Goal: Task Accomplishment & Management: Manage account settings

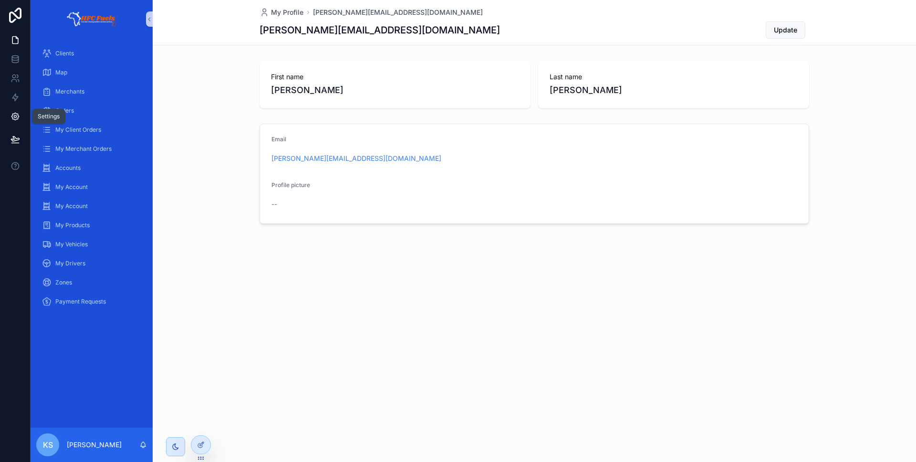
click at [15, 116] on icon at bounding box center [15, 117] width 2 height 2
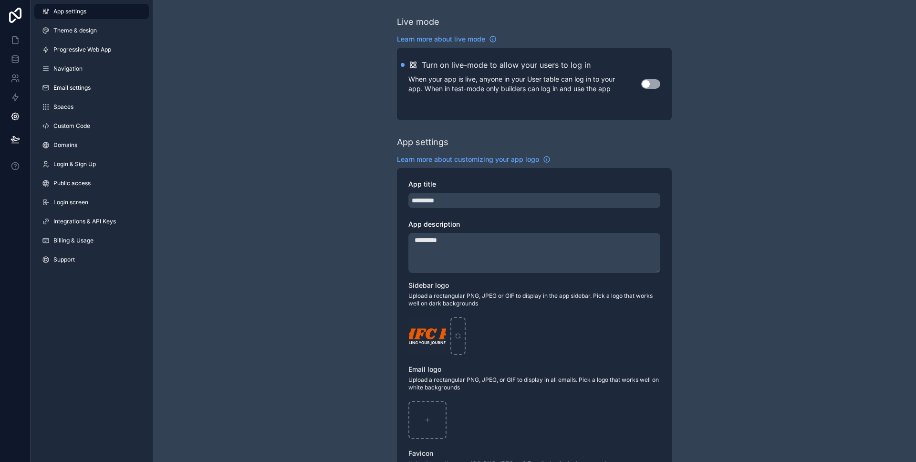
drag, startPoint x: 120, startPoint y: 54, endPoint x: 322, endPoint y: 47, distance: 202.0
click at [121, 53] on link "Progressive Web App" at bounding box center [91, 49] width 115 height 15
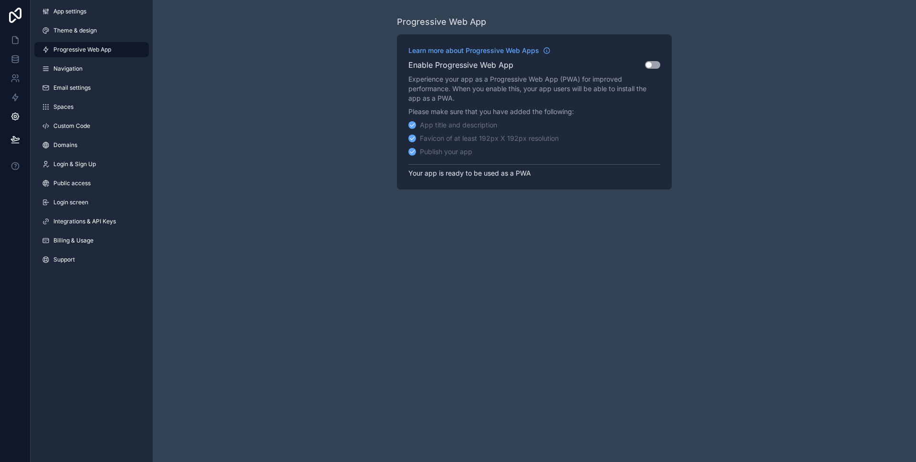
click at [647, 67] on button "Use setting" at bounding box center [652, 65] width 15 height 8
click at [19, 139] on icon at bounding box center [16, 140] width 10 height 10
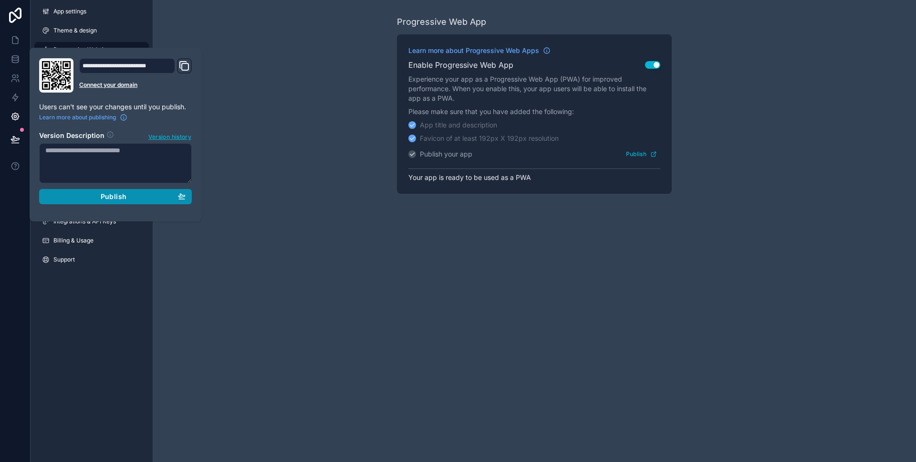
click at [88, 195] on div "Publish" at bounding box center [115, 196] width 140 height 9
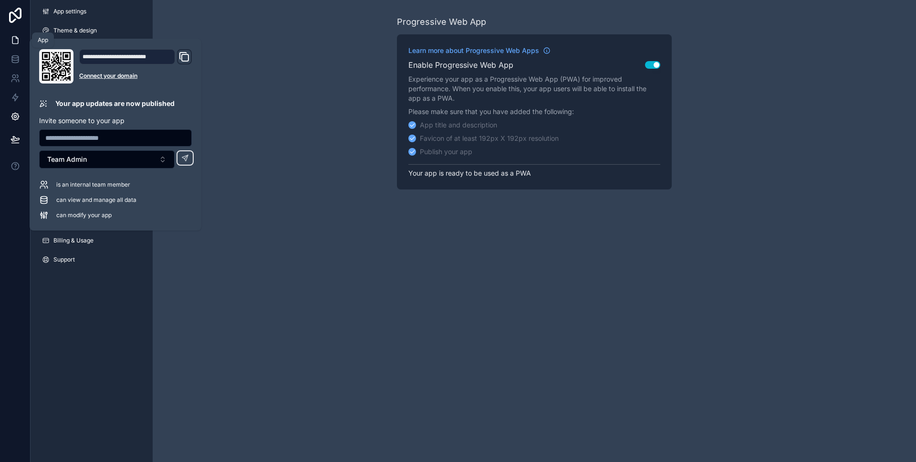
click at [15, 43] on icon at bounding box center [16, 40] width 10 height 10
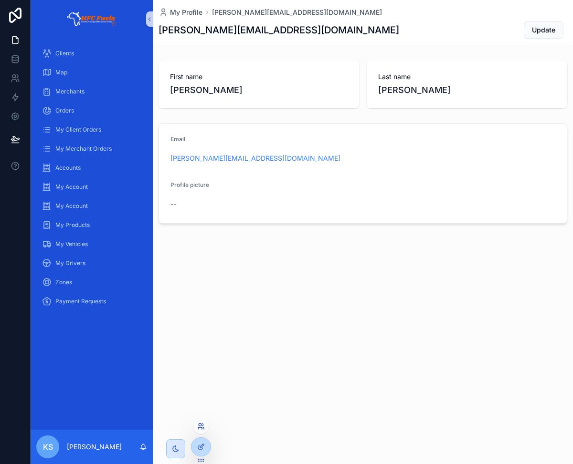
click at [200, 430] on icon at bounding box center [201, 427] width 8 height 8
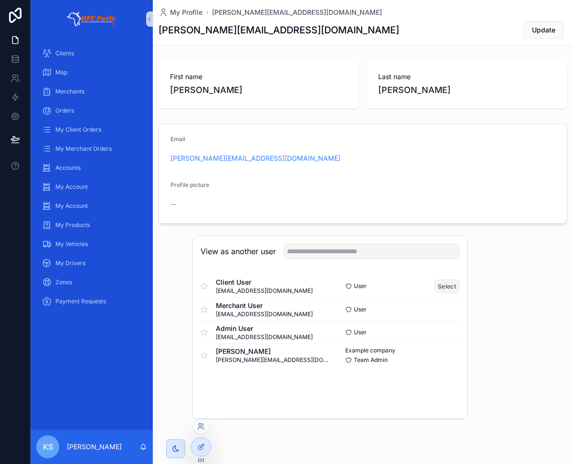
click at [448, 289] on button "Select" at bounding box center [446, 287] width 25 height 14
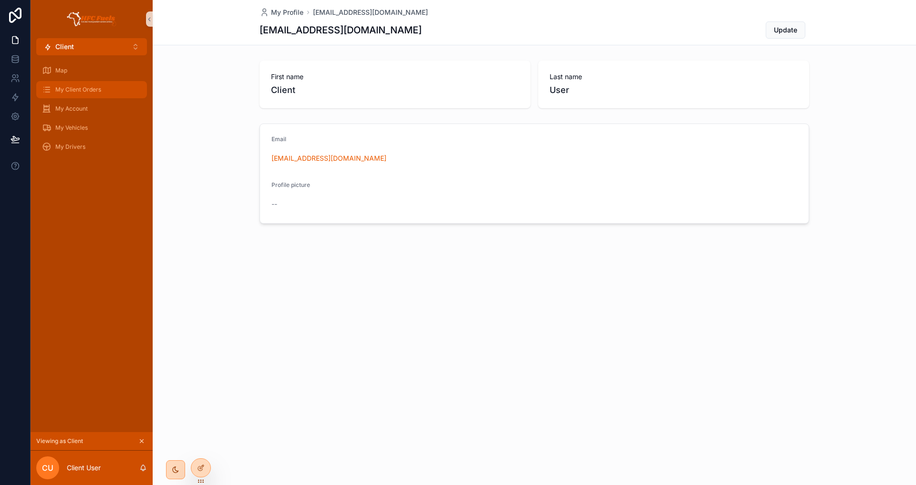
click at [84, 83] on div "My Client Orders" at bounding box center [91, 89] width 99 height 15
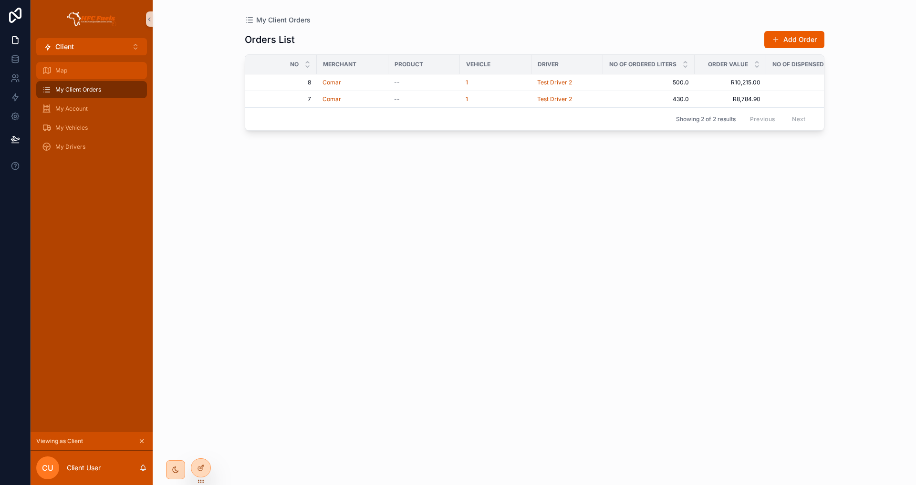
click at [125, 72] on div "Map" at bounding box center [91, 70] width 99 height 15
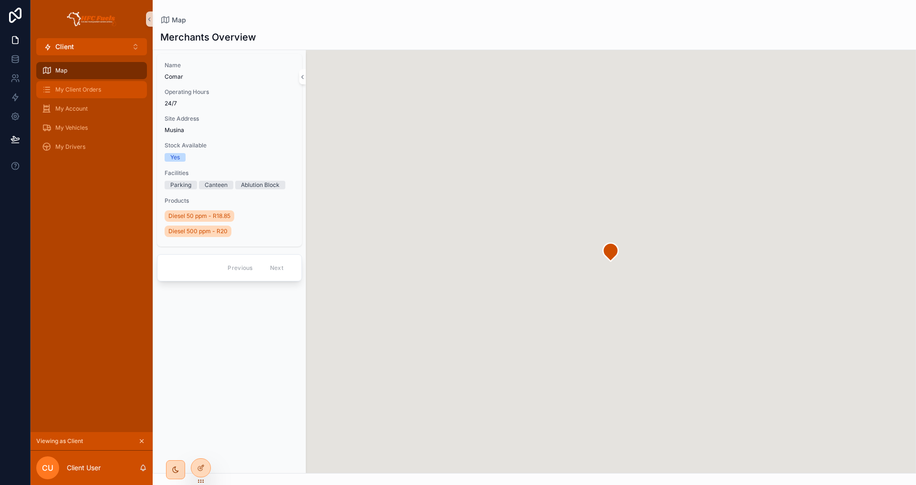
drag, startPoint x: 137, startPoint y: 94, endPoint x: 190, endPoint y: 92, distance: 52.5
click at [137, 94] on div "My Client Orders" at bounding box center [91, 89] width 99 height 15
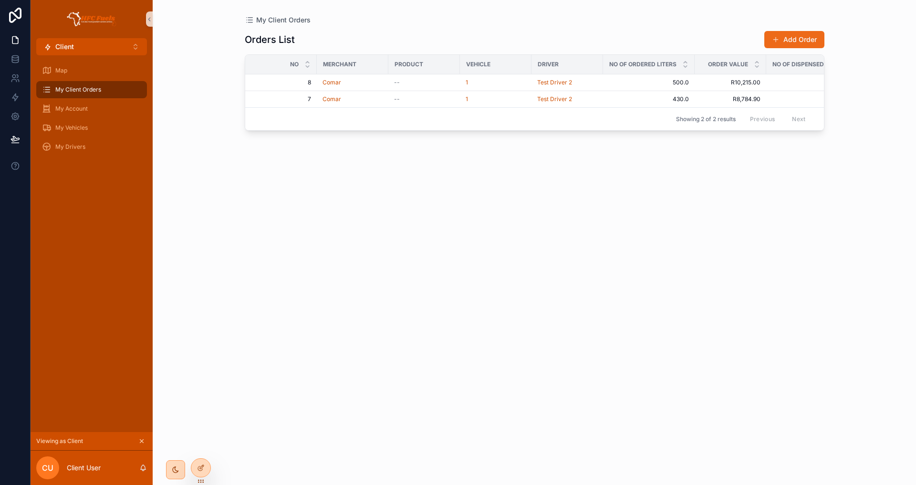
click at [572, 35] on button "Add Order" at bounding box center [795, 39] width 60 height 17
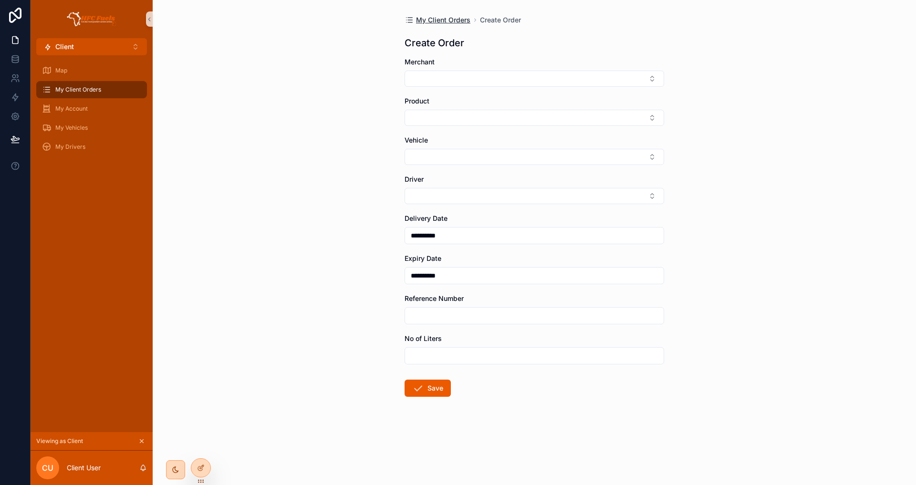
click at [442, 22] on span "My Client Orders" at bounding box center [443, 20] width 54 height 10
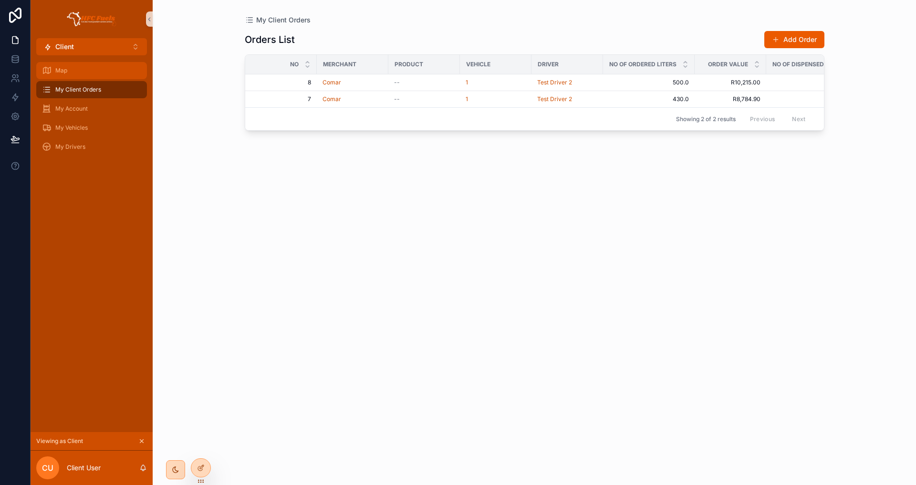
click at [74, 72] on div "Map" at bounding box center [91, 70] width 99 height 15
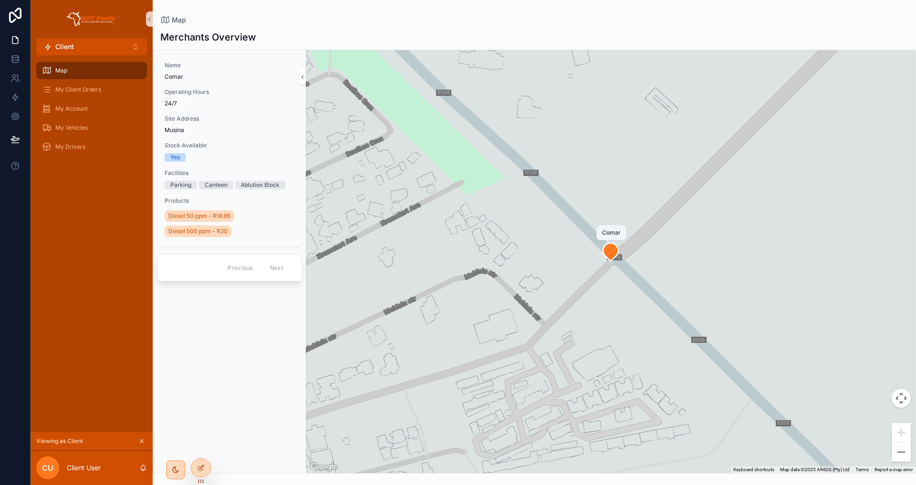
click at [572, 254] on icon "scrollable content" at bounding box center [610, 252] width 15 height 18
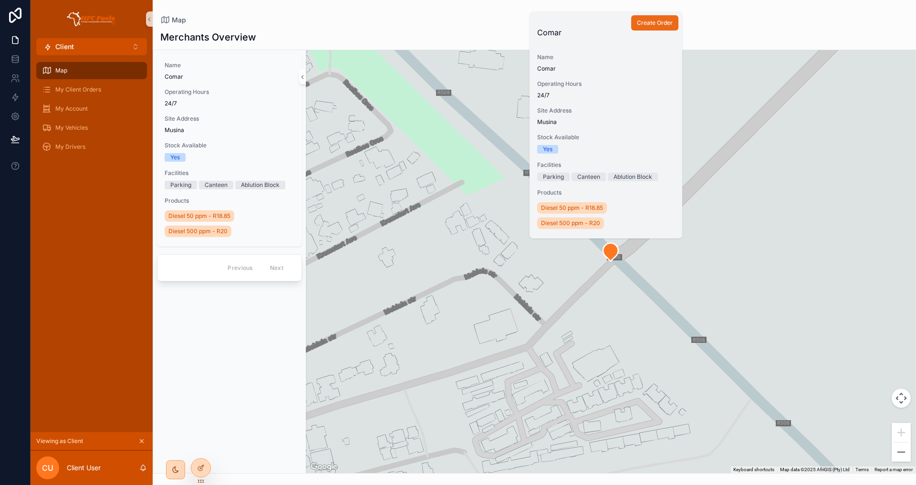
click at [572, 21] on span "Create Order" at bounding box center [655, 23] width 36 height 8
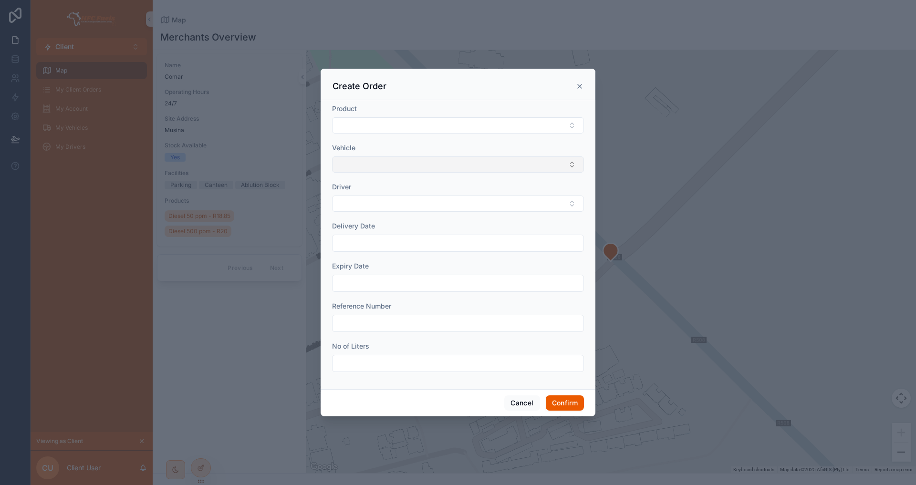
click at [459, 175] on form "Product Vehicle Driver Delivery Date Expiry Date Reference Number No of Liters" at bounding box center [458, 243] width 252 height 278
click at [459, 168] on button "Select Button" at bounding box center [458, 165] width 252 height 16
click at [400, 203] on div "1" at bounding box center [458, 202] width 247 height 15
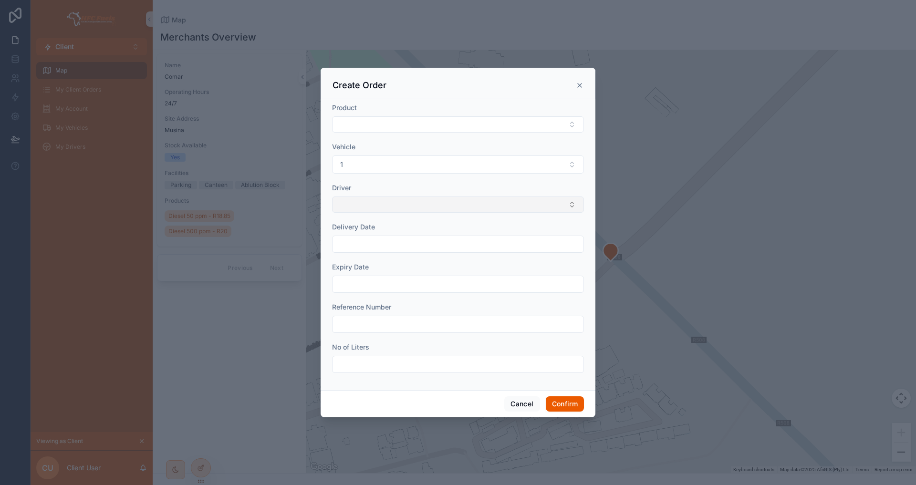
click at [396, 205] on button "Select Button" at bounding box center [458, 205] width 252 height 16
click at [391, 237] on div "Test Driver 2" at bounding box center [458, 242] width 247 height 15
click at [387, 242] on input "text" at bounding box center [458, 245] width 251 height 13
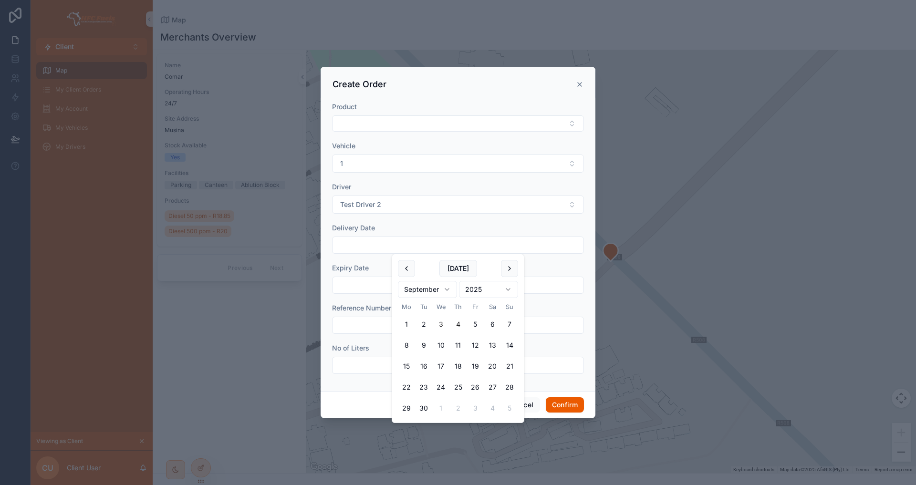
click at [442, 324] on button "3" at bounding box center [440, 324] width 17 height 17
type input "**********"
click at [378, 289] on input "text" at bounding box center [458, 285] width 251 height 13
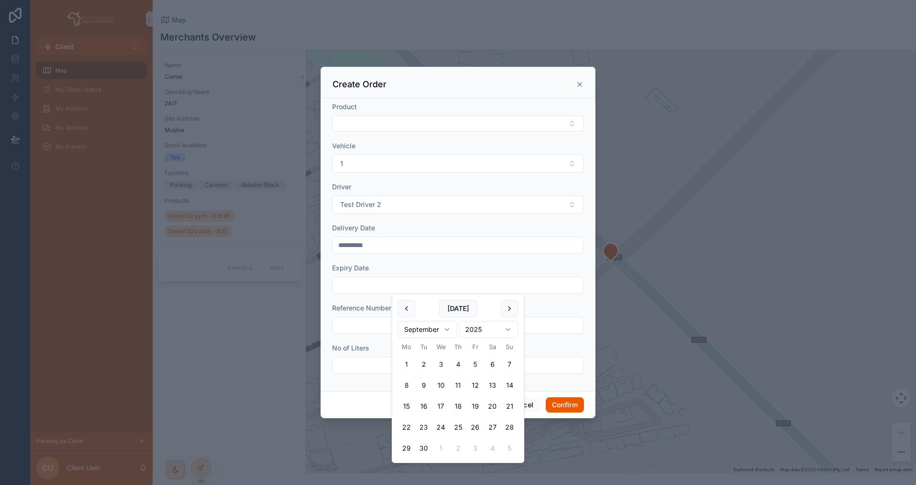
click at [471, 365] on button "5" at bounding box center [475, 364] width 17 height 17
type input "**********"
click at [384, 331] on input "text" at bounding box center [458, 325] width 251 height 13
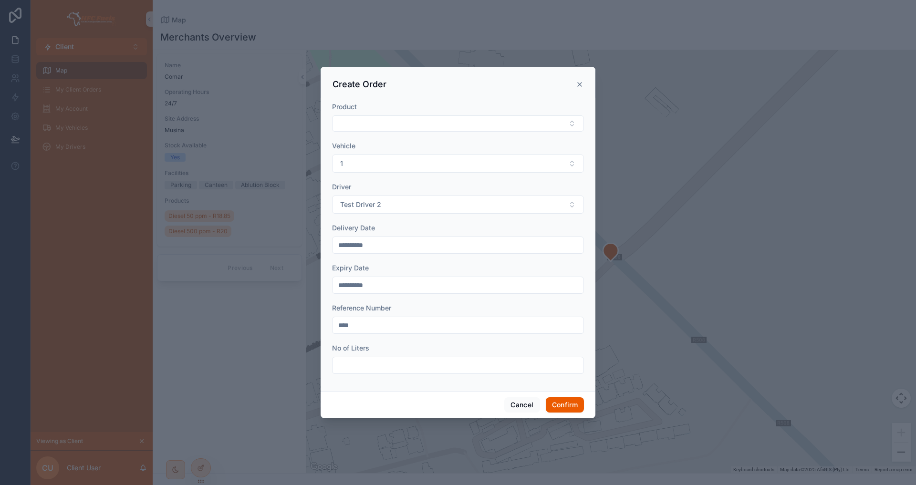
type input "****"
click at [389, 360] on input "text" at bounding box center [458, 365] width 251 height 13
type input "*****"
click at [549, 400] on button "Confirm" at bounding box center [565, 405] width 38 height 15
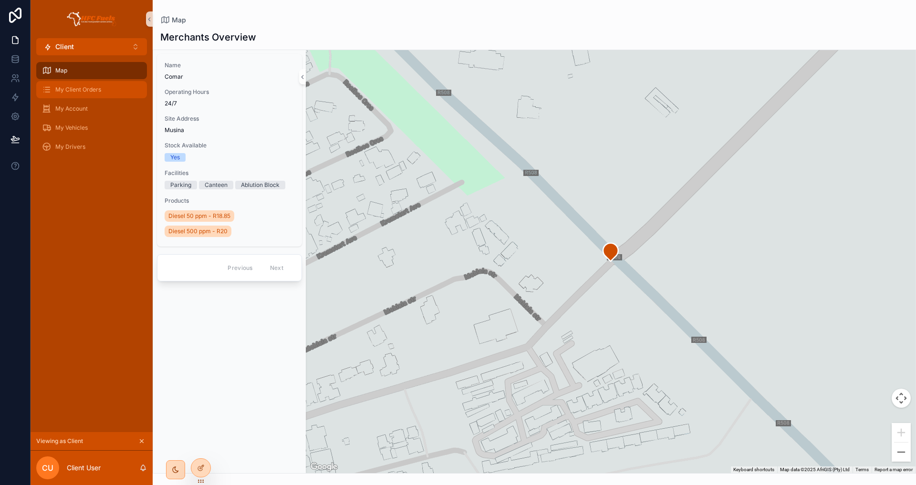
click at [88, 86] on span "My Client Orders" at bounding box center [78, 90] width 46 height 8
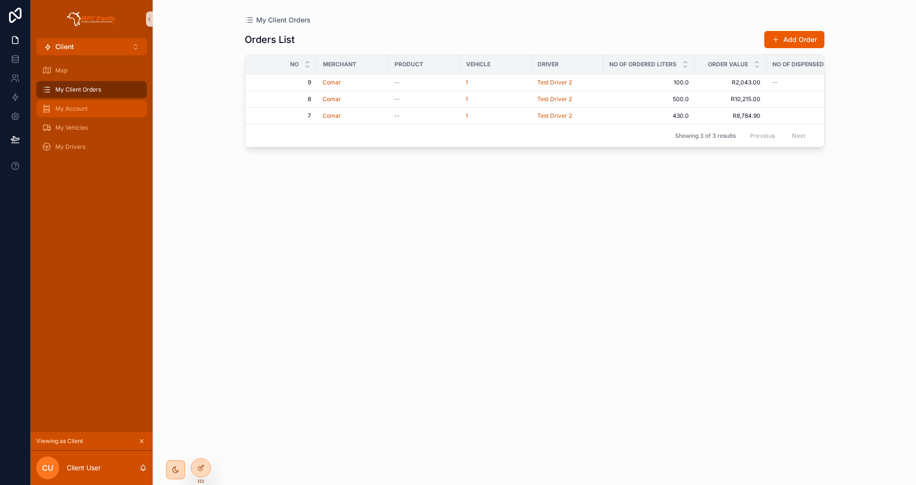
click at [83, 104] on div "My Account" at bounding box center [91, 108] width 99 height 15
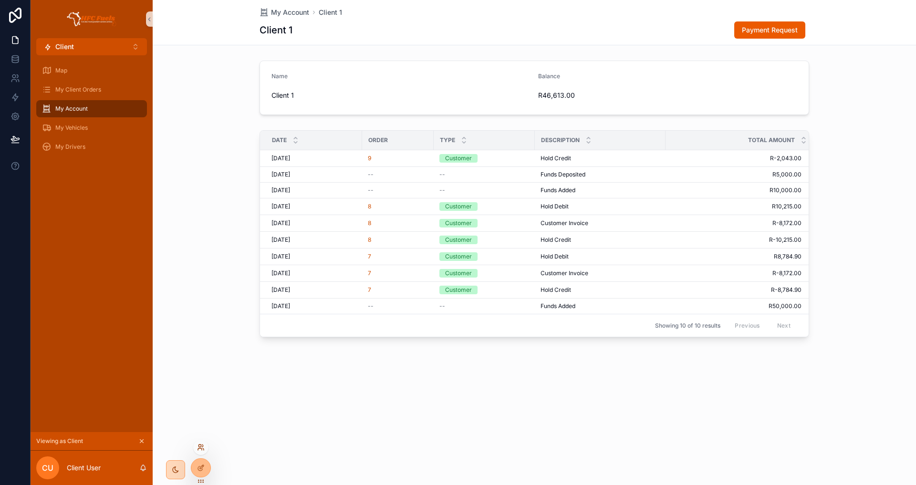
click at [199, 447] on icon at bounding box center [201, 448] width 8 height 8
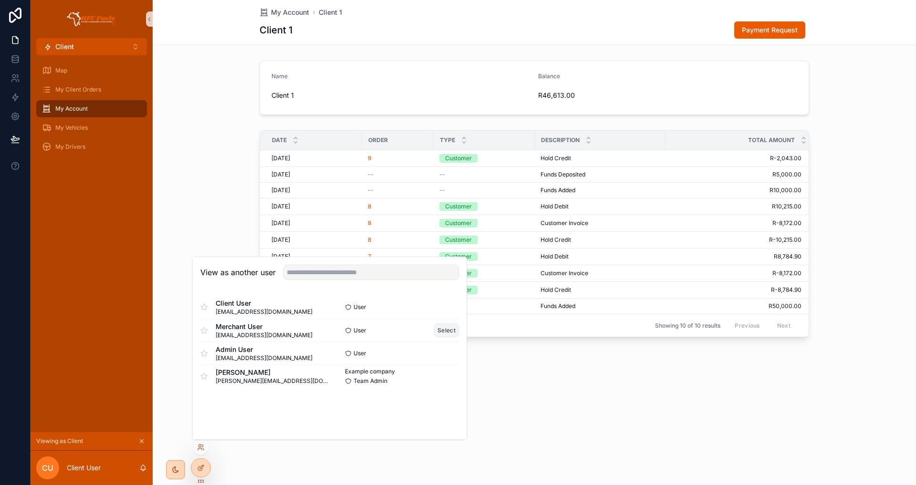
click at [450, 331] on button "Select" at bounding box center [446, 331] width 25 height 14
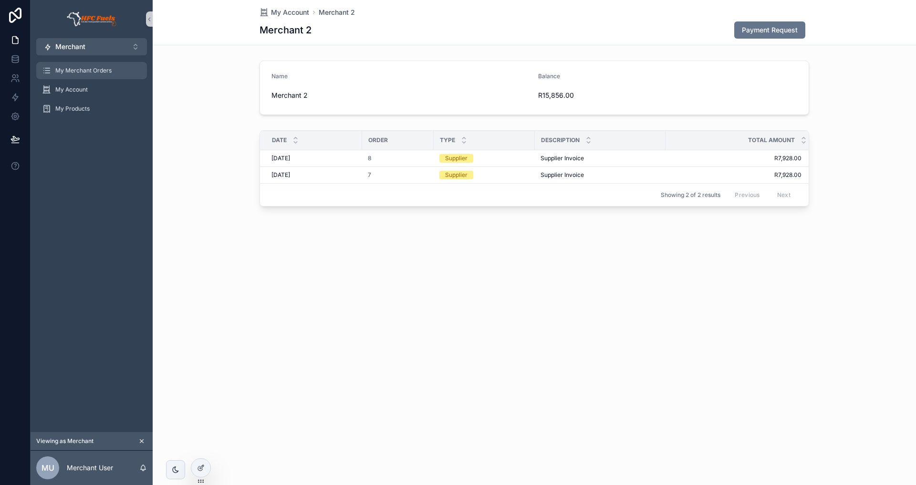
click at [114, 75] on div "My Merchant Orders" at bounding box center [91, 70] width 99 height 15
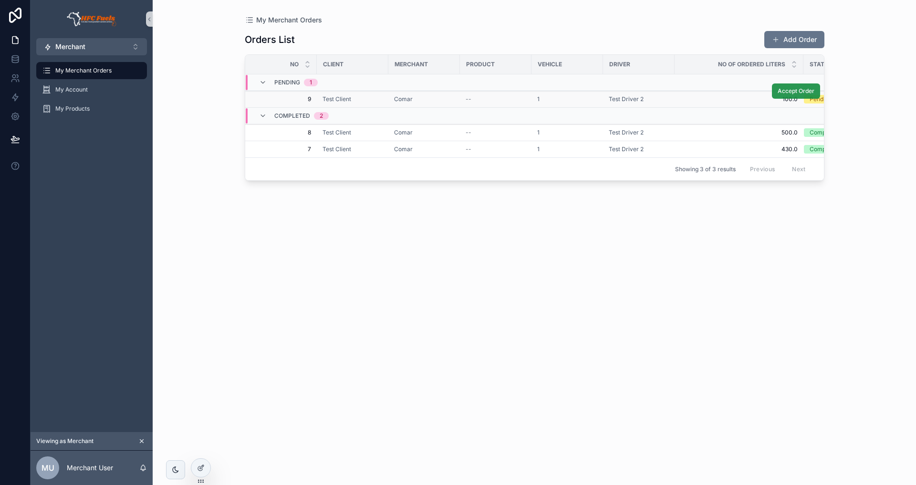
click at [797, 92] on span "Accept Order" at bounding box center [796, 91] width 37 height 8
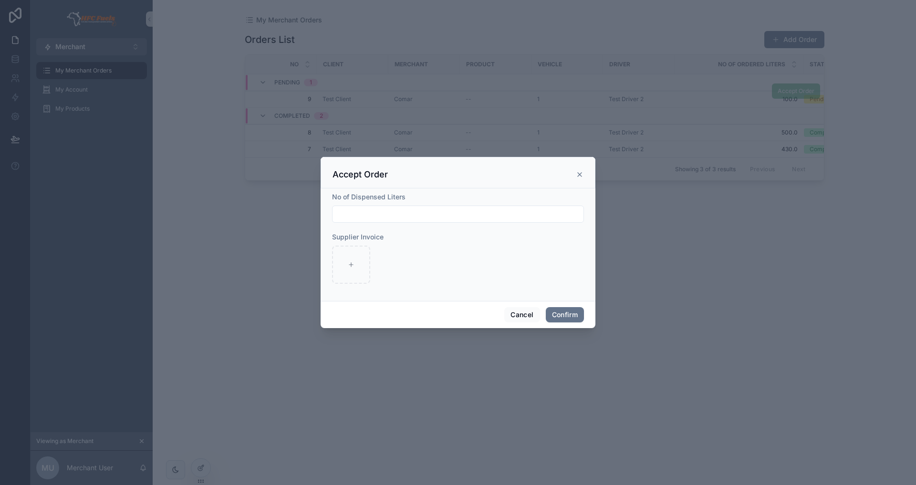
click at [446, 208] on input "text" at bounding box center [458, 214] width 251 height 13
type input "****"
click at [577, 314] on button "Confirm" at bounding box center [565, 314] width 38 height 15
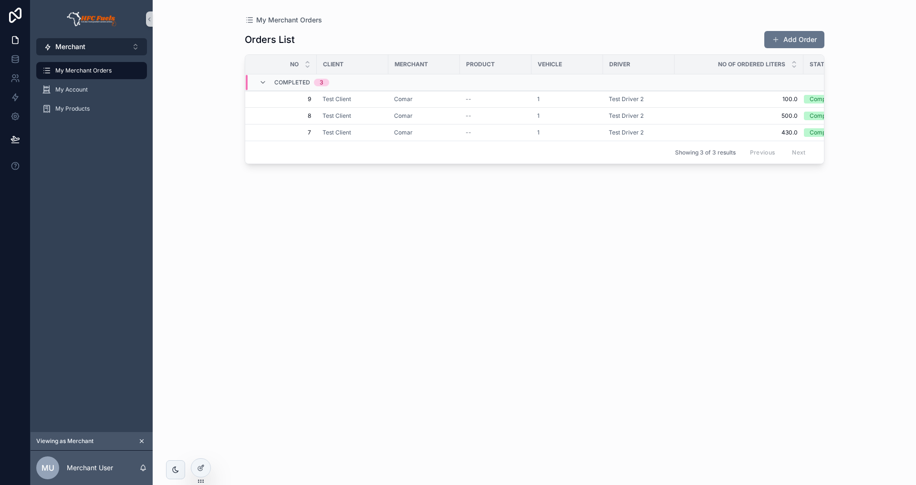
click at [103, 46] on button "Merchant ⌥ 1" at bounding box center [91, 46] width 111 height 17
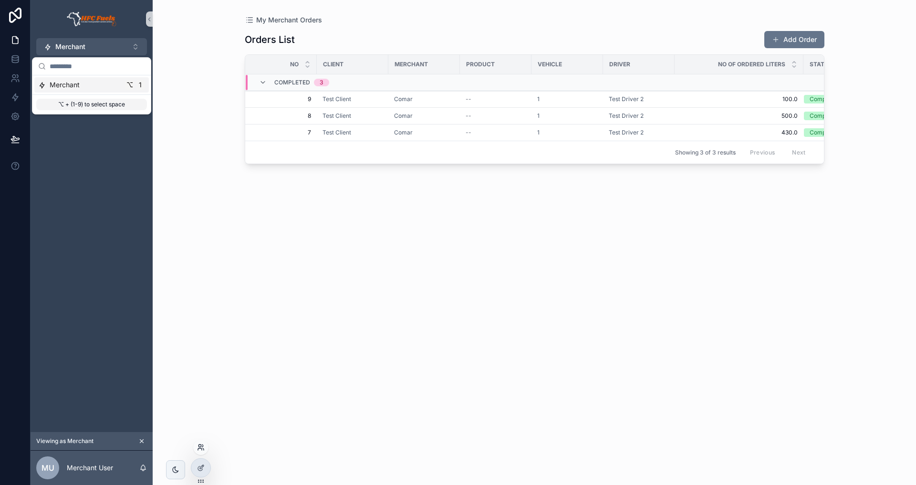
click at [202, 450] on icon at bounding box center [200, 450] width 4 height 2
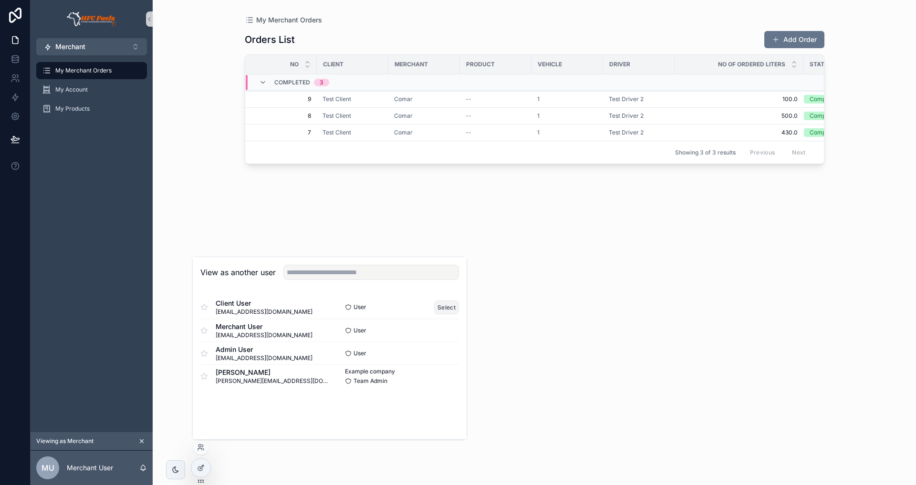
click at [446, 309] on button "Select" at bounding box center [446, 308] width 25 height 14
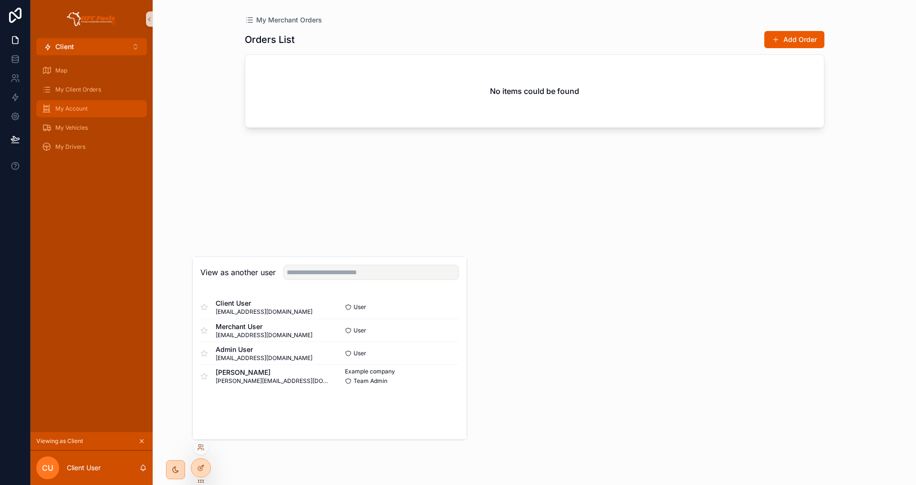
click at [104, 103] on div "My Account" at bounding box center [91, 108] width 99 height 15
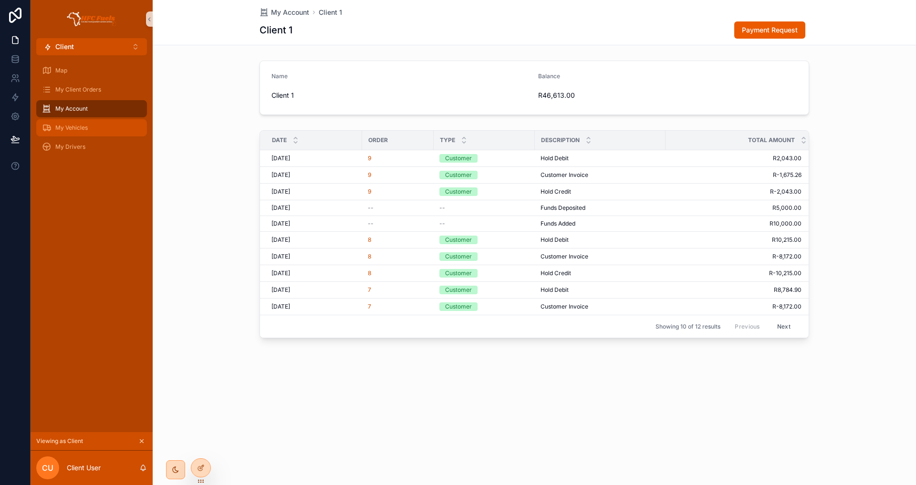
click at [67, 131] on span "My Vehicles" at bounding box center [71, 128] width 32 height 8
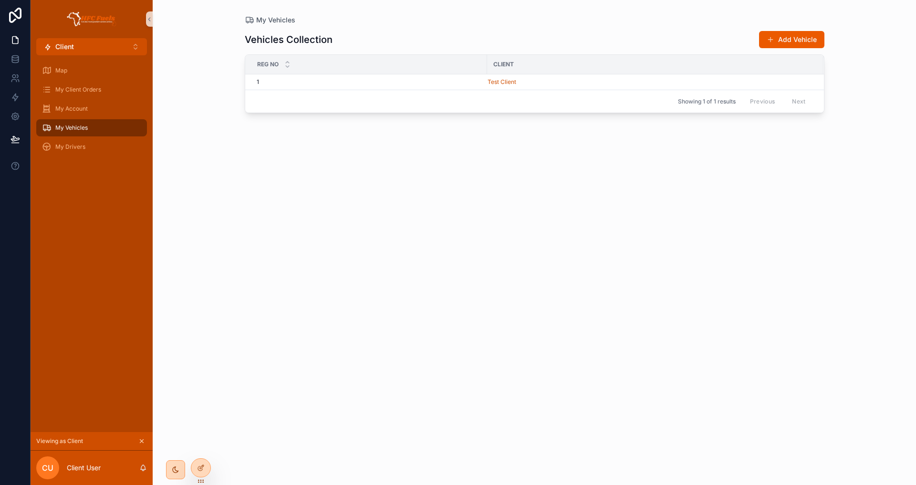
drag, startPoint x: 205, startPoint y: 467, endPoint x: 262, endPoint y: 438, distance: 63.8
click at [206, 467] on div at bounding box center [200, 468] width 19 height 18
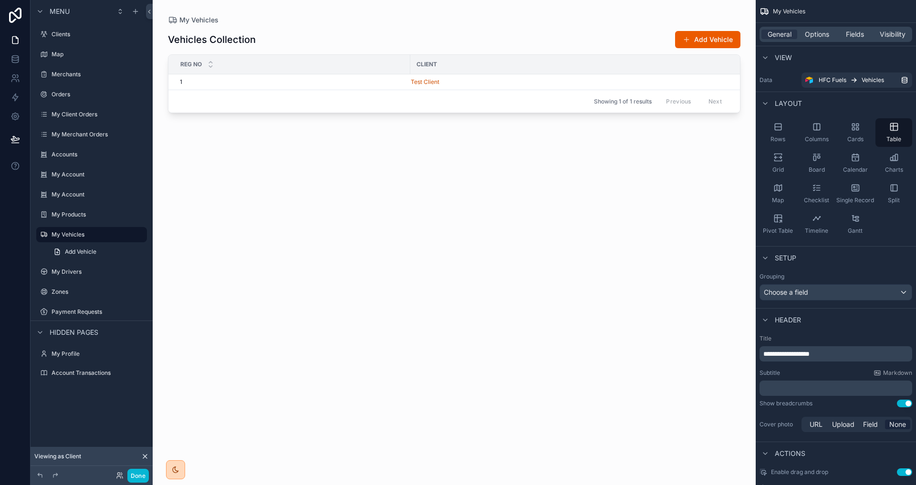
click at [799, 355] on span "**********" at bounding box center [787, 354] width 46 height 7
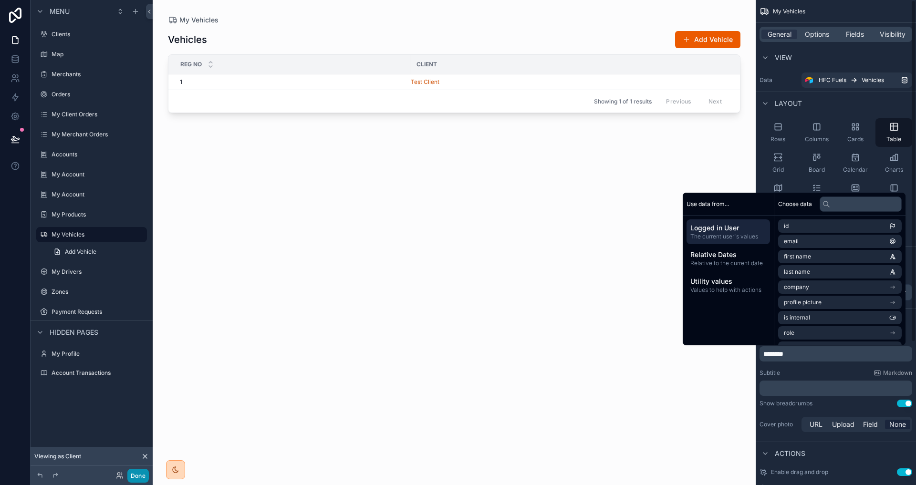
click at [138, 478] on button "Done" at bounding box center [137, 476] width 21 height 14
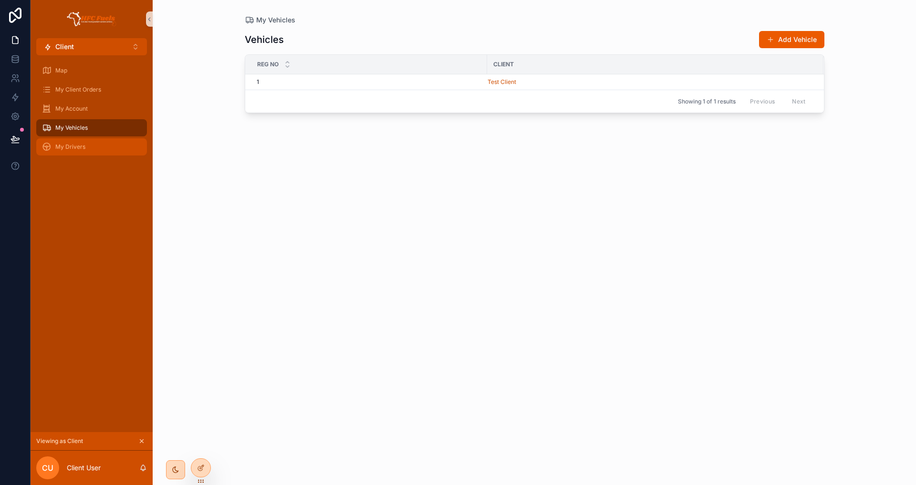
click at [110, 153] on div "My Drivers" at bounding box center [91, 146] width 99 height 15
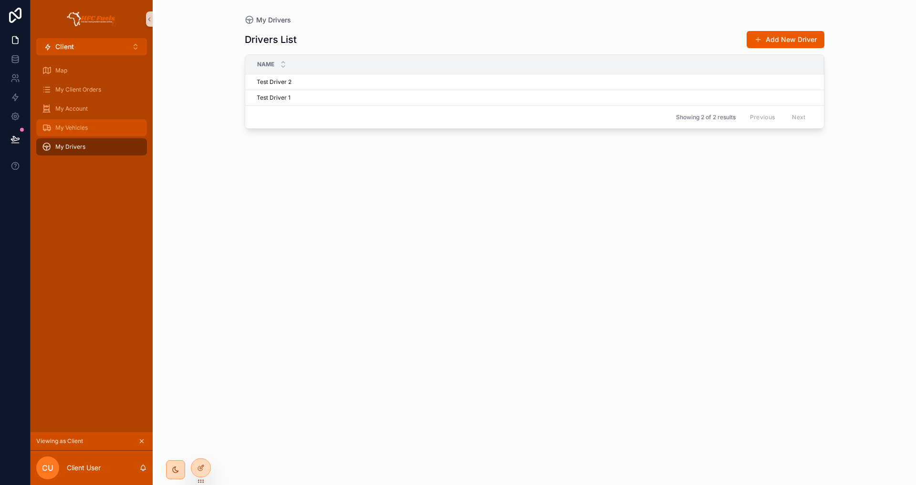
click at [98, 129] on div "My Vehicles" at bounding box center [91, 127] width 99 height 15
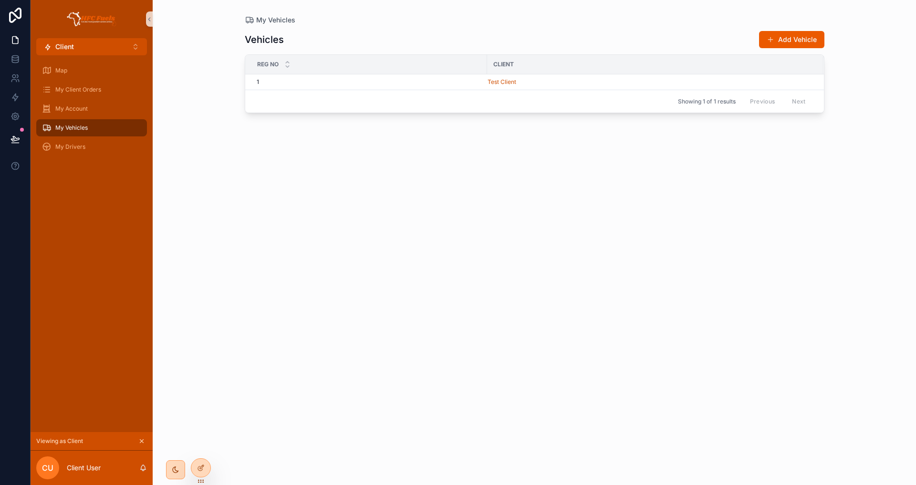
click at [91, 34] on div "scrollable content" at bounding box center [92, 19] width 122 height 38
click at [105, 88] on div "My Client Orders" at bounding box center [91, 89] width 99 height 15
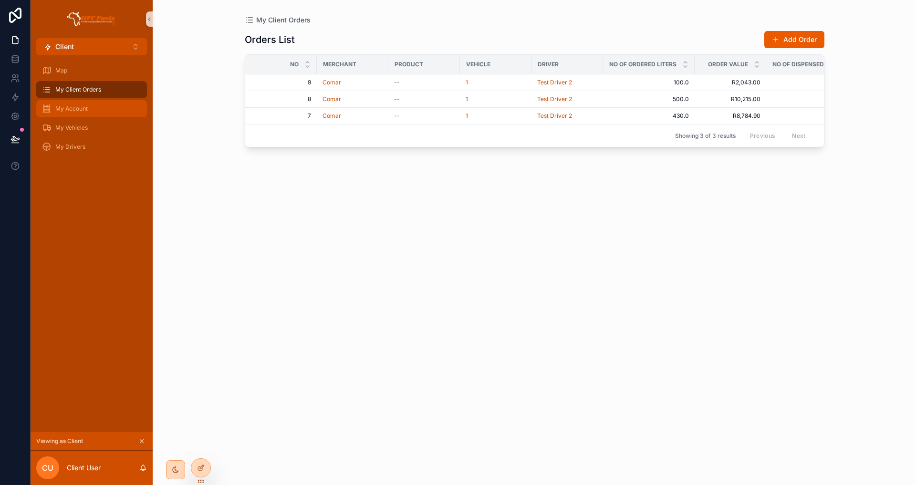
click at [76, 114] on div "My Account" at bounding box center [91, 108] width 99 height 15
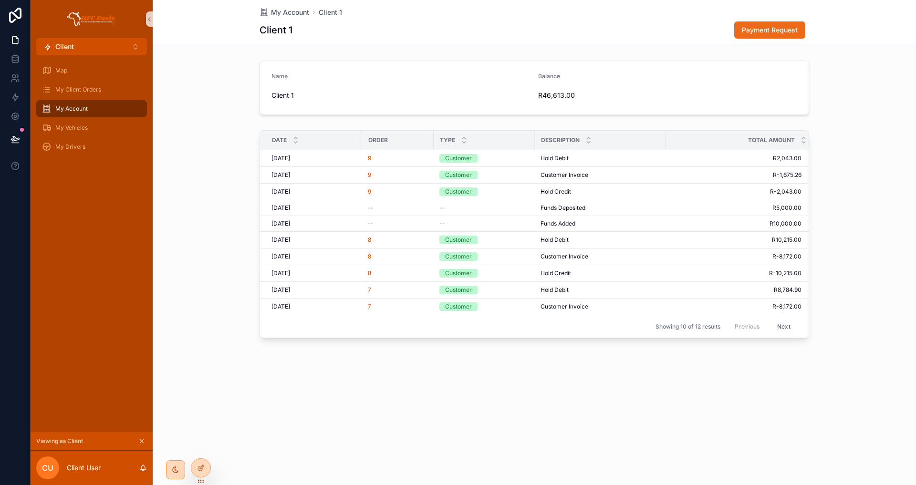
click at [782, 32] on span "Payment Request" at bounding box center [770, 30] width 56 height 10
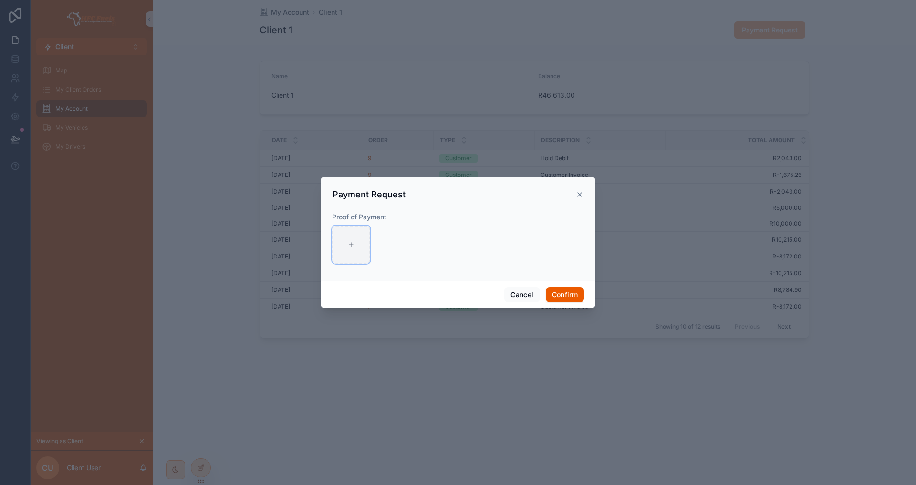
click at [366, 244] on div at bounding box center [351, 245] width 38 height 38
type input "**********"
click at [566, 290] on button "Confirm" at bounding box center [565, 294] width 38 height 15
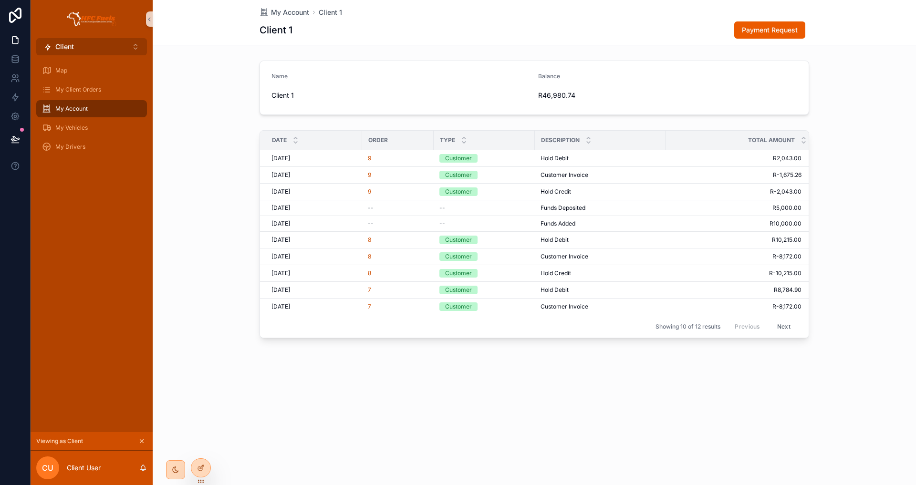
click at [89, 45] on button "Client ⌥ 1" at bounding box center [91, 46] width 111 height 17
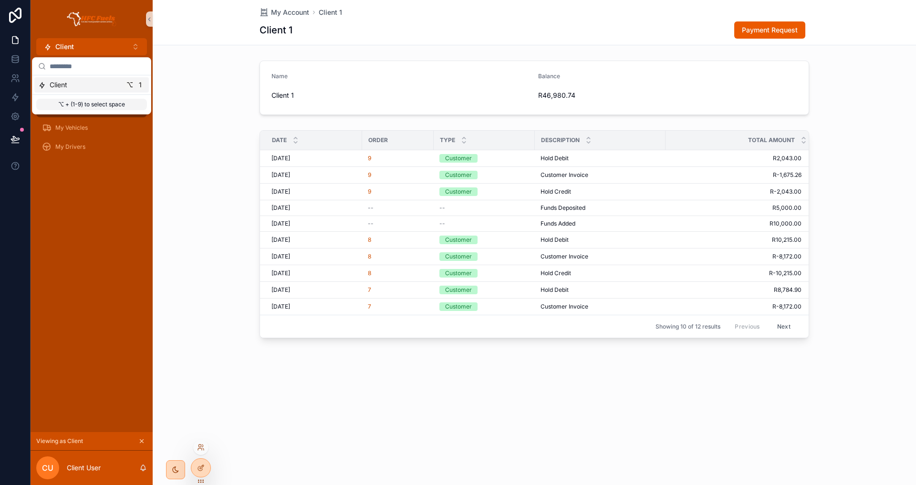
drag, startPoint x: 201, startPoint y: 448, endPoint x: 209, endPoint y: 459, distance: 14.0
click at [200, 447] on icon at bounding box center [201, 448] width 8 height 8
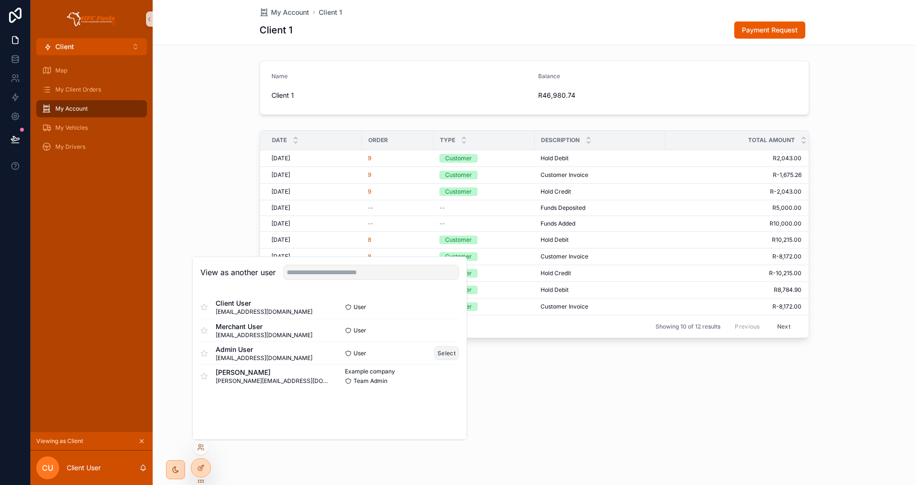
click at [451, 353] on button "Select" at bounding box center [446, 354] width 25 height 14
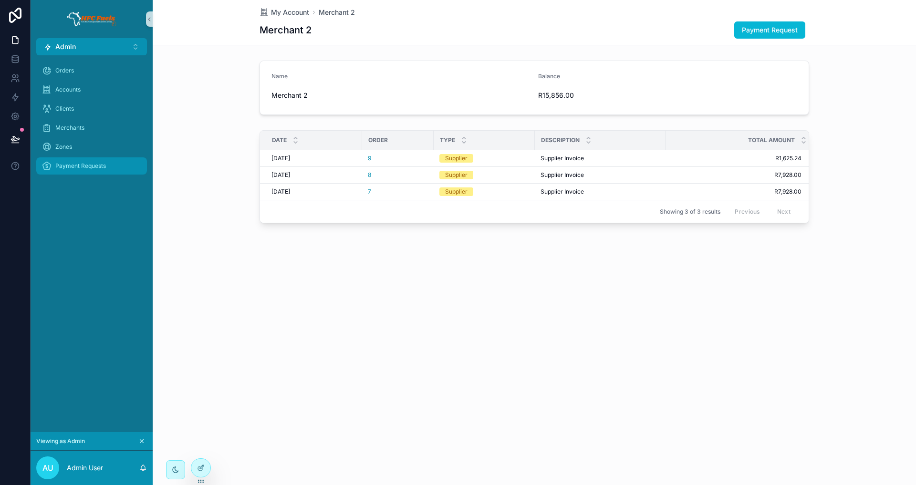
drag, startPoint x: 106, startPoint y: 166, endPoint x: 147, endPoint y: 199, distance: 52.0
click at [106, 166] on div "Payment Requests" at bounding box center [91, 165] width 99 height 15
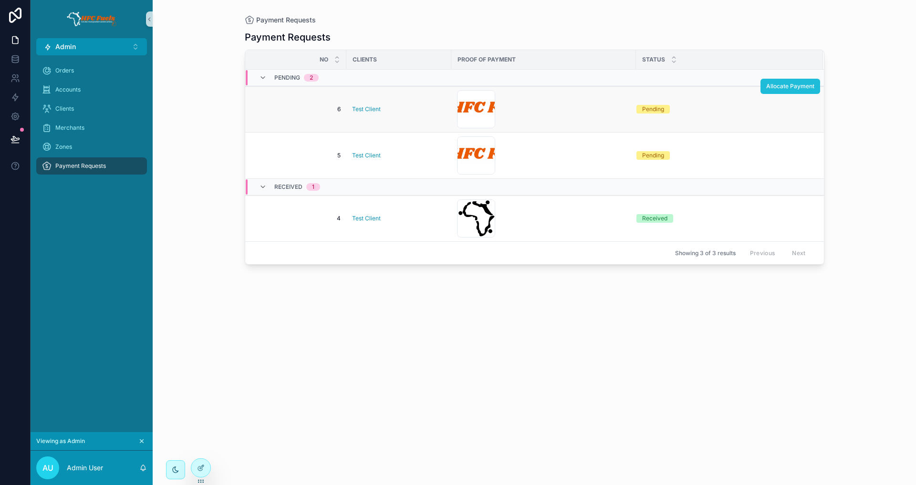
click at [789, 88] on span "Allocate Payment" at bounding box center [791, 87] width 48 height 8
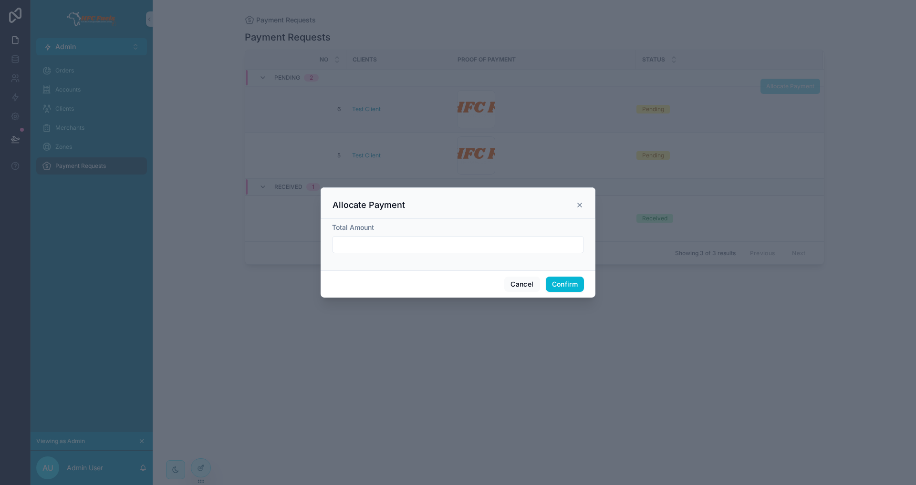
click at [478, 242] on input "text" at bounding box center [458, 244] width 251 height 13
type input "*********"
click at [568, 284] on button "Confirm" at bounding box center [565, 284] width 38 height 15
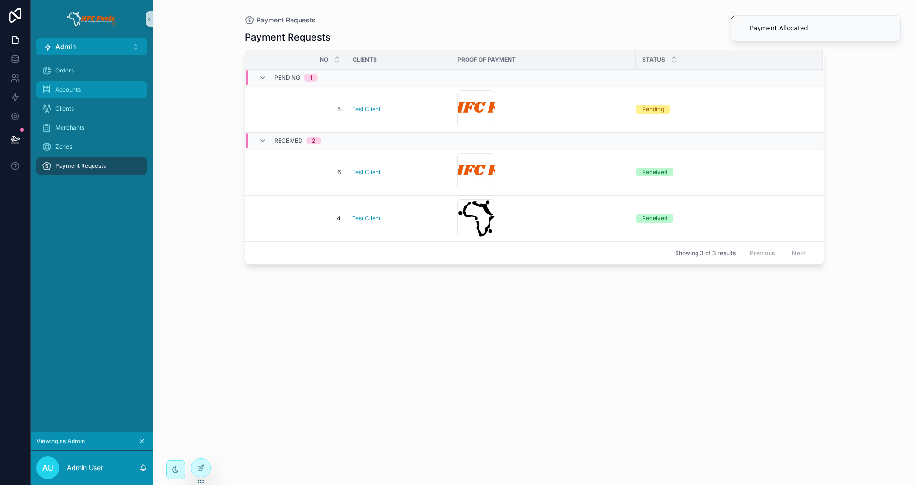
click at [88, 85] on div "Accounts" at bounding box center [91, 89] width 99 height 15
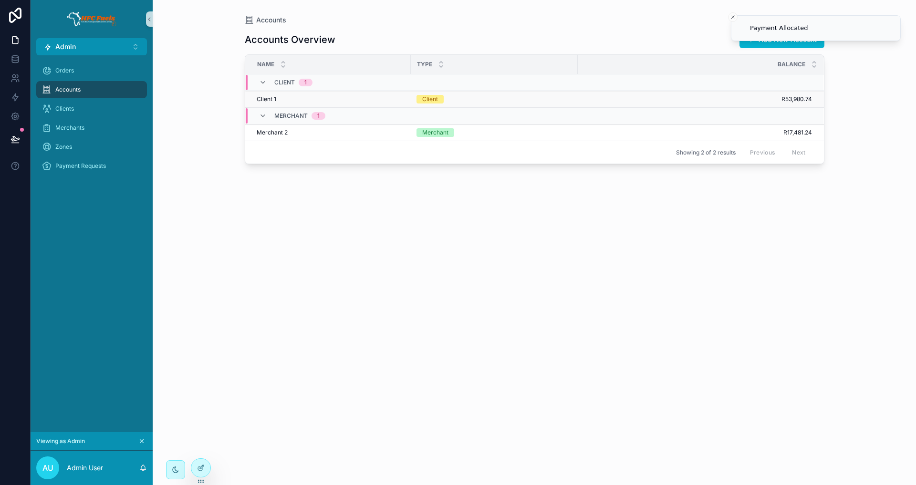
click at [343, 96] on div "Client 1 Client 1" at bounding box center [331, 99] width 148 height 8
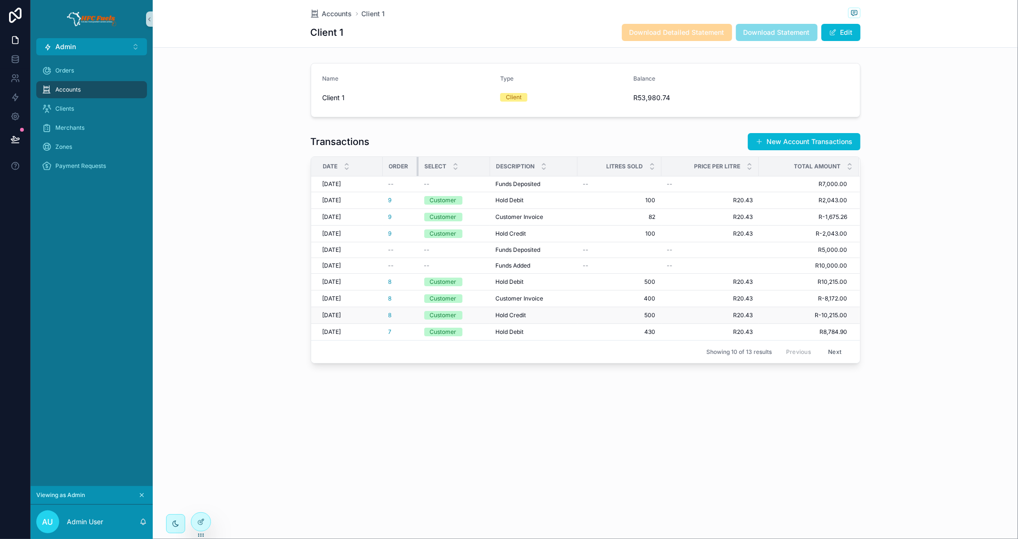
drag, startPoint x: 452, startPoint y: 163, endPoint x: 501, endPoint y: 311, distance: 155.8
click at [417, 167] on div "scrollable content" at bounding box center [419, 166] width 4 height 19
click at [555, 485] on div "Accounts Client 1 Client 1 Download Detailed Statement Download Statement Edit …" at bounding box center [585, 269] width 865 height 539
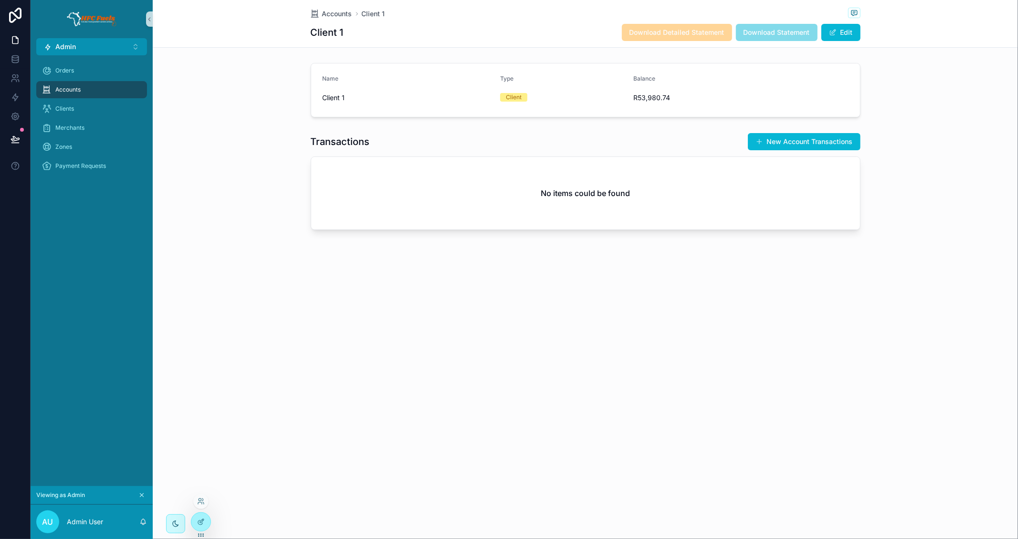
click at [205, 485] on div at bounding box center [200, 501] width 15 height 15
click at [201, 485] on div at bounding box center [200, 501] width 15 height 15
click at [201, 485] on icon at bounding box center [201, 502] width 8 height 8
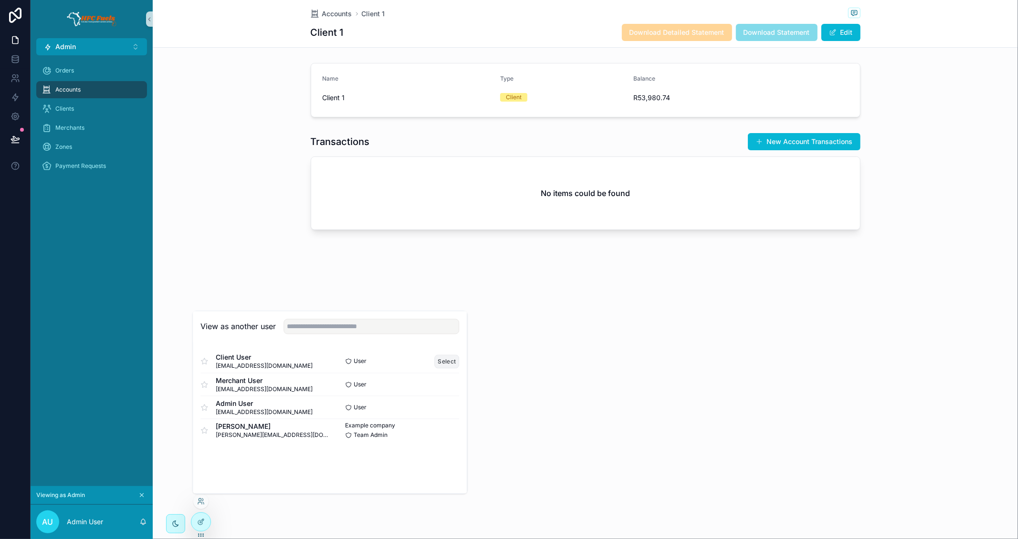
click at [445, 363] on button "Select" at bounding box center [447, 362] width 25 height 14
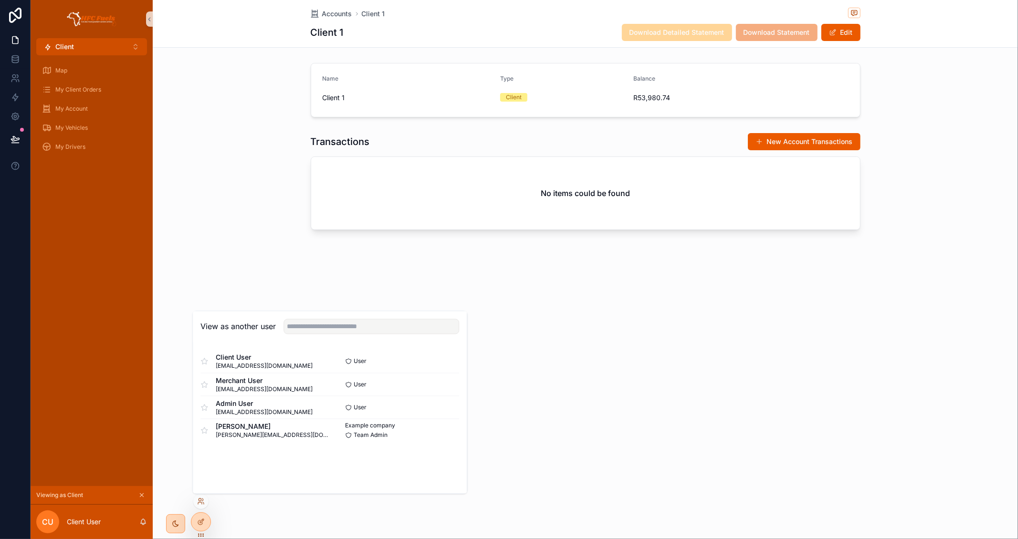
click at [293, 273] on div "Accounts Client 1 Client 1 Download Detailed Statement Download Statement Edit …" at bounding box center [585, 147] width 865 height 295
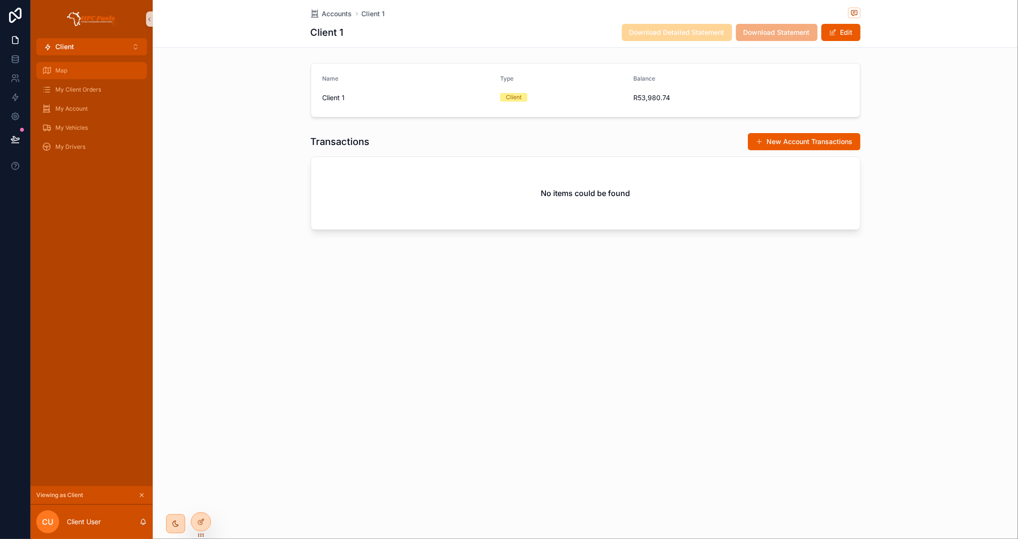
click at [81, 66] on div "Map" at bounding box center [91, 70] width 99 height 15
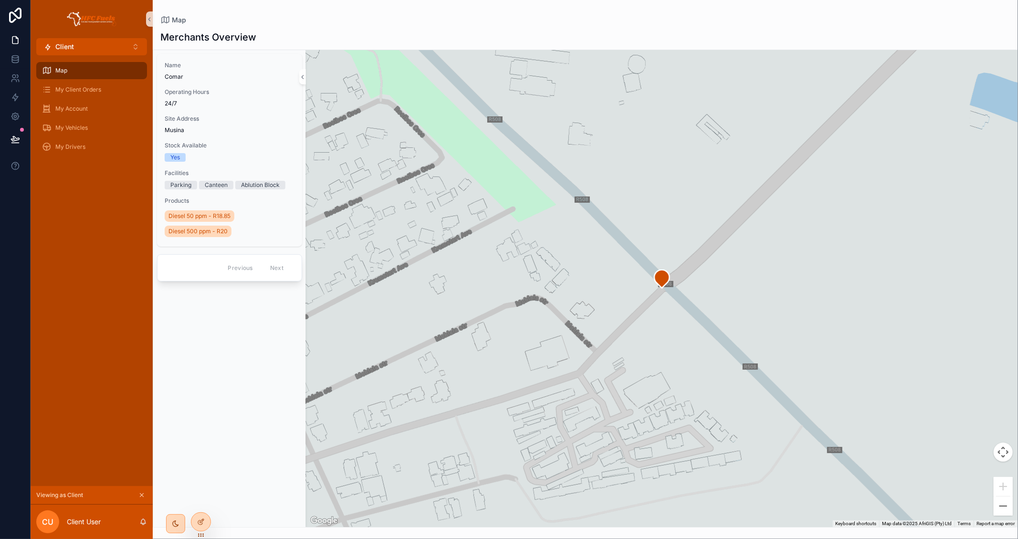
click at [90, 300] on div "Map My Client Orders My Account My Vehicles My Drivers" at bounding box center [92, 270] width 122 height 431
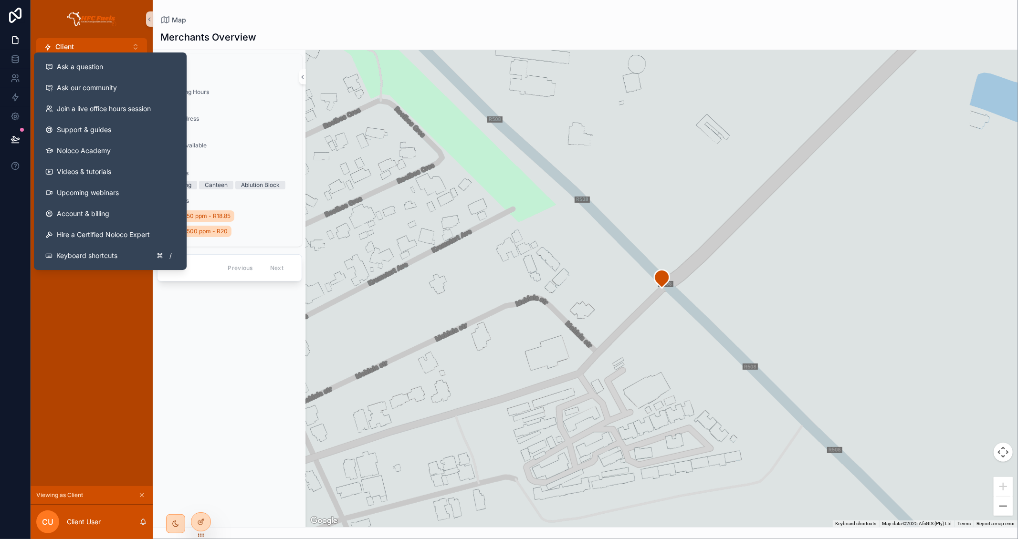
drag, startPoint x: 85, startPoint y: 337, endPoint x: 86, endPoint y: 291, distance: 45.8
click at [84, 334] on div "Map My Client Orders My Account My Vehicles My Drivers" at bounding box center [92, 270] width 122 height 431
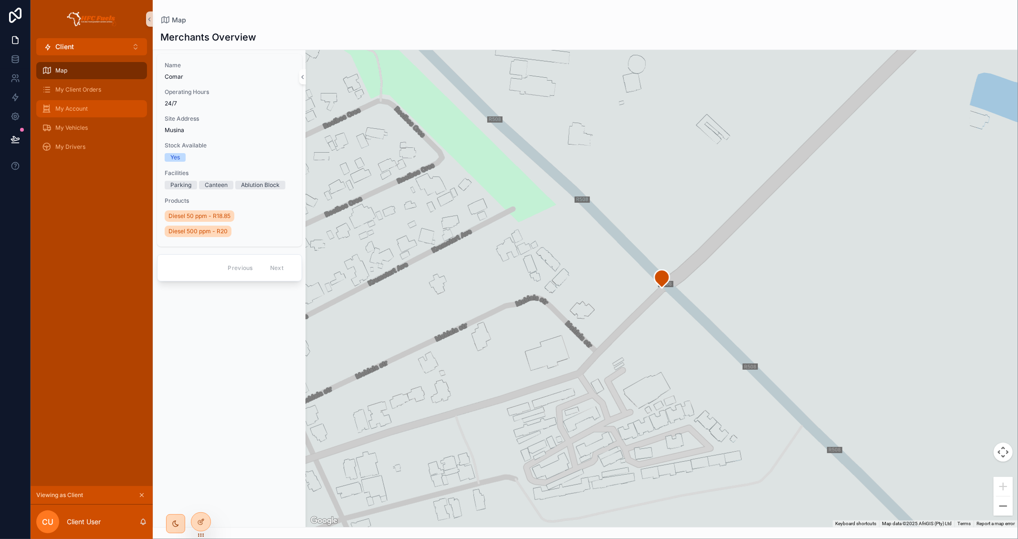
click at [85, 109] on span "My Account" at bounding box center [71, 109] width 32 height 8
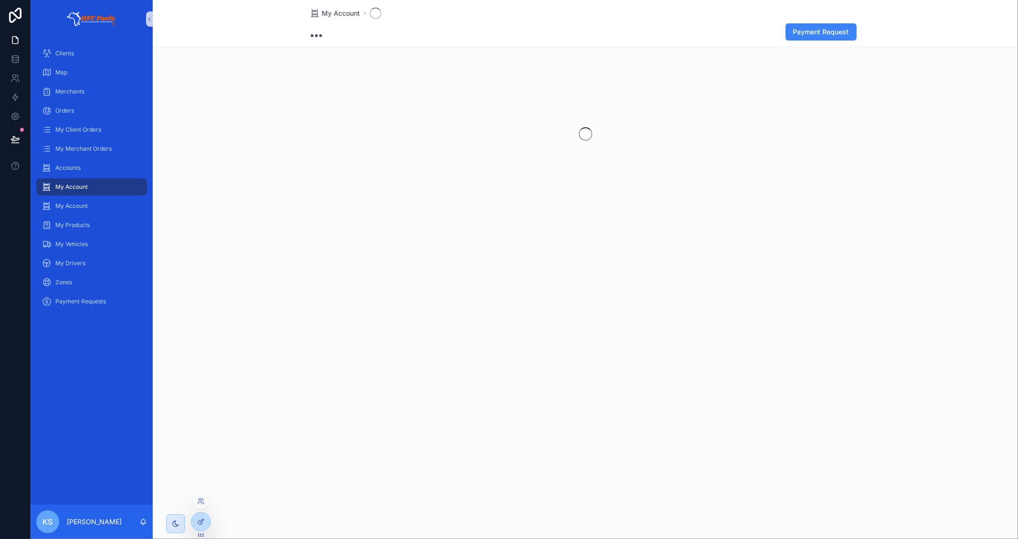
click at [201, 496] on div at bounding box center [200, 501] width 15 height 15
click at [200, 499] on icon at bounding box center [201, 502] width 8 height 8
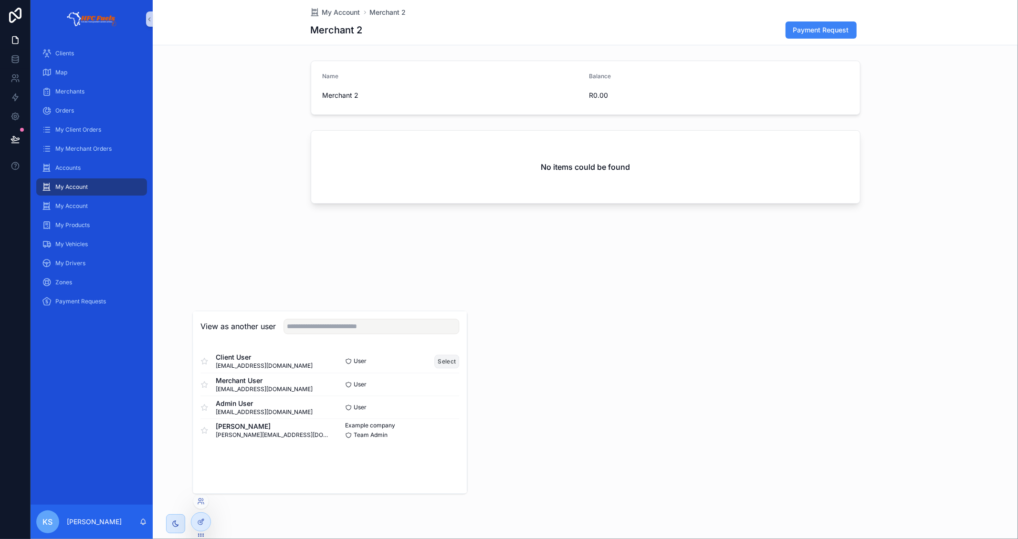
click at [450, 359] on button "Select" at bounding box center [447, 362] width 25 height 14
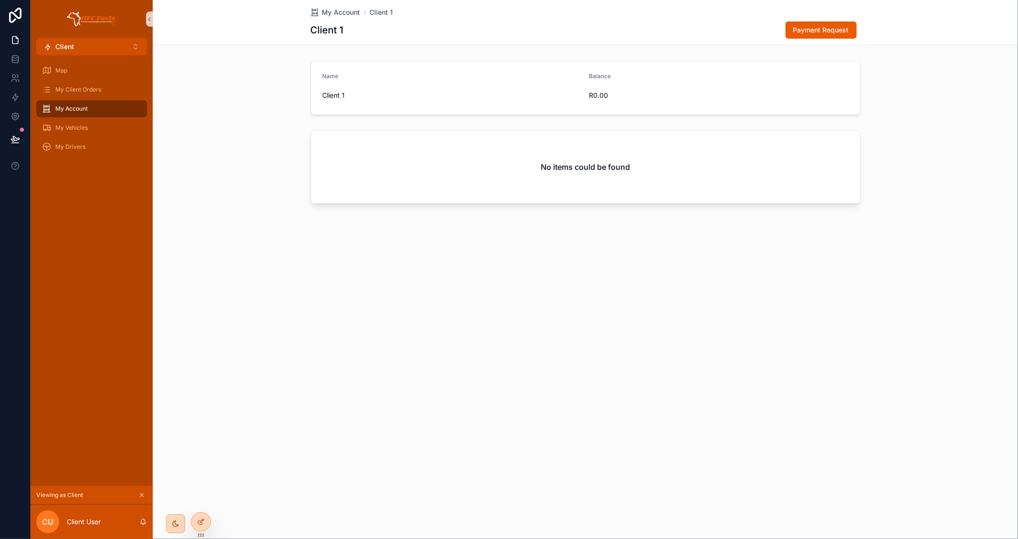
drag, startPoint x: 591, startPoint y: 91, endPoint x: 621, endPoint y: 93, distance: 29.7
click at [622, 93] on span "R0.00" at bounding box center [652, 96] width 126 height 10
drag, startPoint x: 588, startPoint y: 94, endPoint x: 524, endPoint y: 85, distance: 64.5
click at [530, 85] on form "Name Client 1 Balance R0.00" at bounding box center [585, 87] width 549 height 53
click at [506, 89] on div "Client 1" at bounding box center [452, 95] width 259 height 15
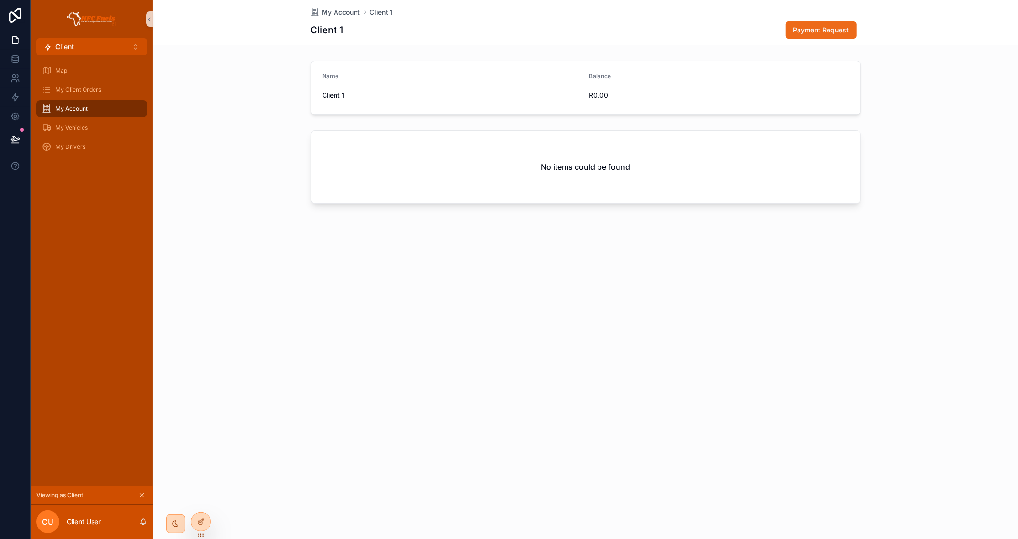
click at [817, 30] on span "Payment Request" at bounding box center [821, 30] width 56 height 10
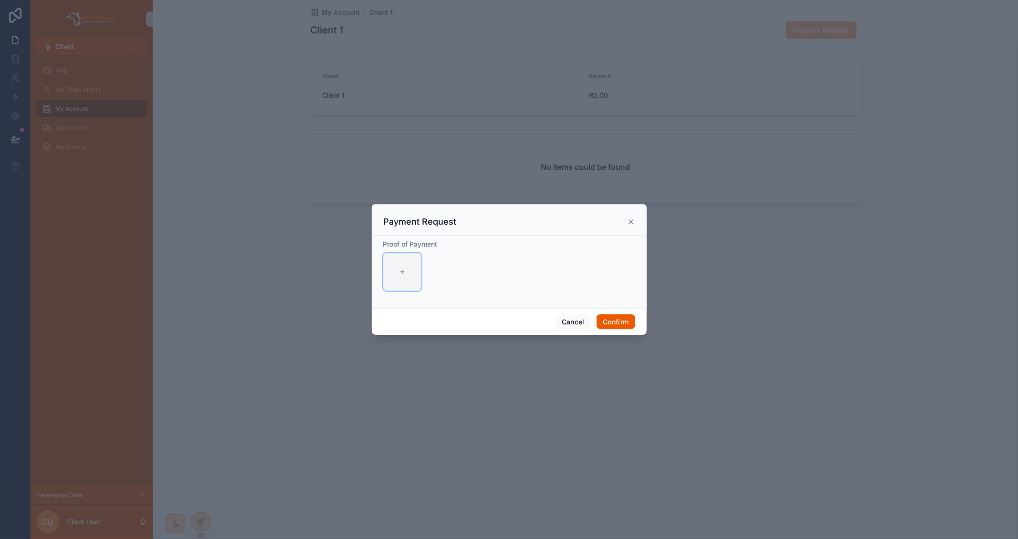
click at [399, 267] on div at bounding box center [402, 272] width 38 height 38
type input "**********"
click at [614, 322] on button "Confirm" at bounding box center [616, 322] width 38 height 15
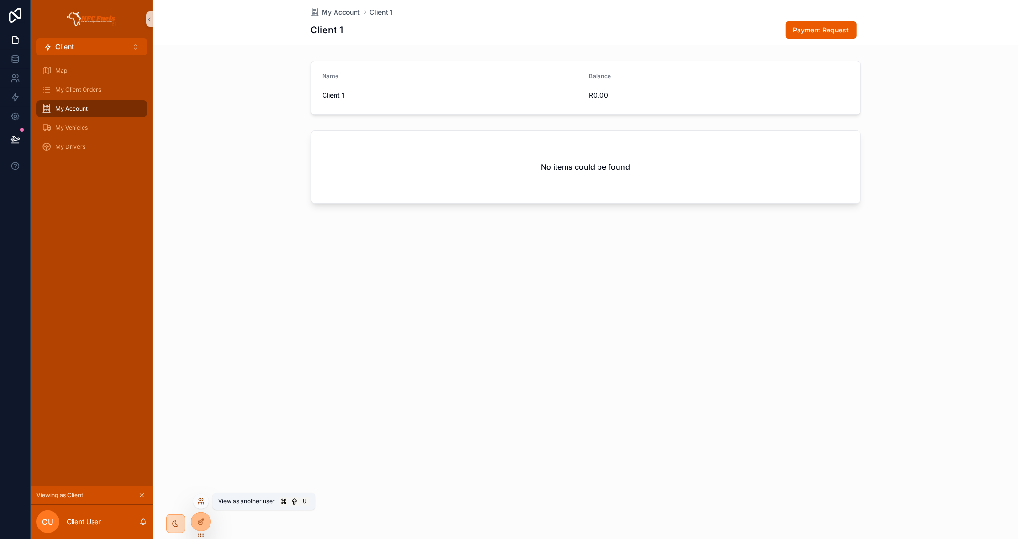
click at [201, 504] on icon at bounding box center [201, 502] width 8 height 8
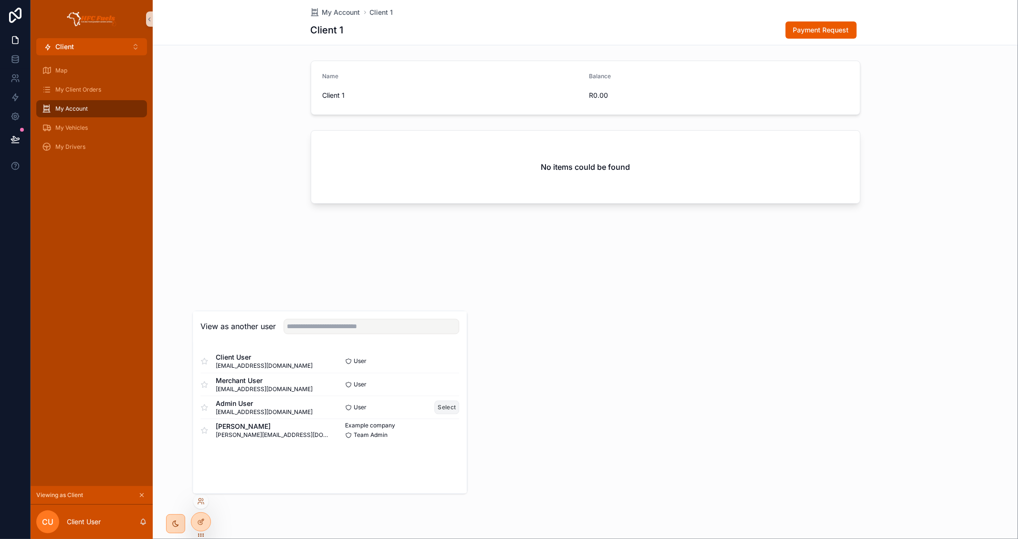
click at [445, 408] on button "Select" at bounding box center [447, 408] width 25 height 14
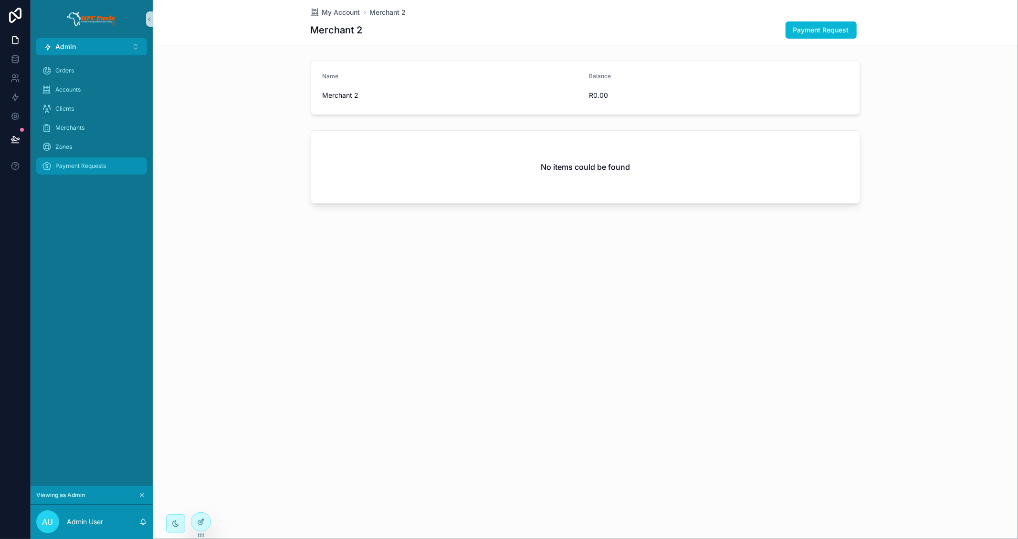
click at [105, 169] on span "Payment Requests" at bounding box center [80, 166] width 51 height 8
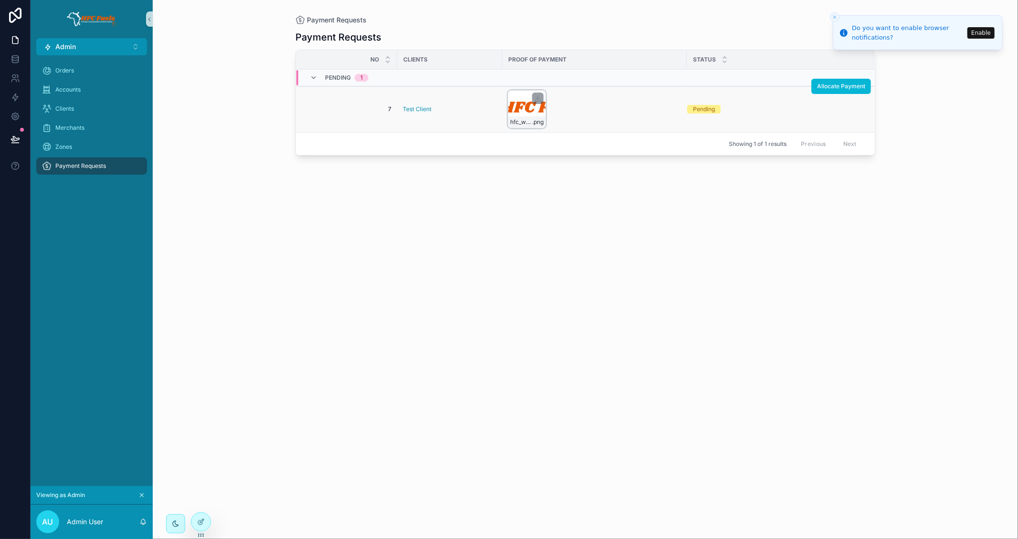
click at [521, 108] on div "hfc_white_logo .png" at bounding box center [527, 109] width 38 height 38
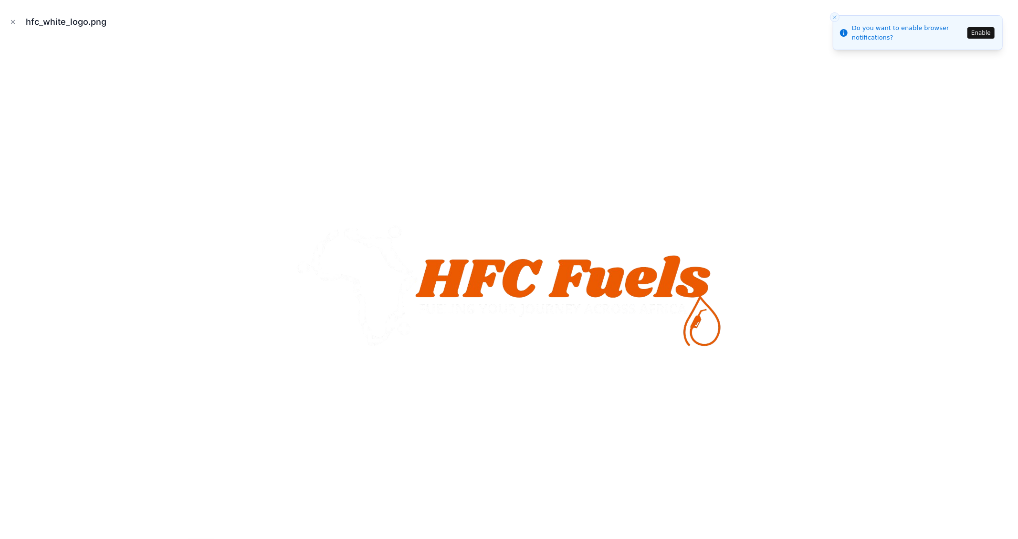
click at [11, 20] on icon "Close modal" at bounding box center [13, 22] width 7 height 7
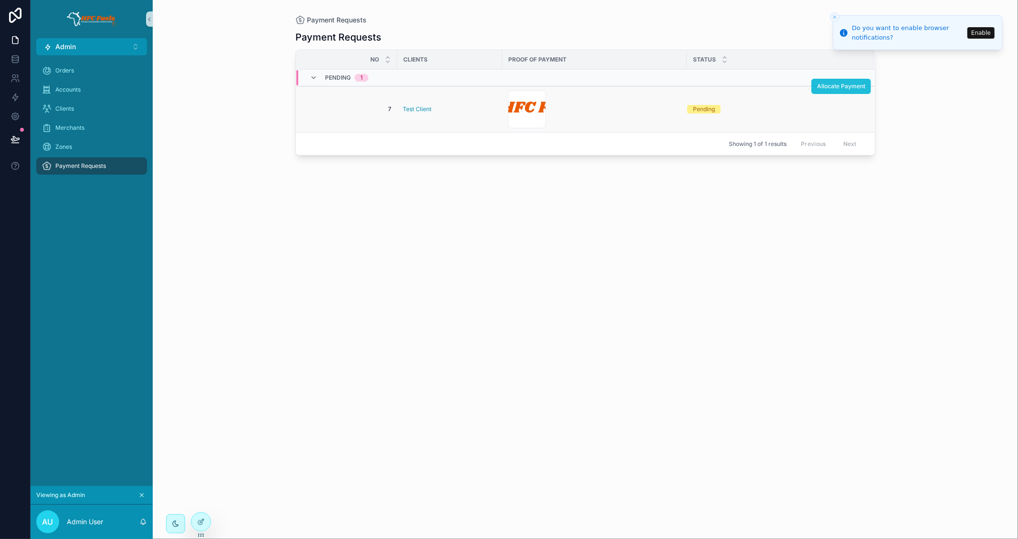
click at [841, 84] on span "Allocate Payment" at bounding box center [841, 87] width 48 height 8
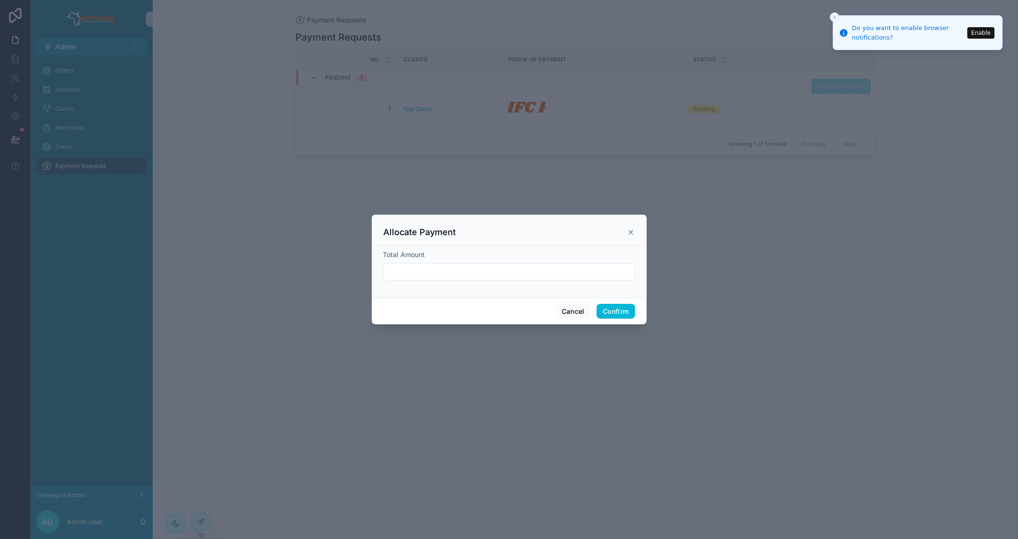
click at [833, 16] on line "Close toast" at bounding box center [834, 17] width 3 height 3
click at [430, 269] on input "text" at bounding box center [509, 271] width 251 height 13
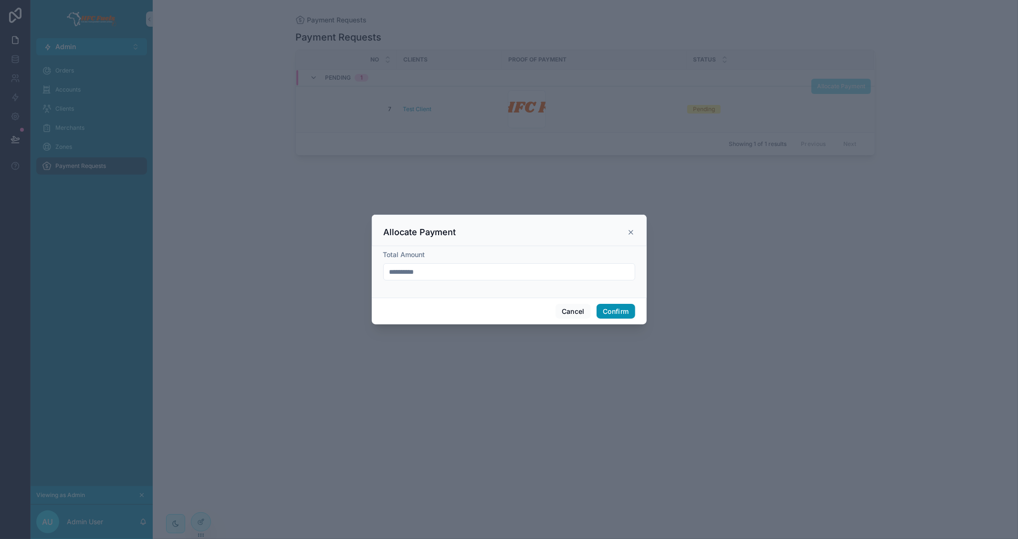
type input "**********"
click at [608, 310] on button "Confirm" at bounding box center [616, 311] width 38 height 15
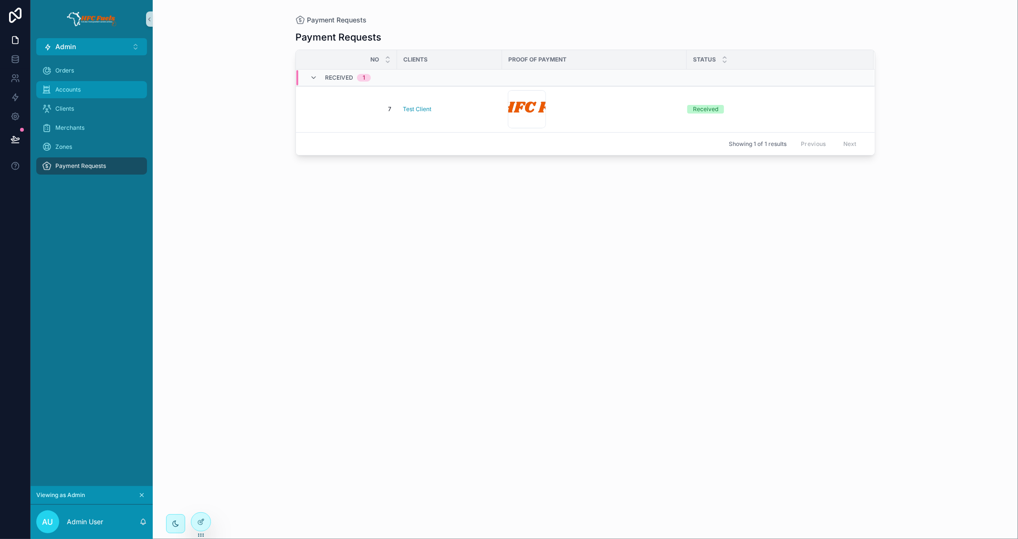
click at [84, 89] on div "Accounts" at bounding box center [91, 89] width 99 height 15
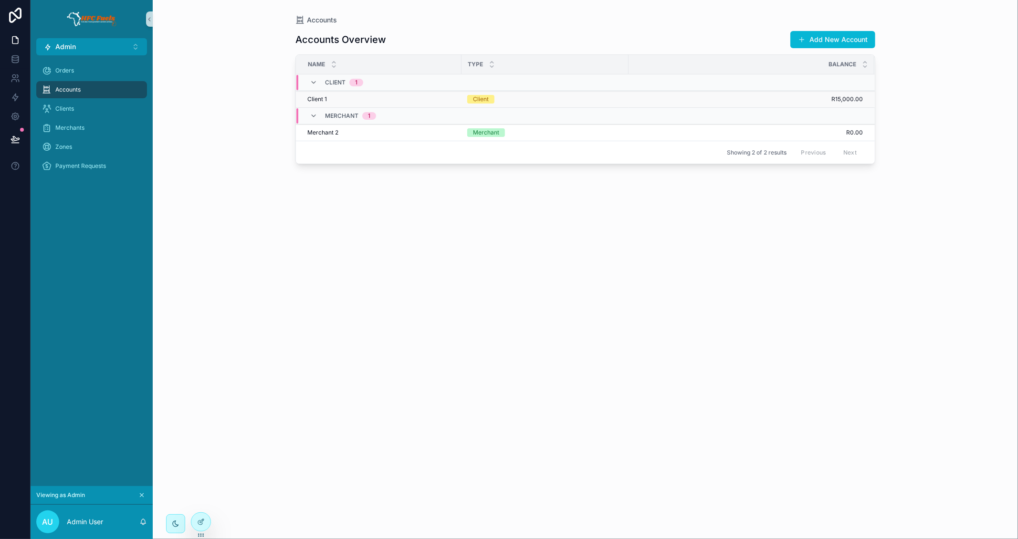
click at [374, 99] on div "Client 1 Client 1" at bounding box center [381, 99] width 148 height 8
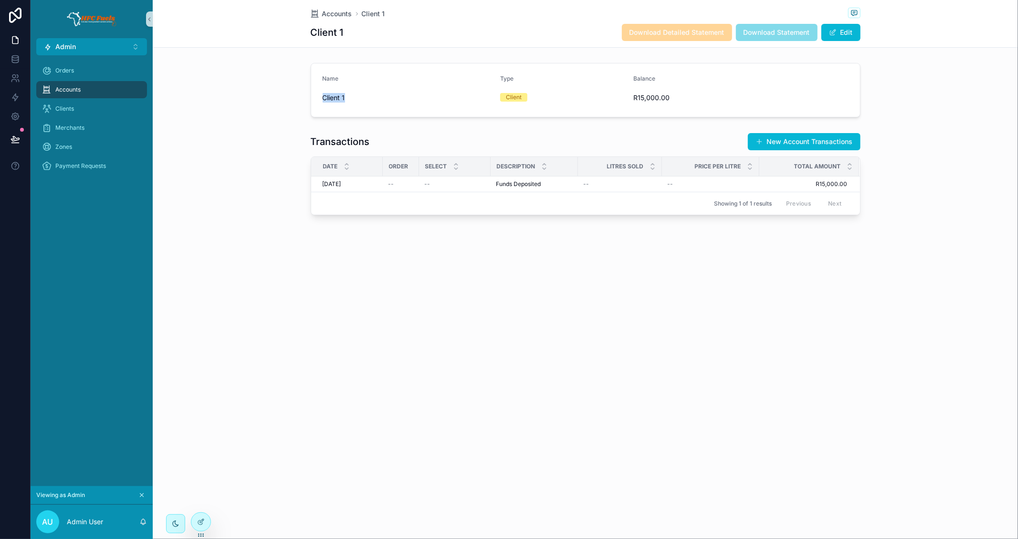
click at [316, 97] on form "Name Client 1 Type Client Balance R15,000.00" at bounding box center [585, 89] width 549 height 53
click at [656, 94] on span "R15,000.00" at bounding box center [697, 98] width 126 height 10
click at [201, 501] on icon at bounding box center [200, 500] width 2 height 2
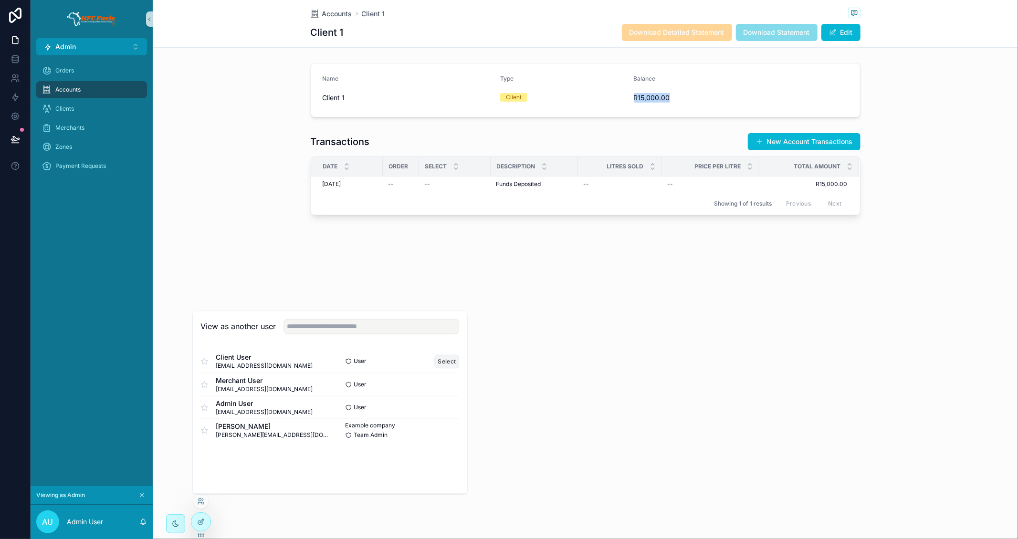
click at [443, 363] on button "Select" at bounding box center [447, 362] width 25 height 14
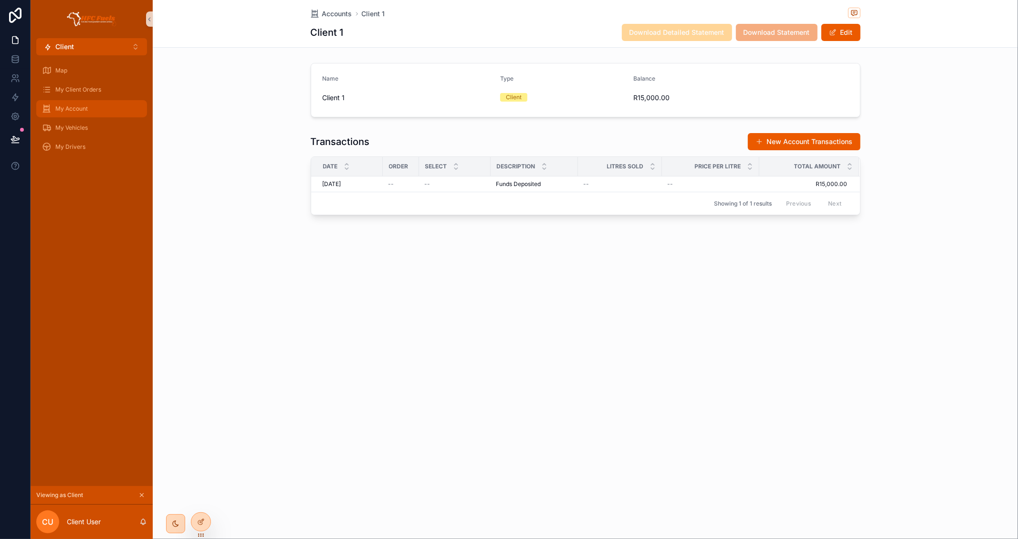
click at [100, 113] on div "My Account" at bounding box center [91, 108] width 99 height 15
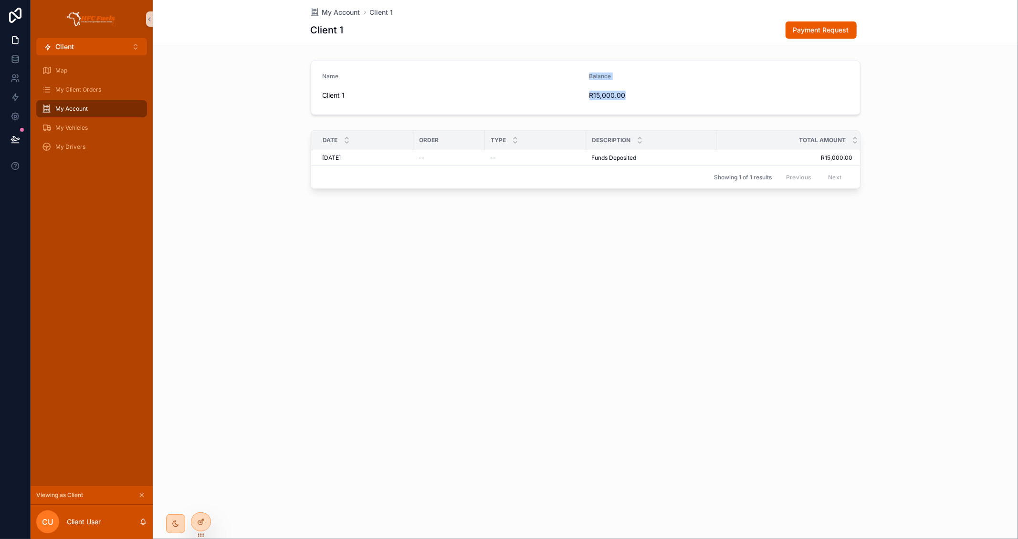
drag, startPoint x: 585, startPoint y: 95, endPoint x: 634, endPoint y: 95, distance: 49.6
click at [634, 95] on form "Name Client 1 Balance R15,000.00" at bounding box center [585, 87] width 549 height 53
click at [623, 96] on span "R15,000.00" at bounding box center [652, 96] width 126 height 10
click at [106, 75] on div "Map" at bounding box center [91, 70] width 99 height 15
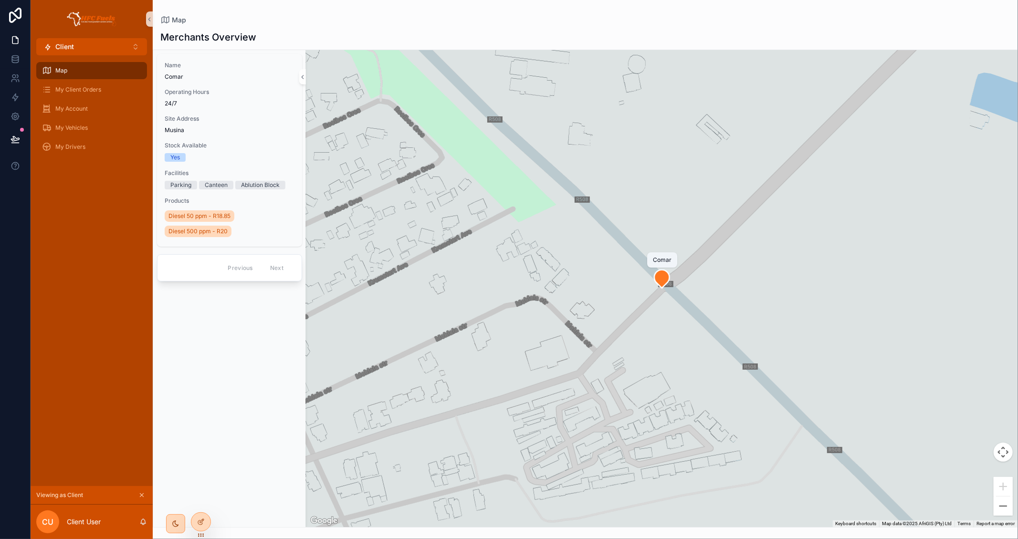
click at [661, 280] on icon "scrollable content" at bounding box center [661, 279] width 15 height 18
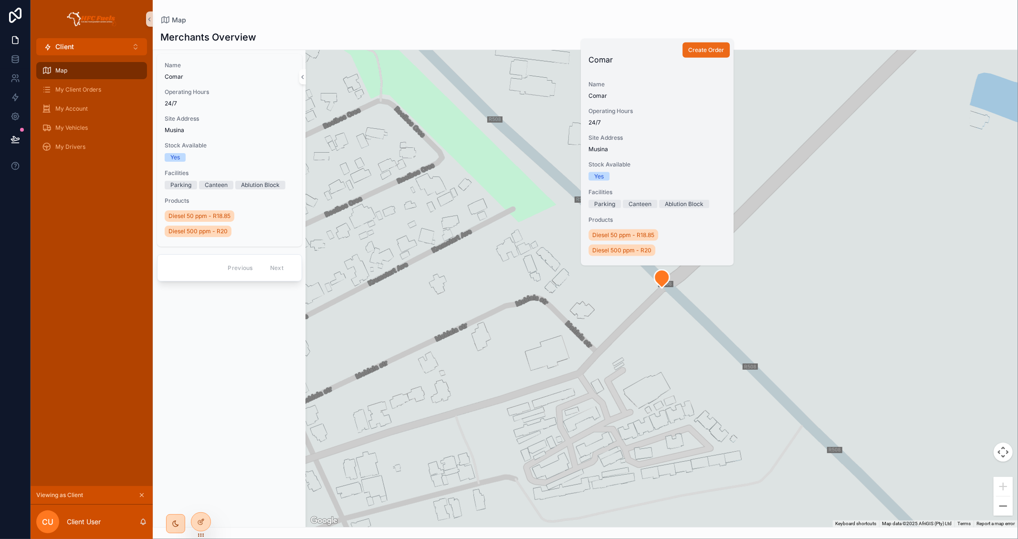
click at [721, 48] on span "Create Order" at bounding box center [706, 50] width 36 height 8
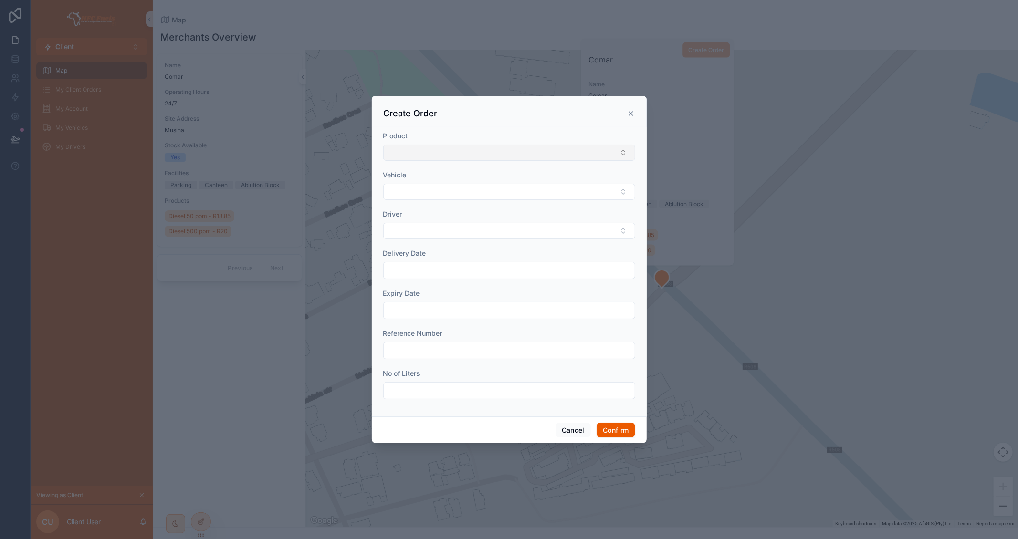
drag, startPoint x: 526, startPoint y: 154, endPoint x: 523, endPoint y: 148, distance: 6.8
click at [525, 154] on button "Select Button" at bounding box center [509, 153] width 252 height 16
click at [512, 124] on div "Create Order" at bounding box center [509, 112] width 275 height 32
click at [475, 186] on button "Select Button" at bounding box center [509, 192] width 252 height 16
click at [456, 227] on div "1" at bounding box center [508, 229] width 247 height 15
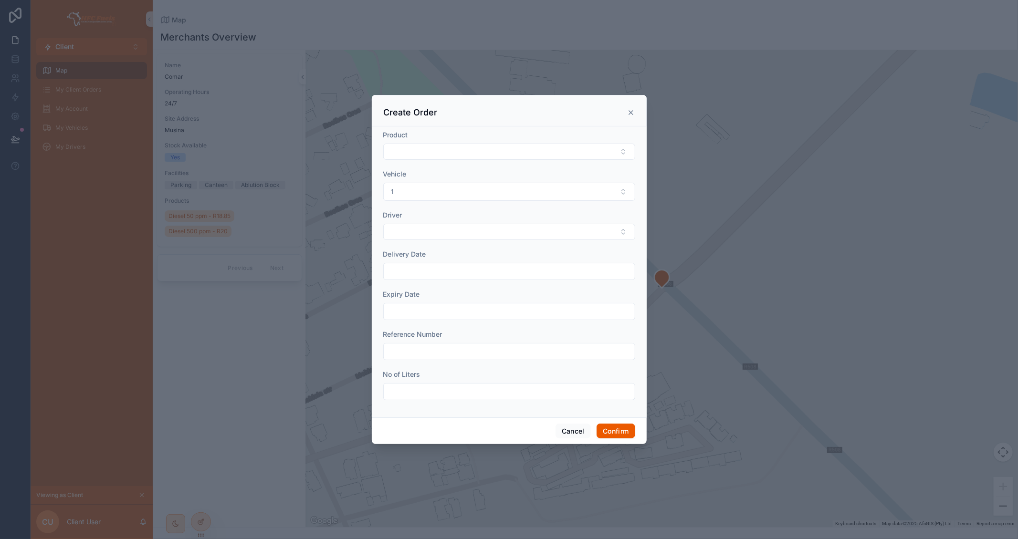
click at [433, 241] on form "Product Vehicle 1 Driver Delivery Date Expiry Date Reference Number No of Liters" at bounding box center [509, 270] width 252 height 280
click at [433, 236] on button "Select Button" at bounding box center [509, 232] width 252 height 16
click at [436, 269] on div "Test Driver 2" at bounding box center [508, 269] width 247 height 15
click at [436, 271] on input "text" at bounding box center [509, 272] width 251 height 13
click at [489, 351] on button "3" at bounding box center [492, 351] width 17 height 17
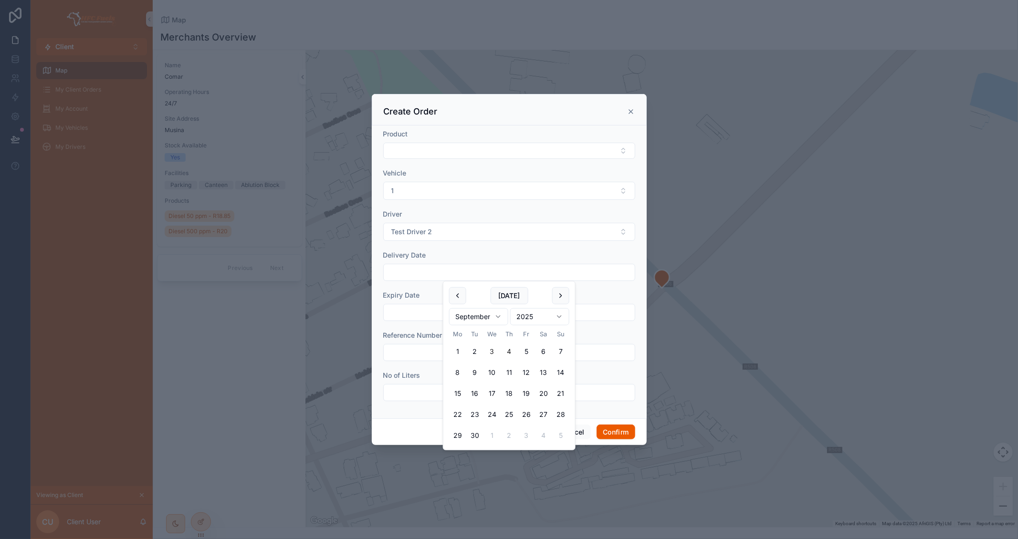
type input "**********"
click at [417, 319] on div at bounding box center [509, 312] width 252 height 17
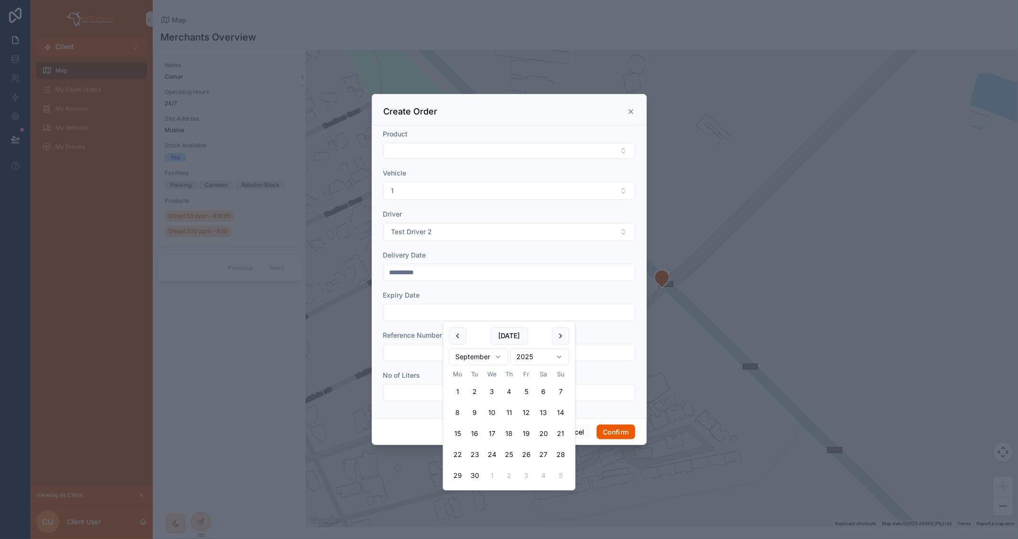
click at [506, 391] on button "4" at bounding box center [509, 392] width 17 height 17
type input "**********"
click at [428, 351] on input "text" at bounding box center [509, 352] width 251 height 13
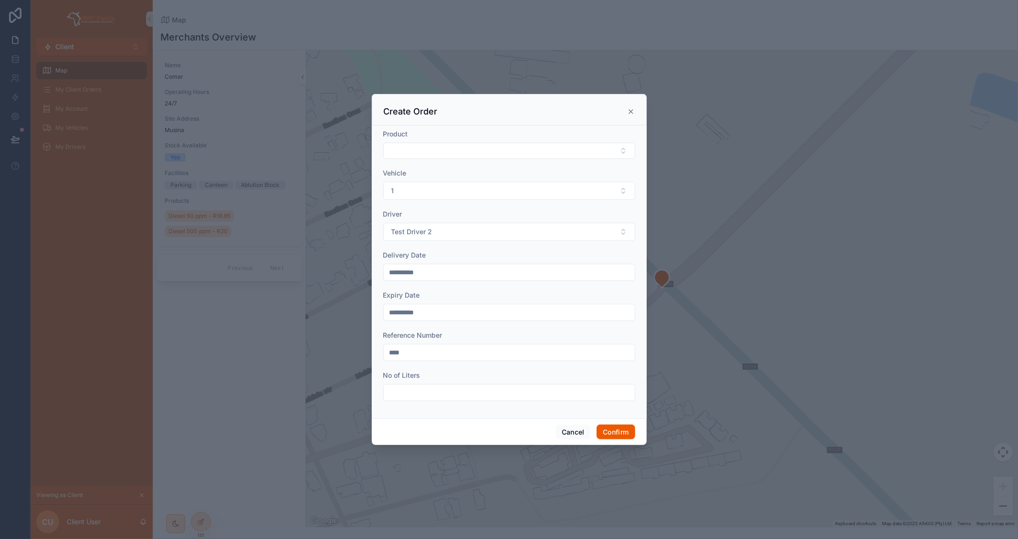
type input "****"
click at [431, 387] on input "text" at bounding box center [509, 392] width 251 height 13
type input "*****"
click at [609, 433] on button "Confirm" at bounding box center [616, 432] width 38 height 15
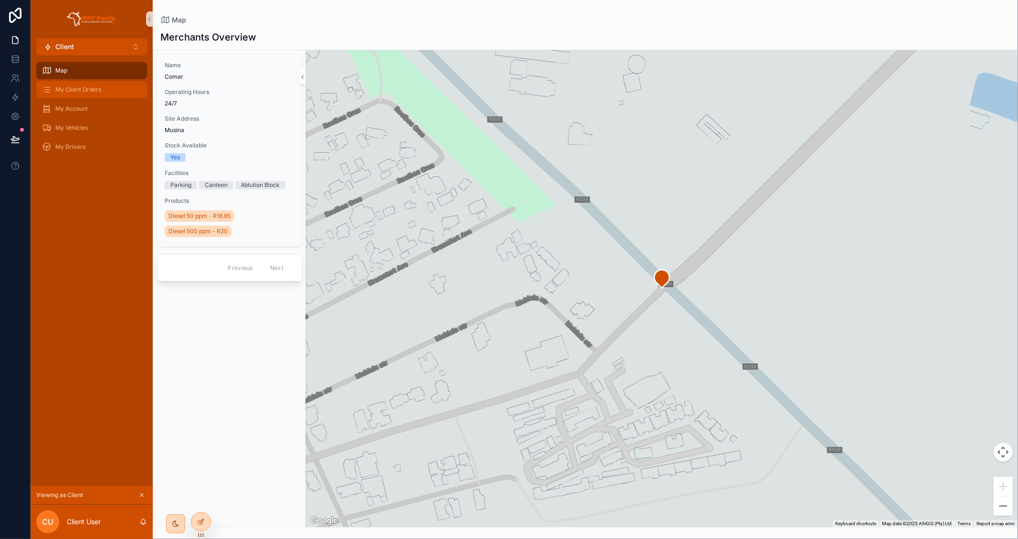
click at [80, 89] on span "My Client Orders" at bounding box center [78, 90] width 46 height 8
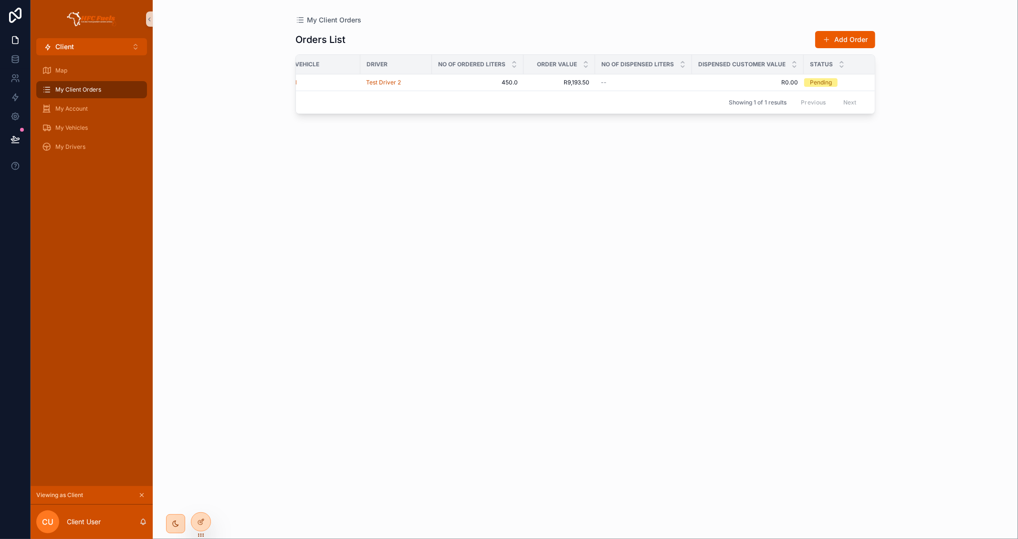
scroll to position [0, 222]
drag, startPoint x: 438, startPoint y: 63, endPoint x: 506, endPoint y: 62, distance: 67.8
click at [506, 62] on div "No of Ordered Liters" at bounding box center [477, 64] width 91 height 18
drag, startPoint x: 535, startPoint y: 59, endPoint x: 578, endPoint y: 62, distance: 43.1
click at [578, 61] on div "Order Value" at bounding box center [559, 64] width 71 height 18
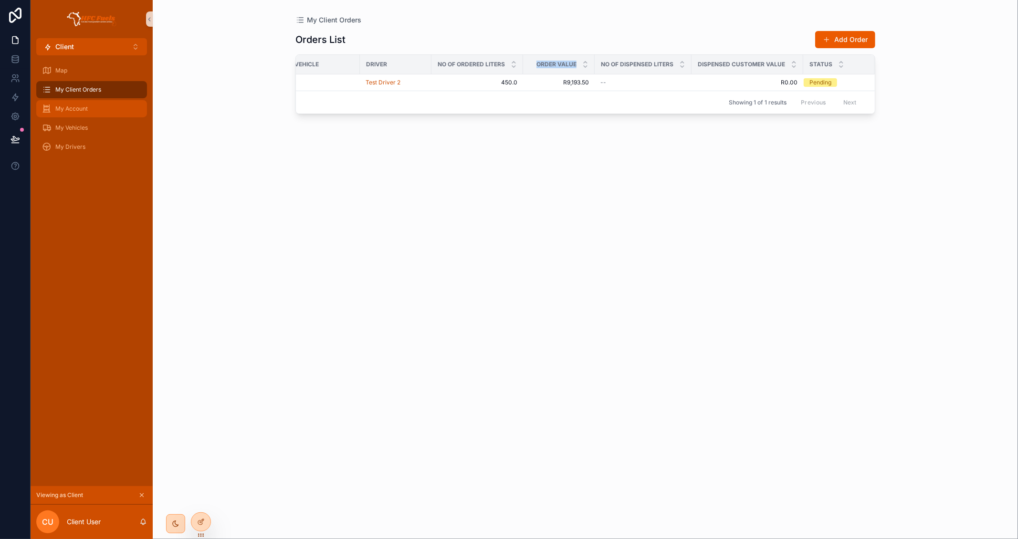
click at [109, 108] on div "My Account" at bounding box center [91, 108] width 99 height 15
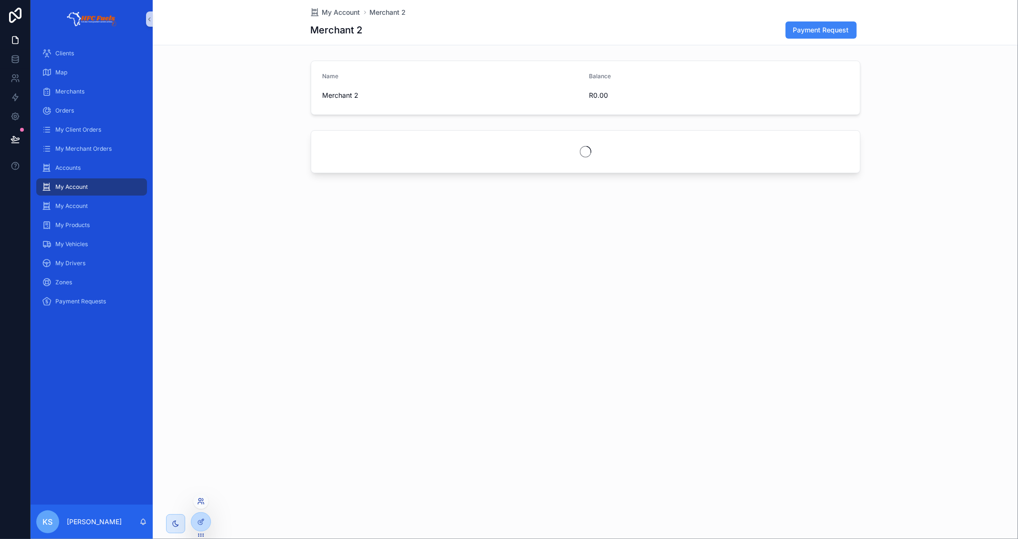
click at [201, 505] on icon at bounding box center [201, 502] width 8 height 8
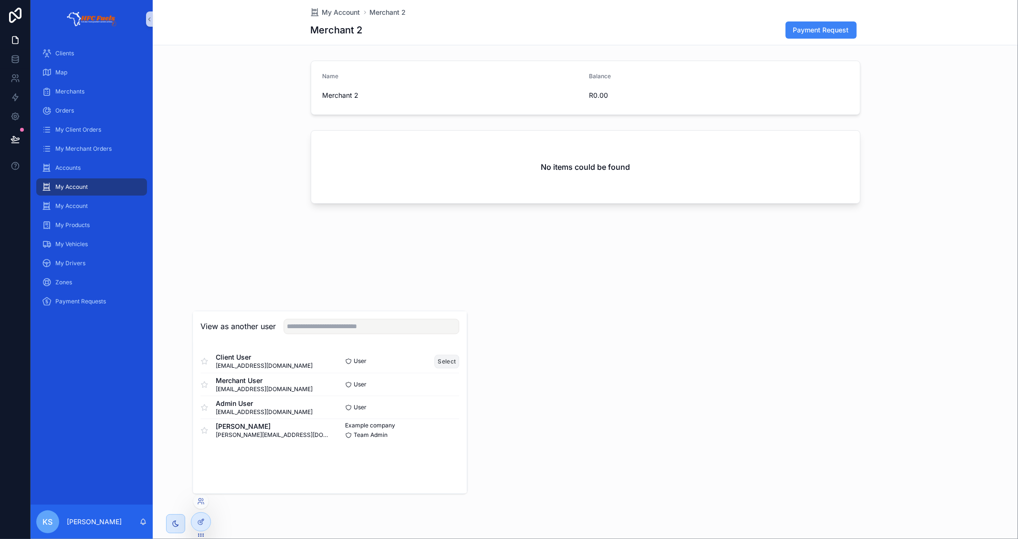
click at [439, 361] on button "Select" at bounding box center [447, 362] width 25 height 14
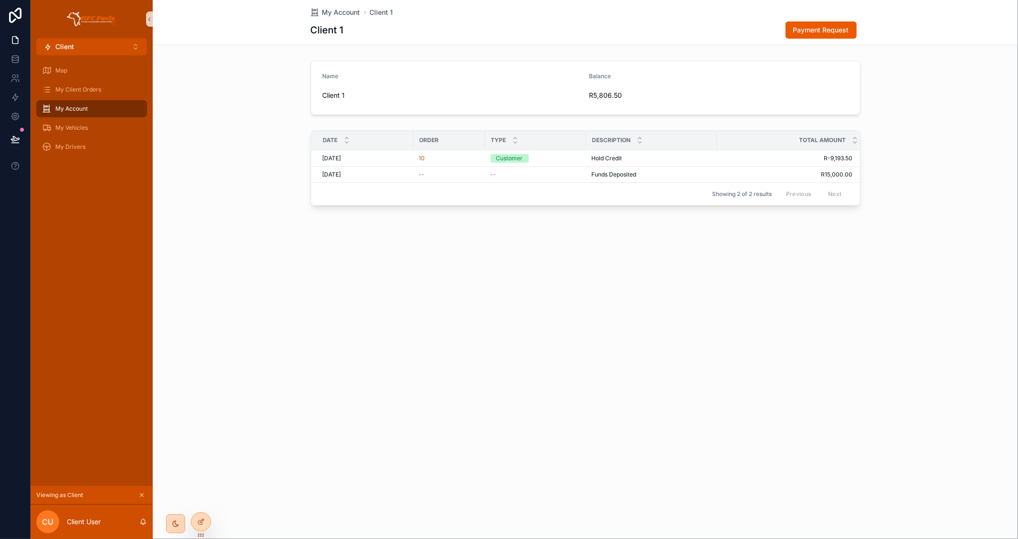
drag, startPoint x: 607, startPoint y: 93, endPoint x: 638, endPoint y: 93, distance: 31.0
click at [638, 93] on form "Name Client 1 Balance R5,806.50" at bounding box center [585, 87] width 549 height 53
click at [527, 92] on form "Name Client 1 Balance R5,806.50" at bounding box center [585, 87] width 549 height 53
click at [526, 92] on span "Client 1" at bounding box center [452, 96] width 259 height 10
click at [91, 88] on span "My Client Orders" at bounding box center [78, 90] width 46 height 8
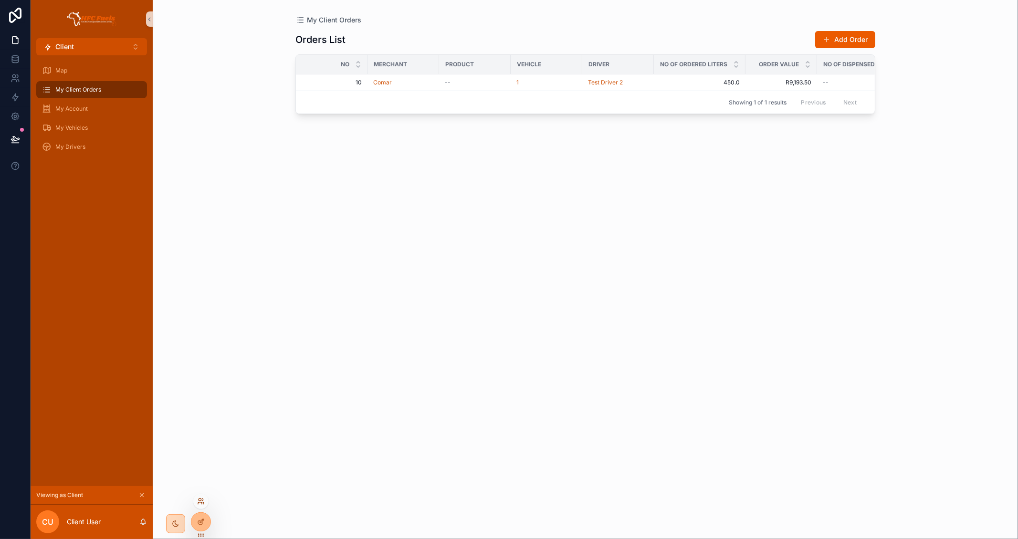
click at [203, 501] on icon at bounding box center [201, 502] width 8 height 8
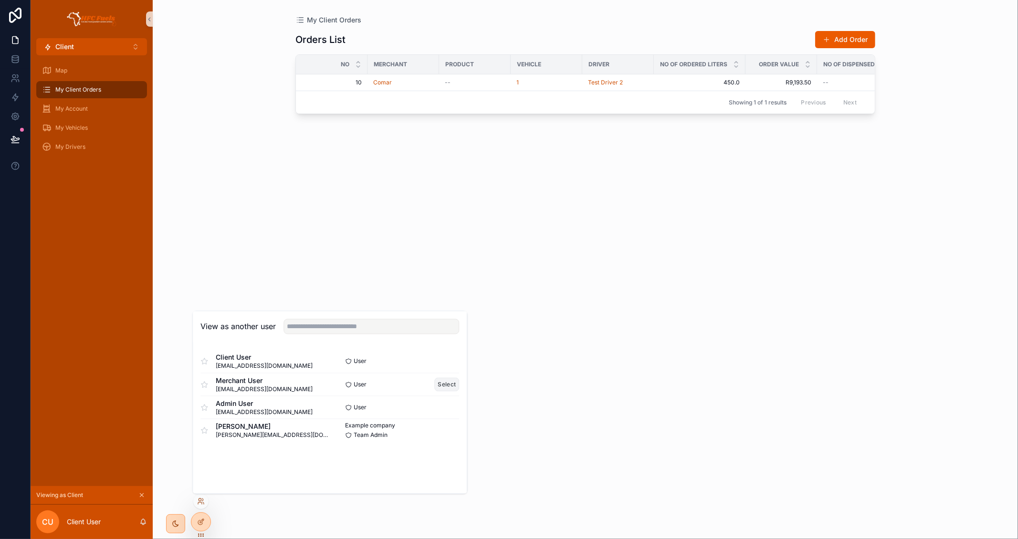
click at [449, 382] on button "Select" at bounding box center [447, 385] width 25 height 14
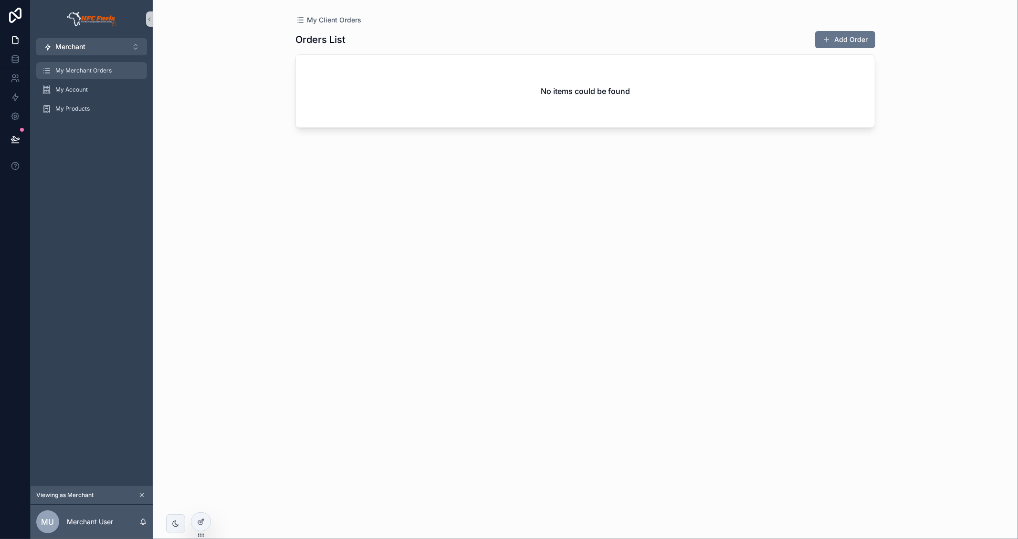
click at [114, 74] on div "My Merchant Orders" at bounding box center [91, 70] width 99 height 15
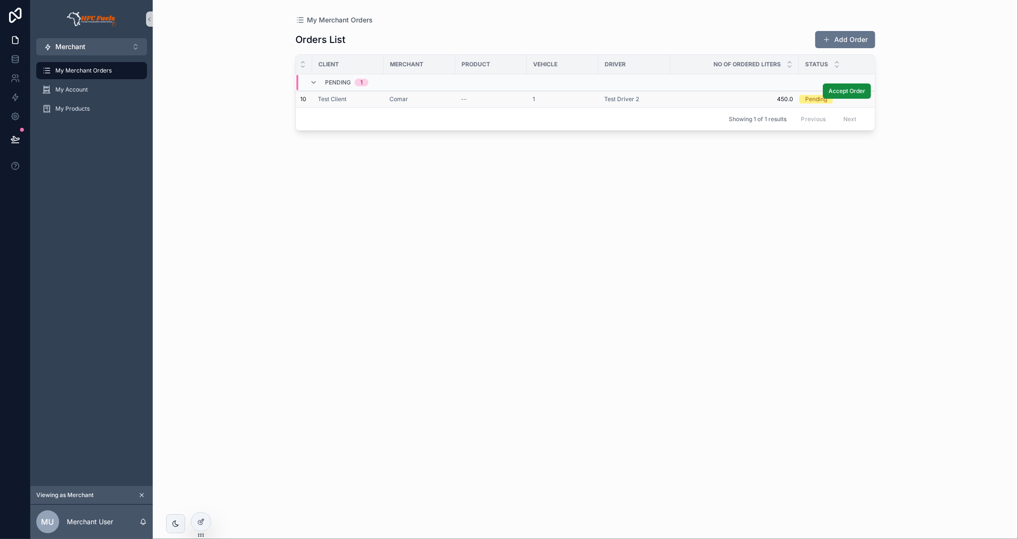
scroll to position [0, 81]
click at [858, 91] on span "Accept Order" at bounding box center [847, 91] width 37 height 8
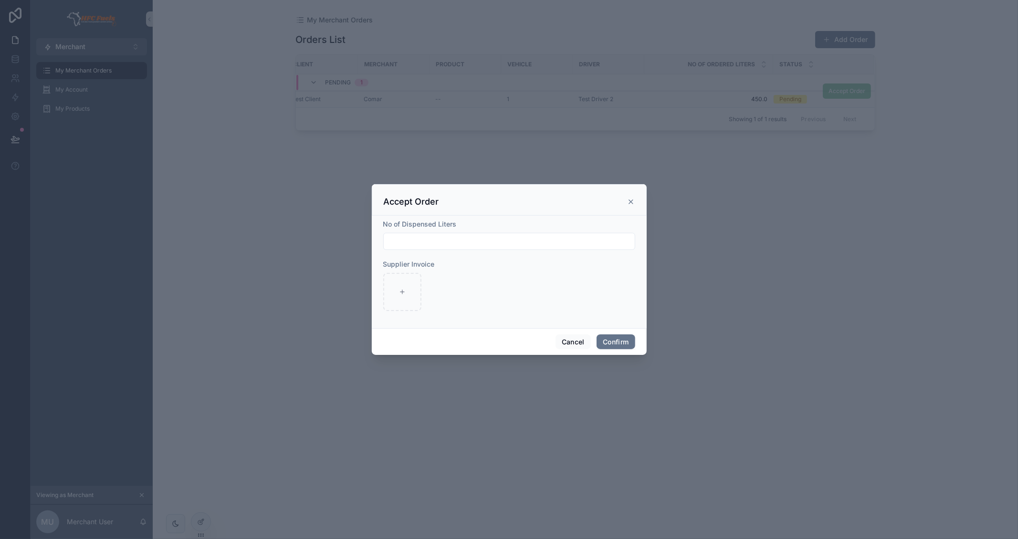
drag, startPoint x: 552, startPoint y: 242, endPoint x: 578, endPoint y: 249, distance: 26.3
click at [552, 242] on input "text" at bounding box center [509, 241] width 251 height 13
type input "*****"
drag, startPoint x: 516, startPoint y: 282, endPoint x: 498, endPoint y: 275, distance: 19.8
click at [516, 282] on div at bounding box center [509, 292] width 252 height 38
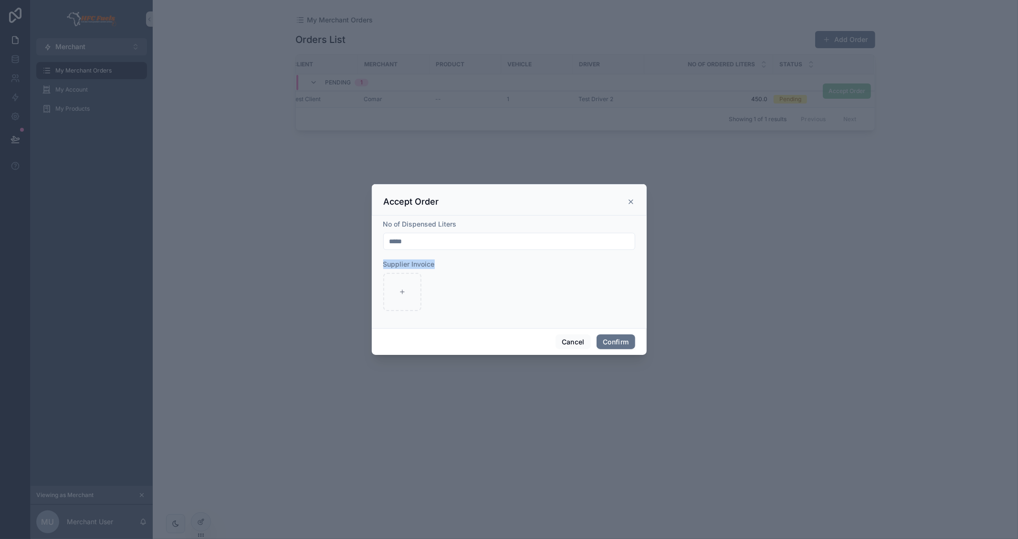
drag, startPoint x: 383, startPoint y: 262, endPoint x: 441, endPoint y: 266, distance: 57.9
click at [441, 266] on div "Supplier Invoice" at bounding box center [509, 265] width 252 height 10
click at [479, 294] on div at bounding box center [509, 292] width 252 height 38
click at [621, 343] on button "Confirm" at bounding box center [616, 342] width 38 height 15
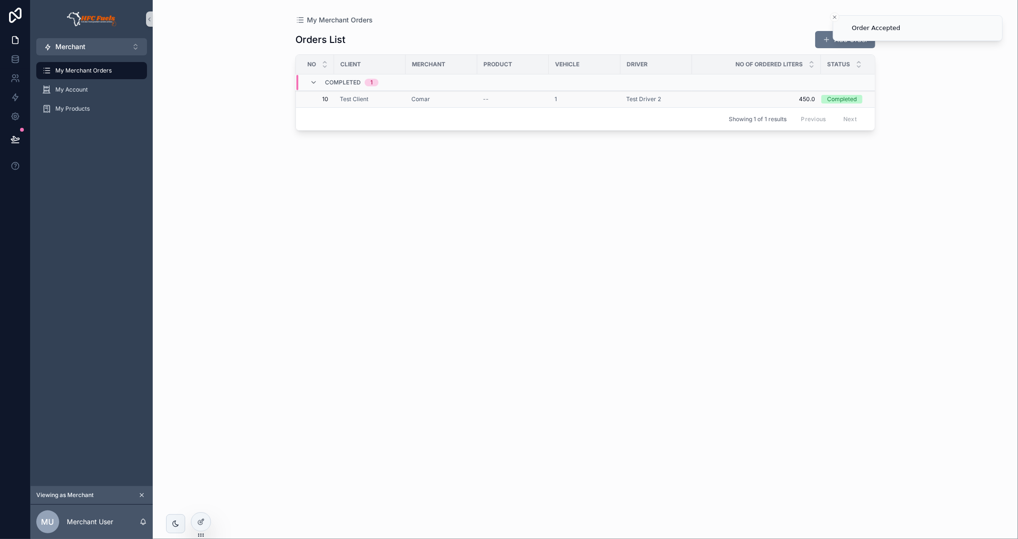
scroll to position [0, 0]
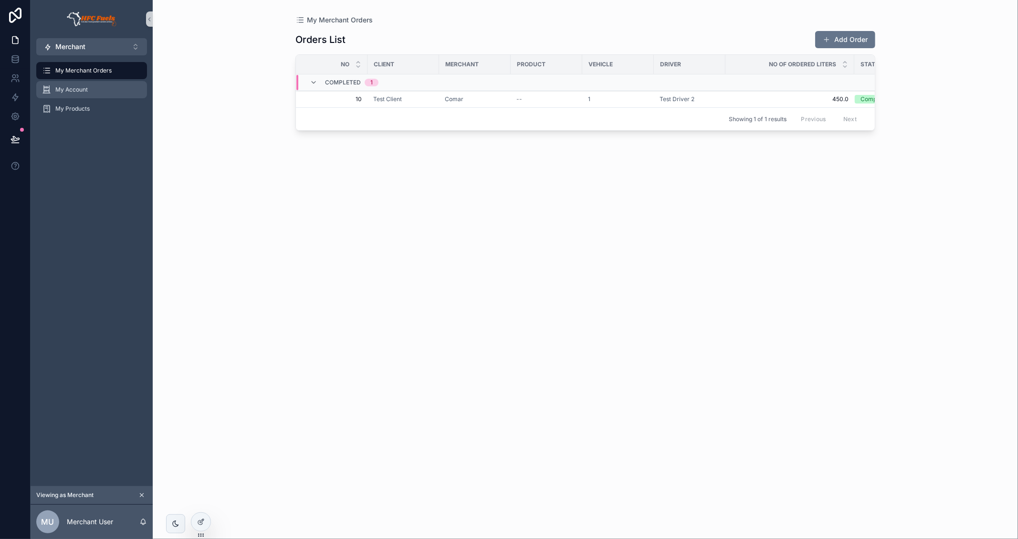
click at [110, 89] on div "My Account" at bounding box center [91, 89] width 99 height 15
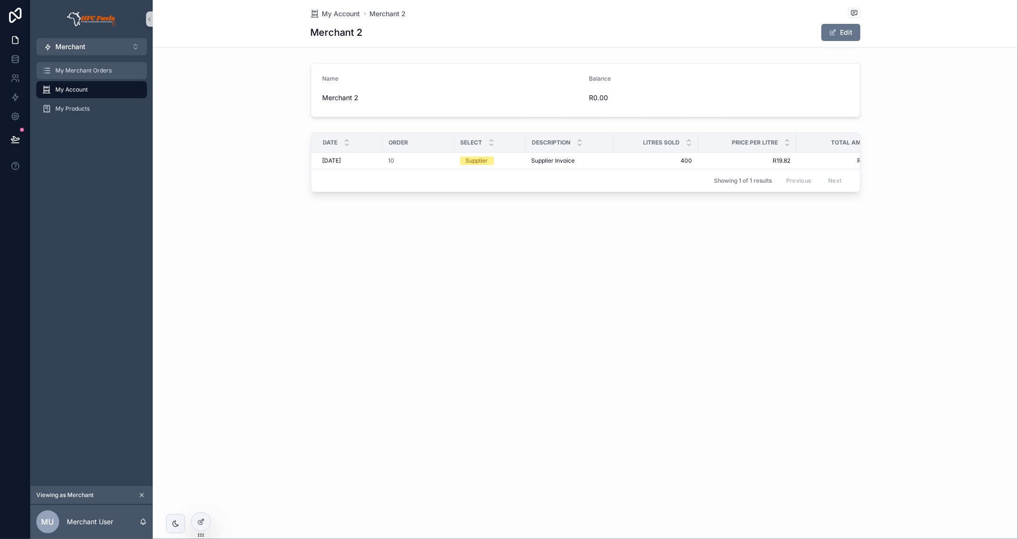
click at [91, 67] on span "My Merchant Orders" at bounding box center [83, 71] width 56 height 8
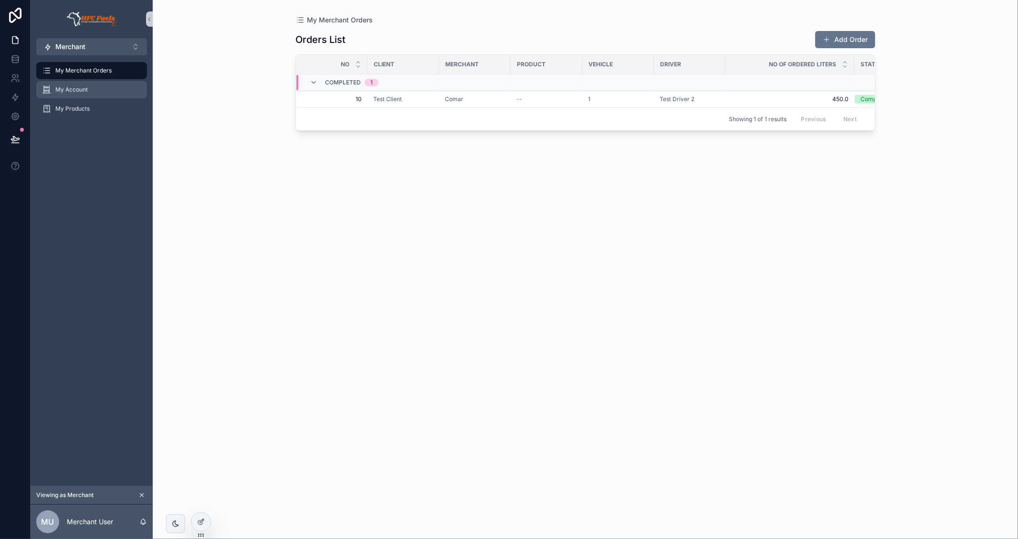
drag, startPoint x: 93, startPoint y: 81, endPoint x: 203, endPoint y: 93, distance: 110.4
click at [93, 85] on div "My Account" at bounding box center [91, 89] width 99 height 15
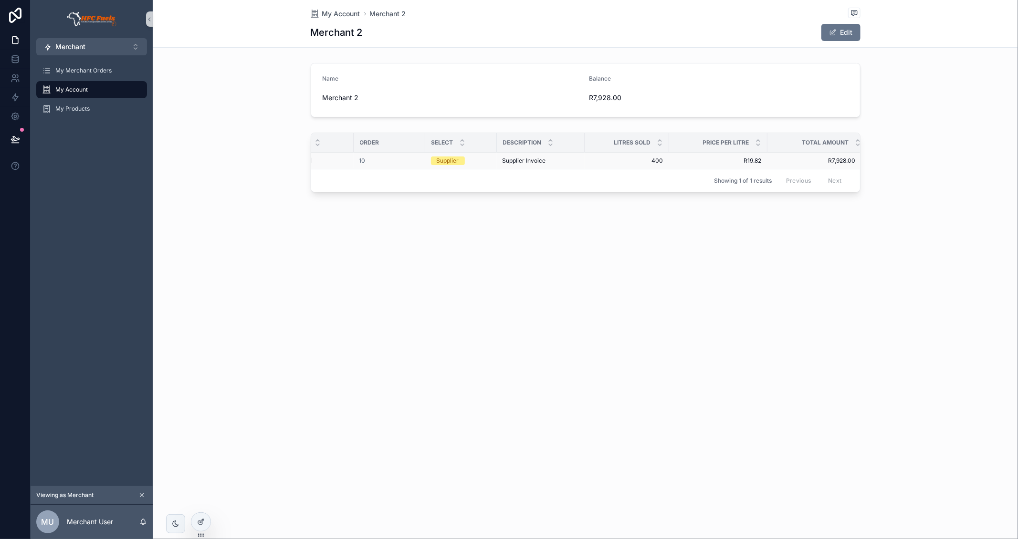
scroll to position [0, 37]
drag, startPoint x: 585, startPoint y: 96, endPoint x: 631, endPoint y: 99, distance: 45.9
click at [632, 97] on form "Name Merchant 2 Balance R7,928.00" at bounding box center [585, 89] width 549 height 53
click at [631, 99] on span "R7,928.00" at bounding box center [652, 98] width 126 height 10
drag, startPoint x: 621, startPoint y: 99, endPoint x: 582, endPoint y: 100, distance: 39.2
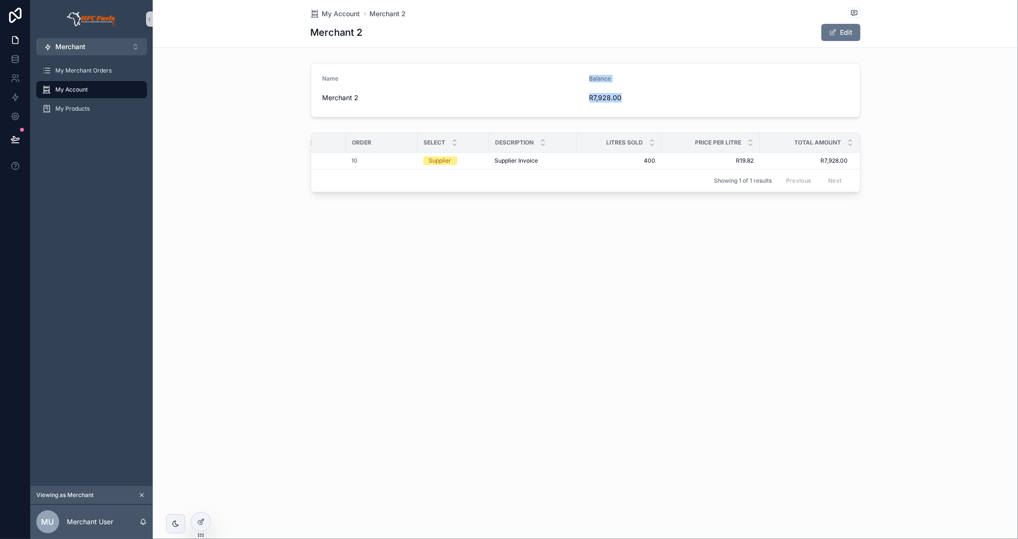
click at [582, 100] on form "Name Merchant 2 Balance R7,928.00" at bounding box center [585, 89] width 549 height 53
click at [117, 48] on button "Merchant ⌥ 1" at bounding box center [91, 46] width 111 height 17
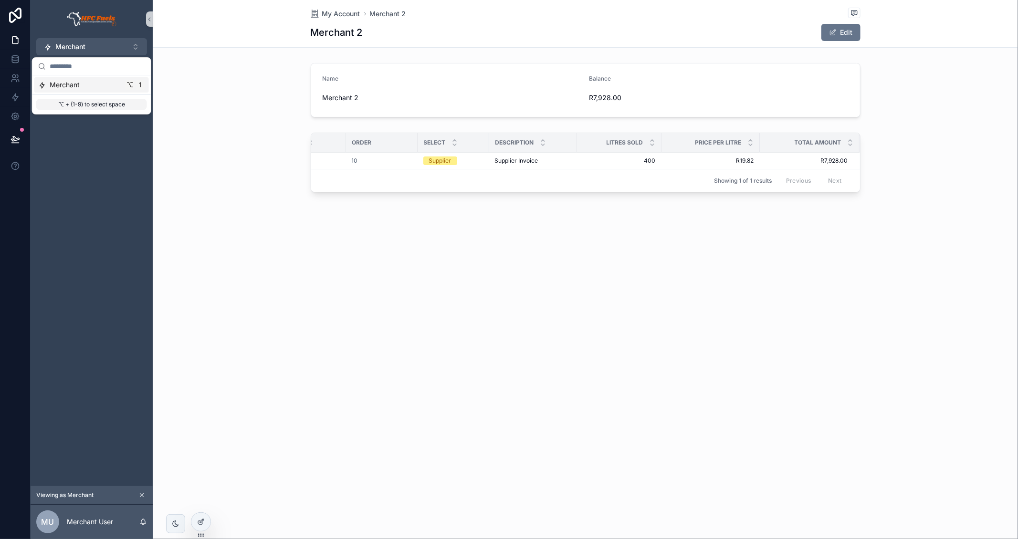
click at [200, 53] on div "My Account Merchant 2 Merchant 2 Edit Name Merchant 2 Balance R7,928.00 Date Or…" at bounding box center [585, 130] width 865 height 261
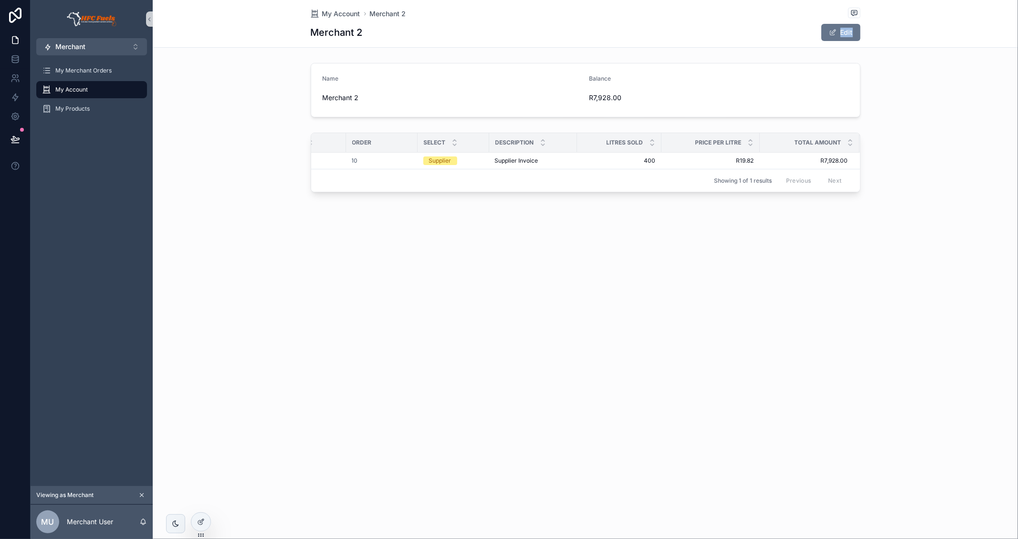
drag, startPoint x: 200, startPoint y: 500, endPoint x: 210, endPoint y: 494, distance: 11.7
click at [0, 0] on icon at bounding box center [0, 0] width 0 height 0
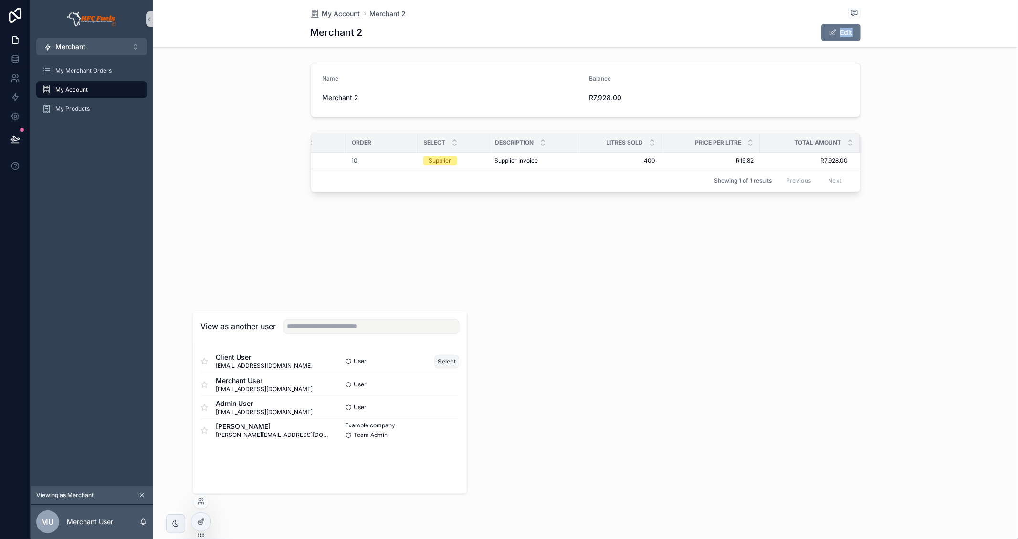
click at [455, 361] on button "Select" at bounding box center [447, 362] width 25 height 14
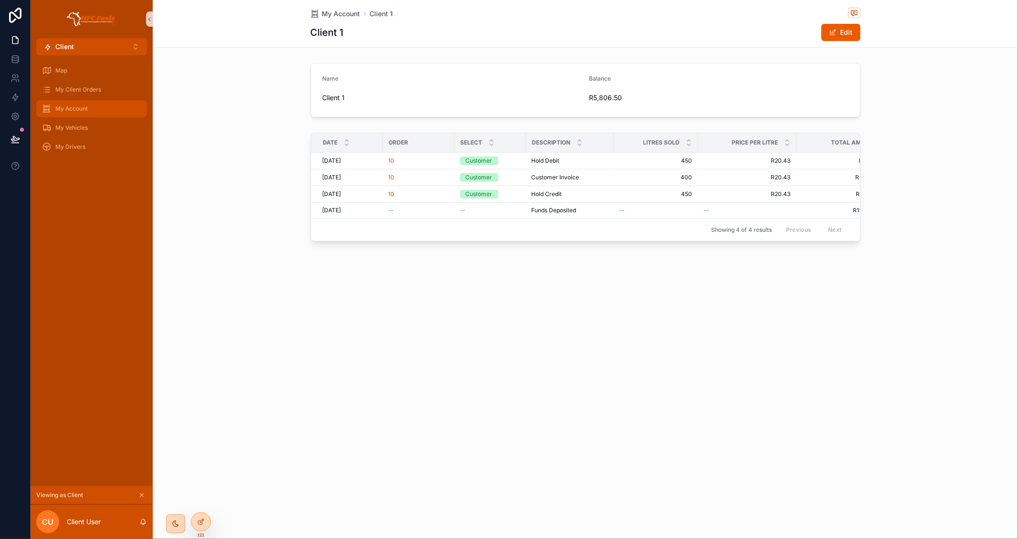
click at [107, 103] on div "My Account" at bounding box center [91, 108] width 99 height 15
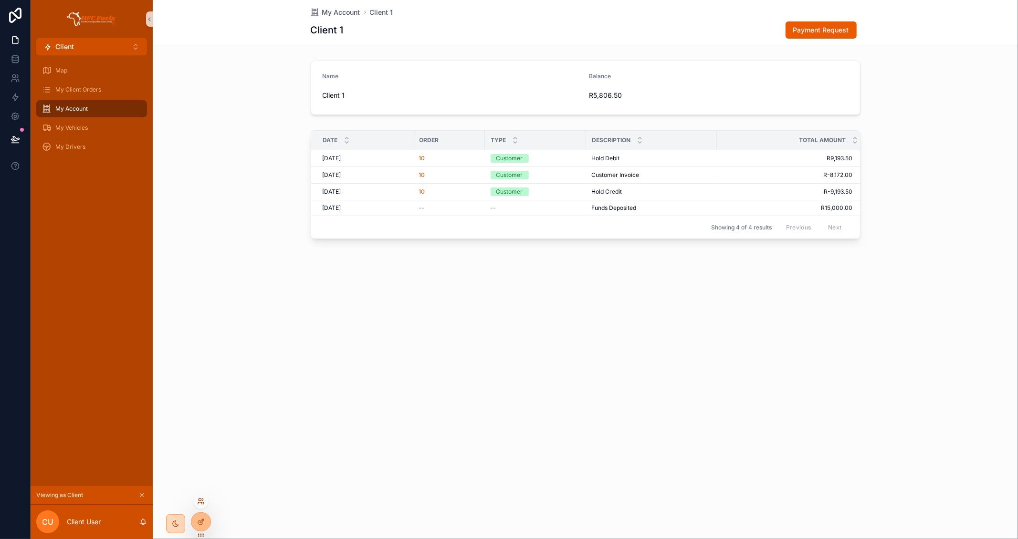
click at [200, 504] on icon at bounding box center [201, 502] width 8 height 8
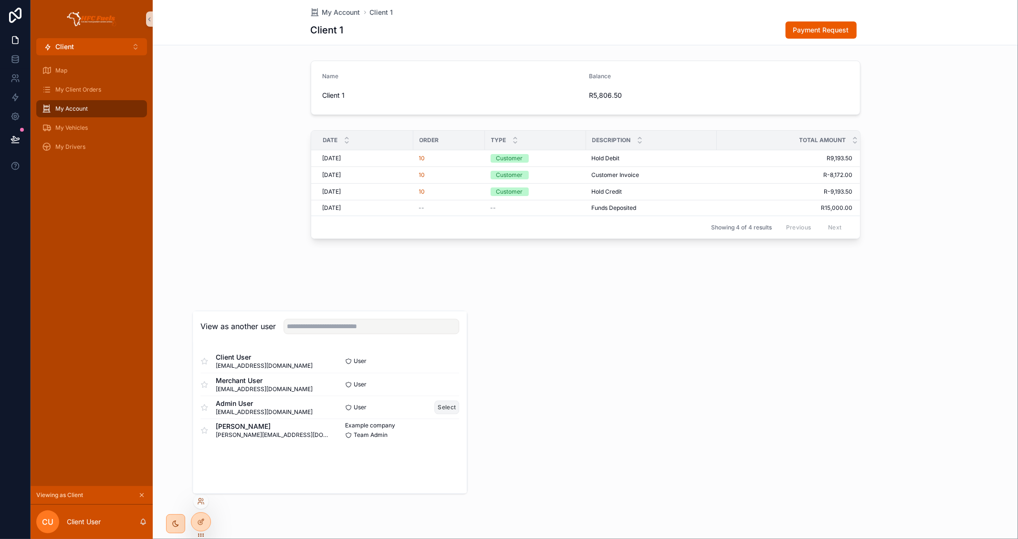
click at [452, 406] on button "Select" at bounding box center [447, 408] width 25 height 14
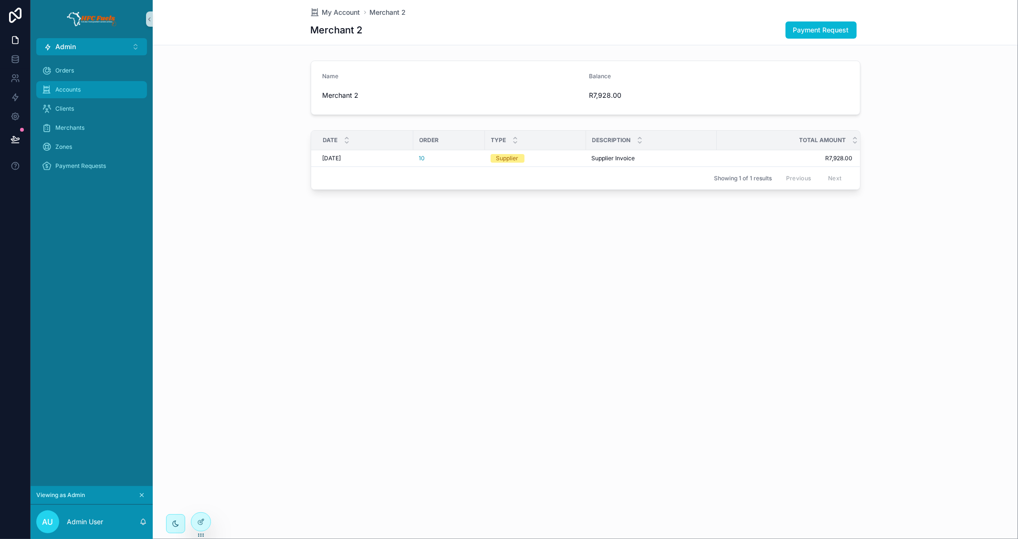
drag, startPoint x: 107, startPoint y: 84, endPoint x: 178, endPoint y: 100, distance: 71.9
click at [107, 84] on div "Accounts" at bounding box center [91, 89] width 99 height 15
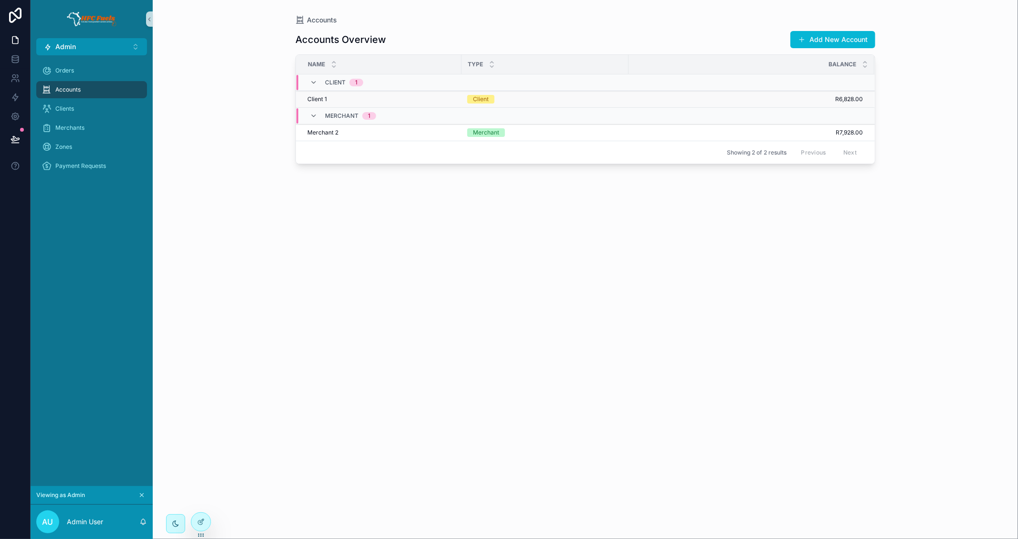
click at [737, 99] on span "R6,828.00" at bounding box center [746, 99] width 234 height 8
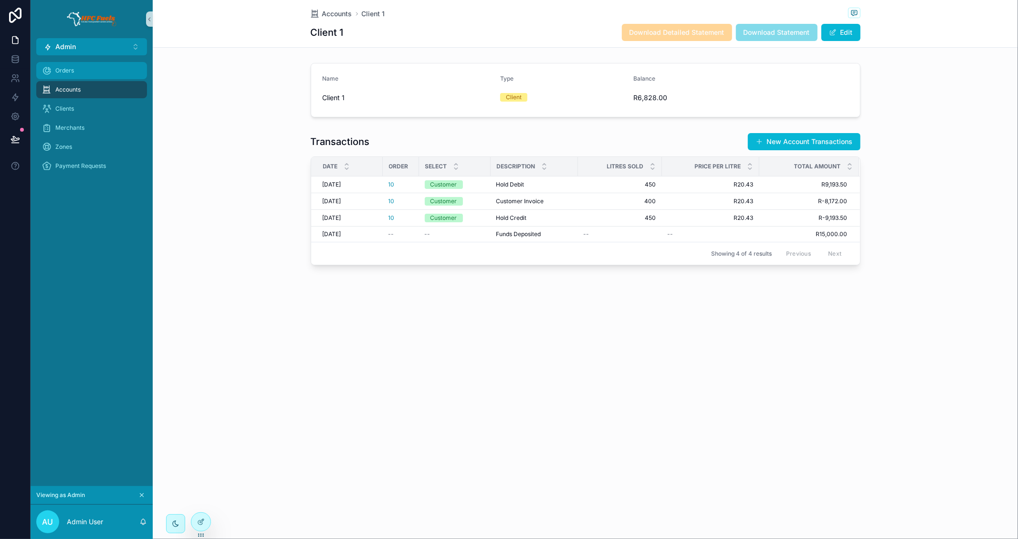
click at [88, 70] on div "Orders" at bounding box center [91, 70] width 99 height 15
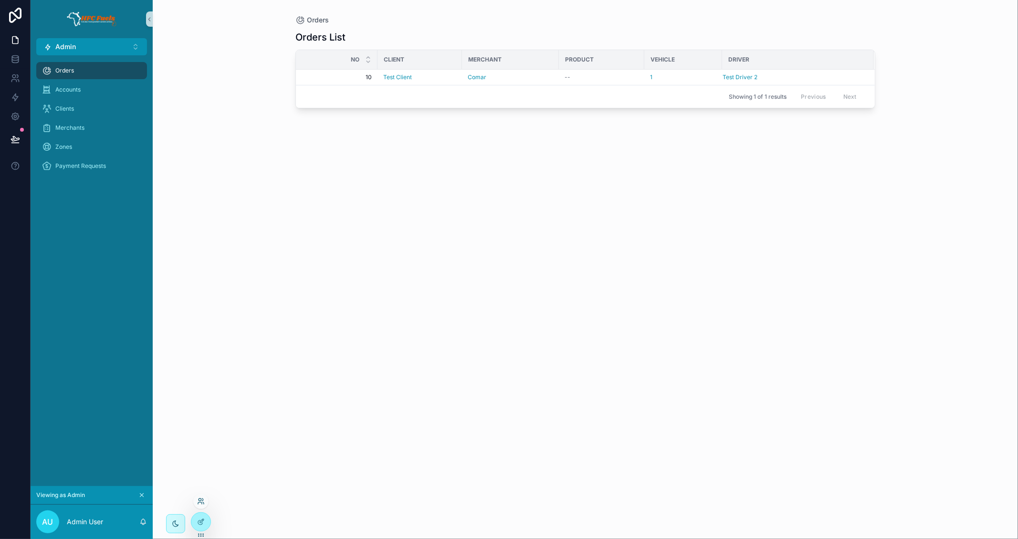
click at [202, 503] on icon at bounding box center [201, 502] width 8 height 8
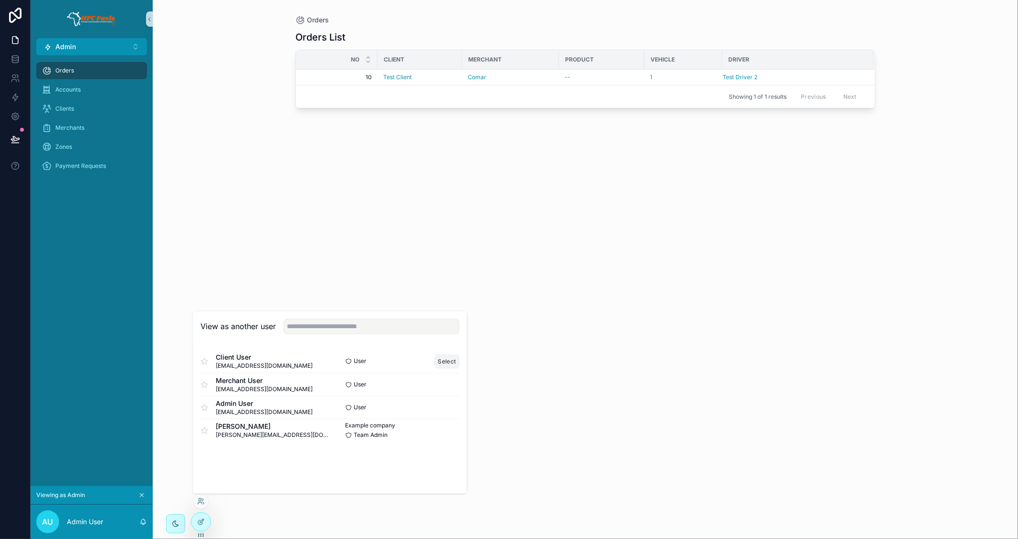
click at [440, 360] on button "Select" at bounding box center [447, 362] width 25 height 14
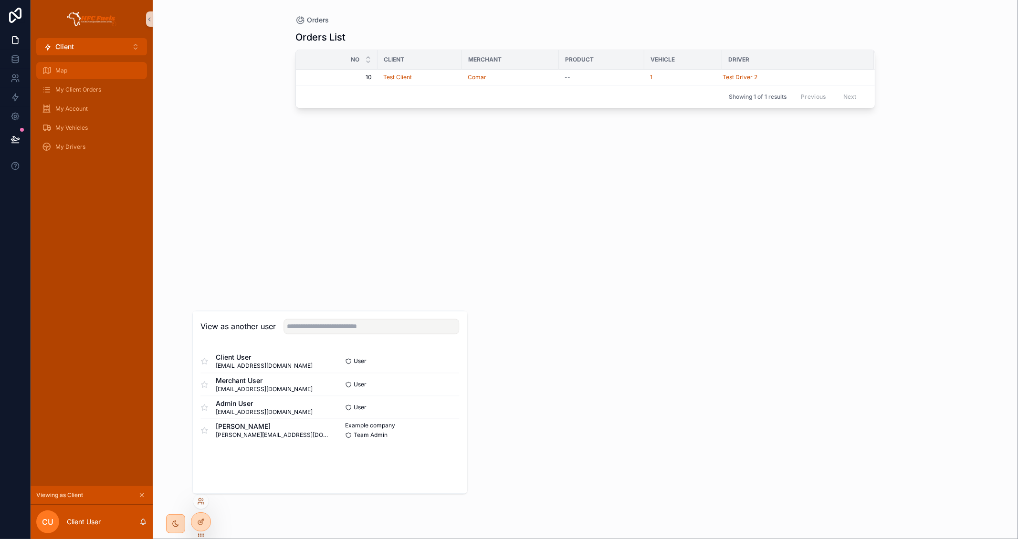
click at [113, 71] on div "Map" at bounding box center [91, 70] width 99 height 15
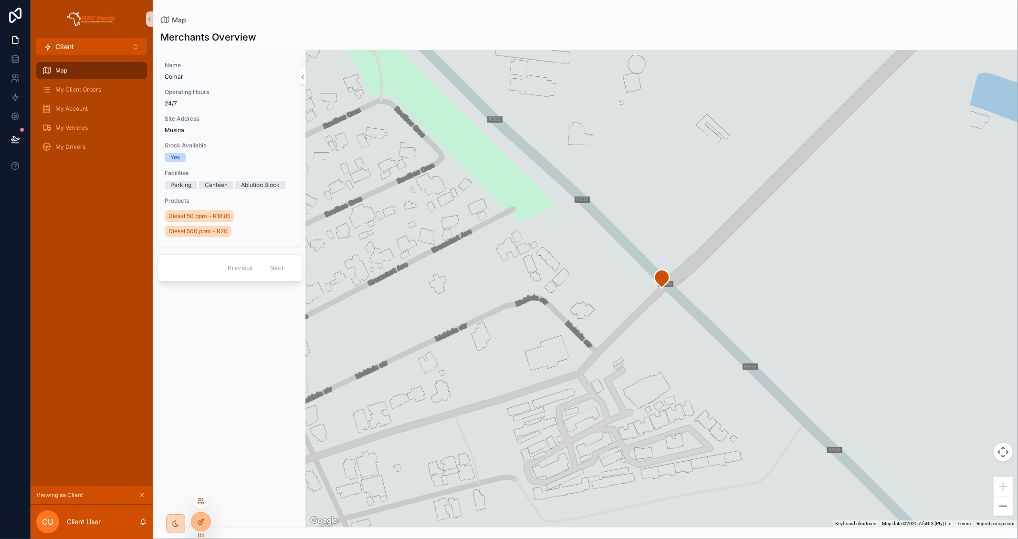
click at [202, 503] on icon at bounding box center [201, 502] width 8 height 8
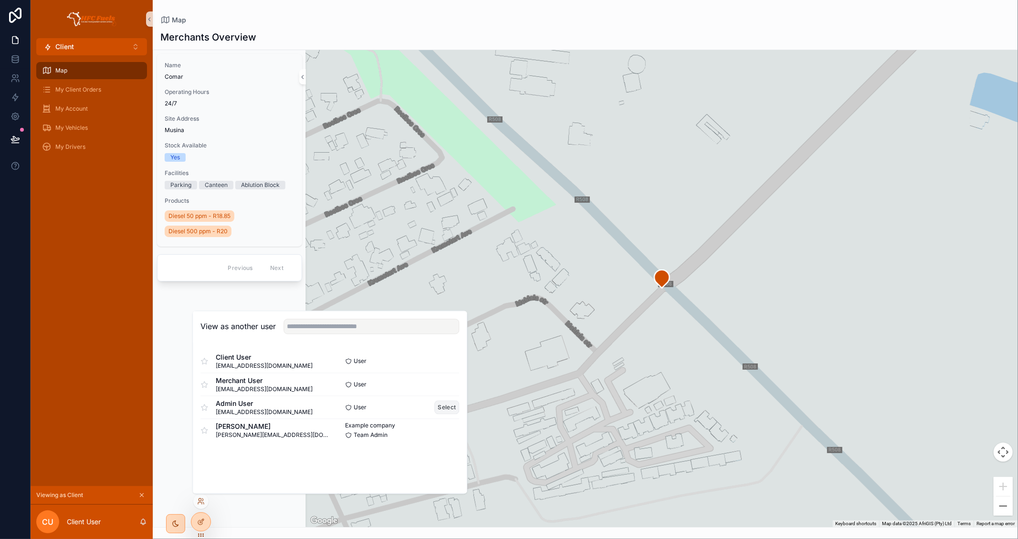
click at [444, 410] on button "Select" at bounding box center [447, 408] width 25 height 14
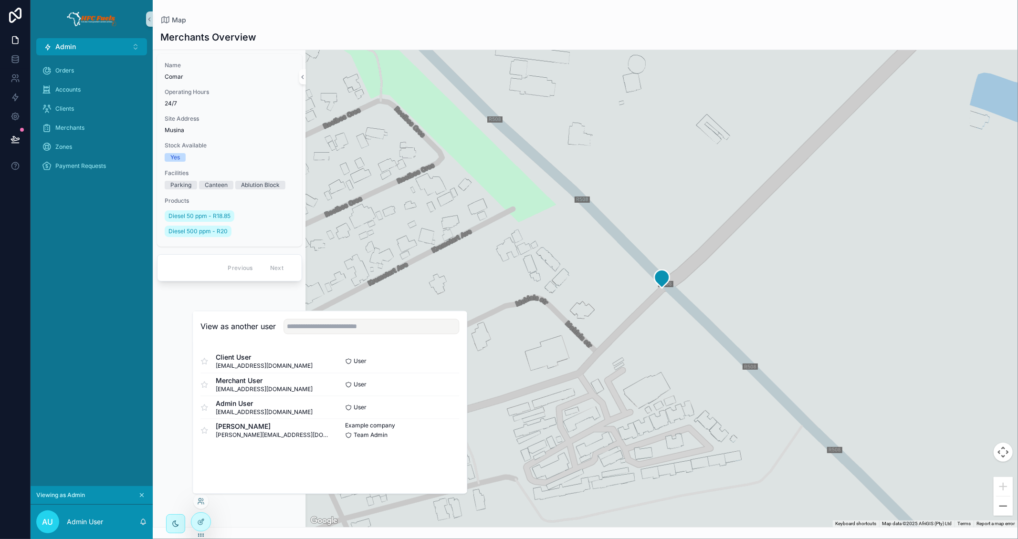
click at [112, 232] on div "Orders Accounts Clients Merchants Zones Payment Requests" at bounding box center [92, 270] width 122 height 431
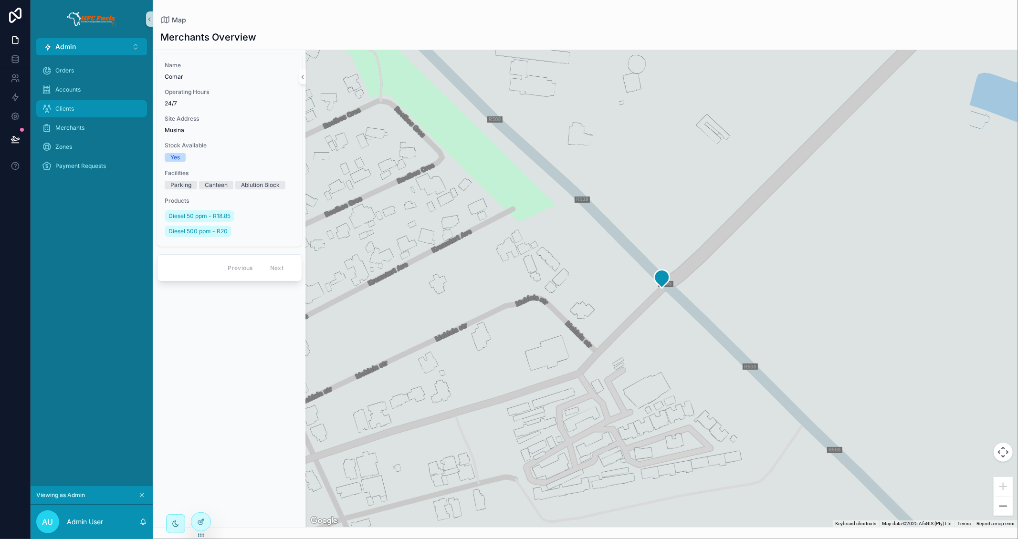
click at [95, 102] on div "Clients" at bounding box center [91, 108] width 99 height 15
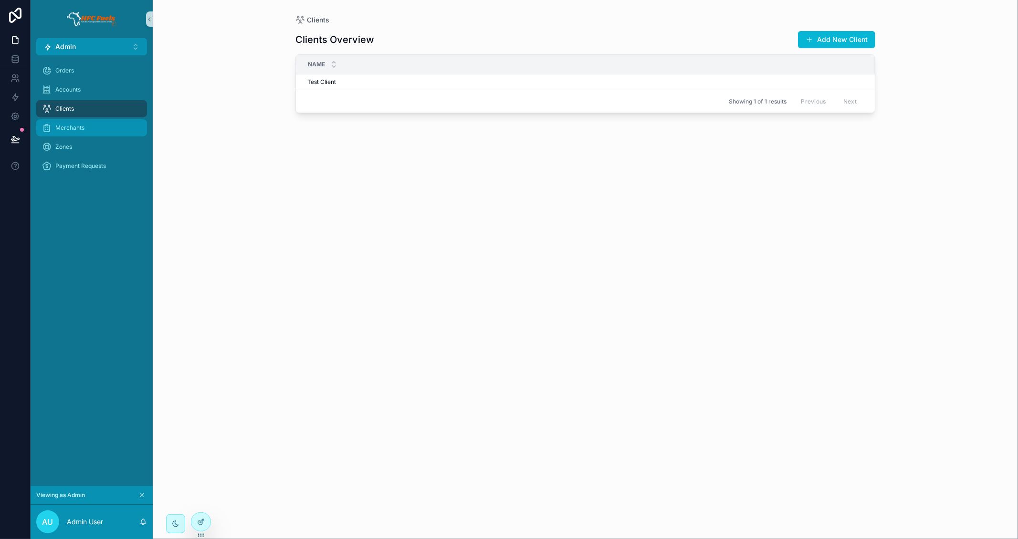
click at [106, 126] on div "Merchants" at bounding box center [91, 127] width 99 height 15
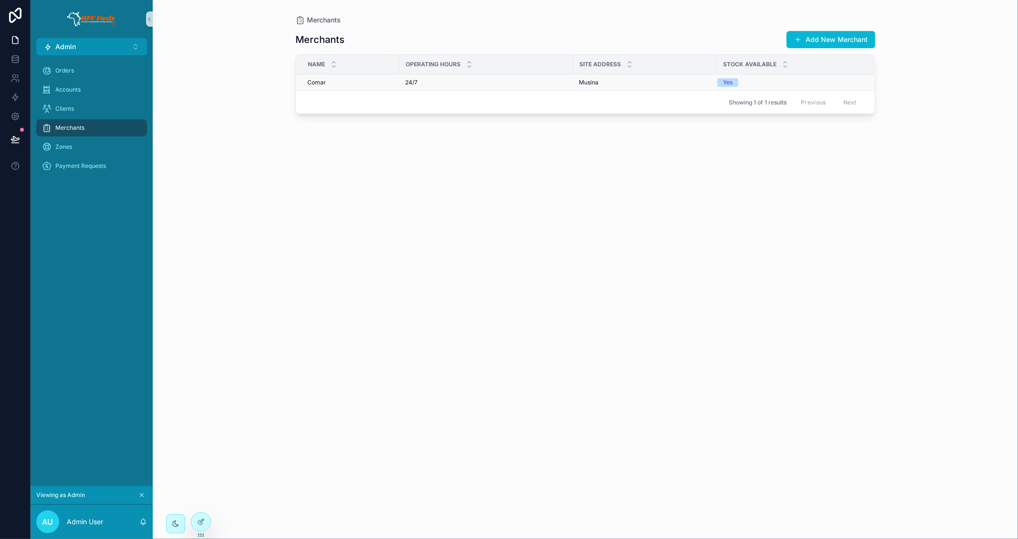
click at [479, 81] on div "24/7 24/7" at bounding box center [486, 83] width 162 height 8
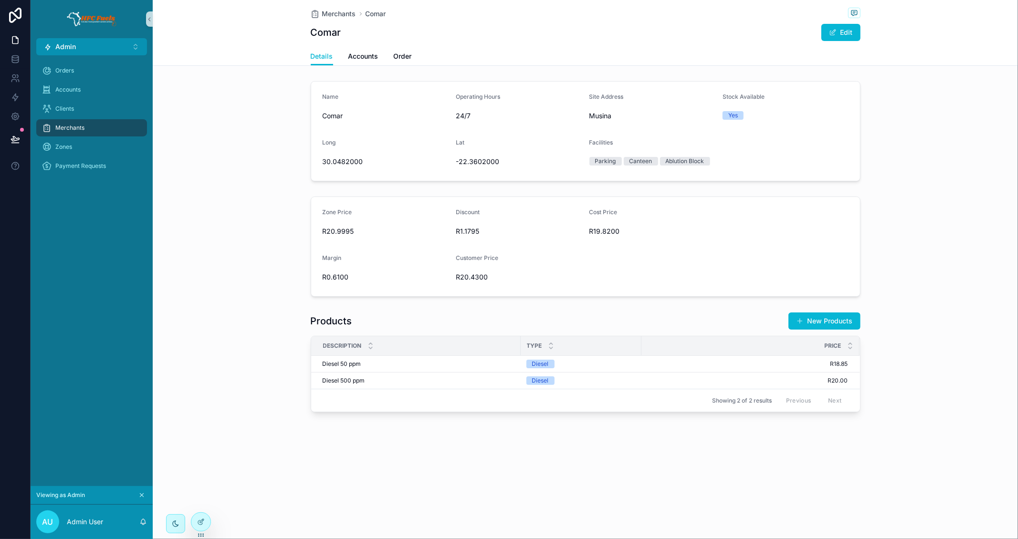
click at [315, 32] on h1 "Comar" at bounding box center [326, 32] width 31 height 13
click at [841, 23] on div "Edit" at bounding box center [825, 32] width 72 height 18
click at [846, 31] on button "Edit" at bounding box center [840, 32] width 39 height 17
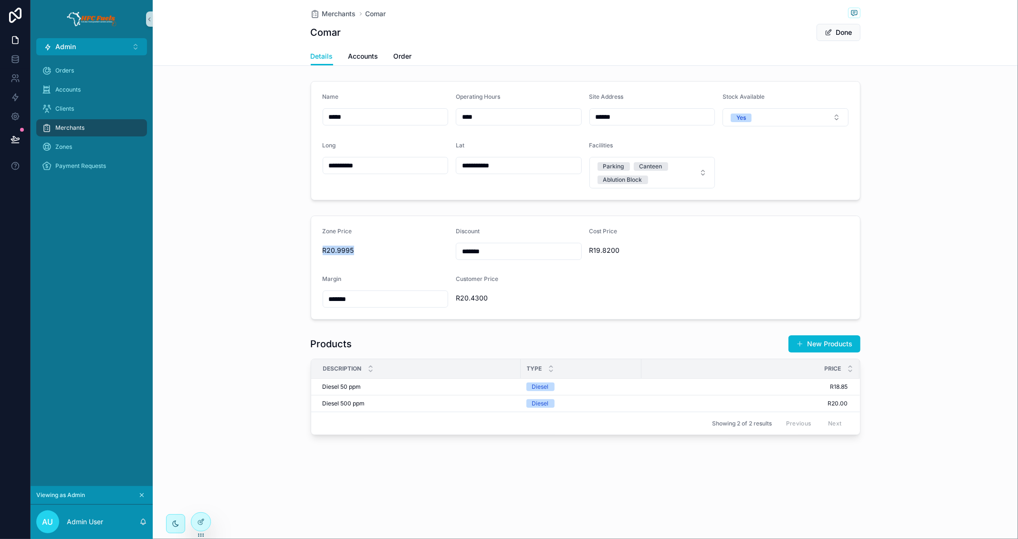
drag, startPoint x: 327, startPoint y: 249, endPoint x: 351, endPoint y: 250, distance: 23.9
click at [351, 250] on span "R20.9995" at bounding box center [386, 251] width 126 height 10
drag, startPoint x: 847, startPoint y: 36, endPoint x: 756, endPoint y: 42, distance: 91.9
click at [847, 35] on button "Done" at bounding box center [839, 32] width 44 height 17
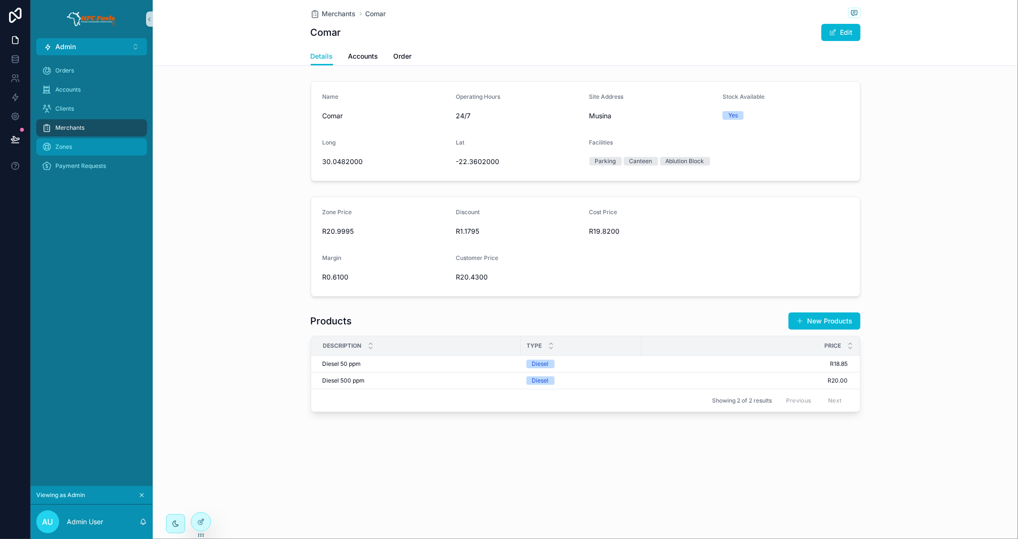
click at [68, 147] on span "Zones" at bounding box center [63, 147] width 17 height 8
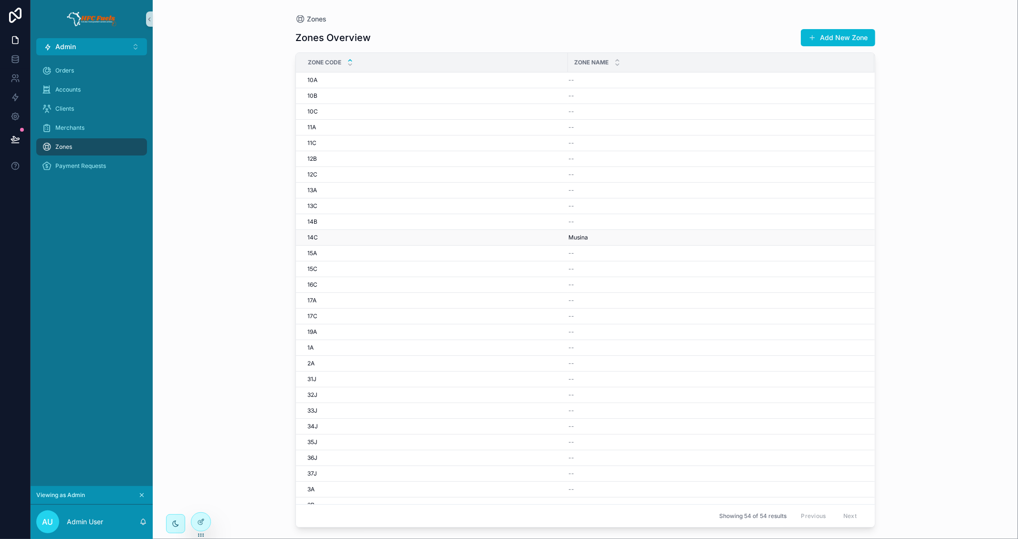
click at [515, 240] on div "14C 14C" at bounding box center [434, 238] width 255 height 8
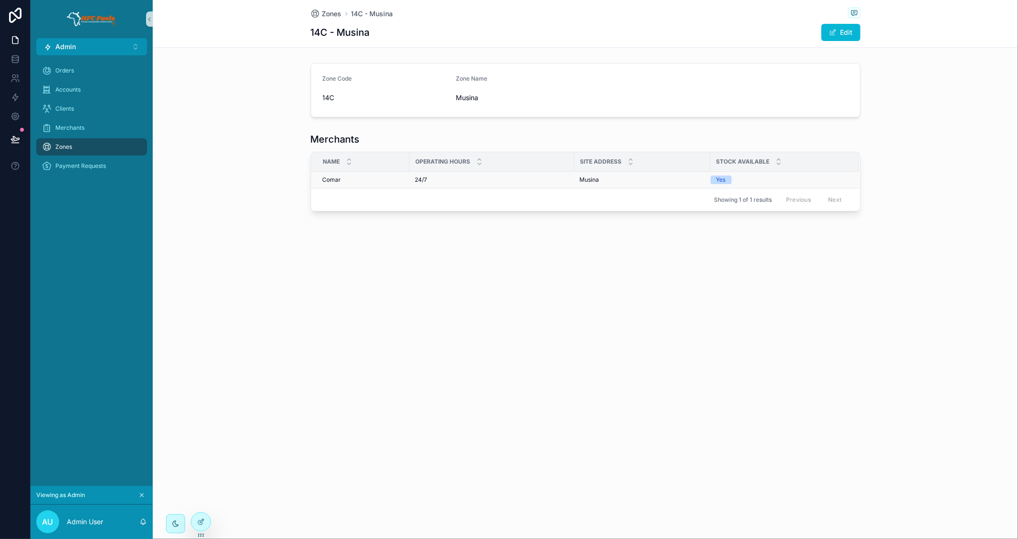
click at [463, 180] on div "24/7 24/7" at bounding box center [491, 180] width 153 height 8
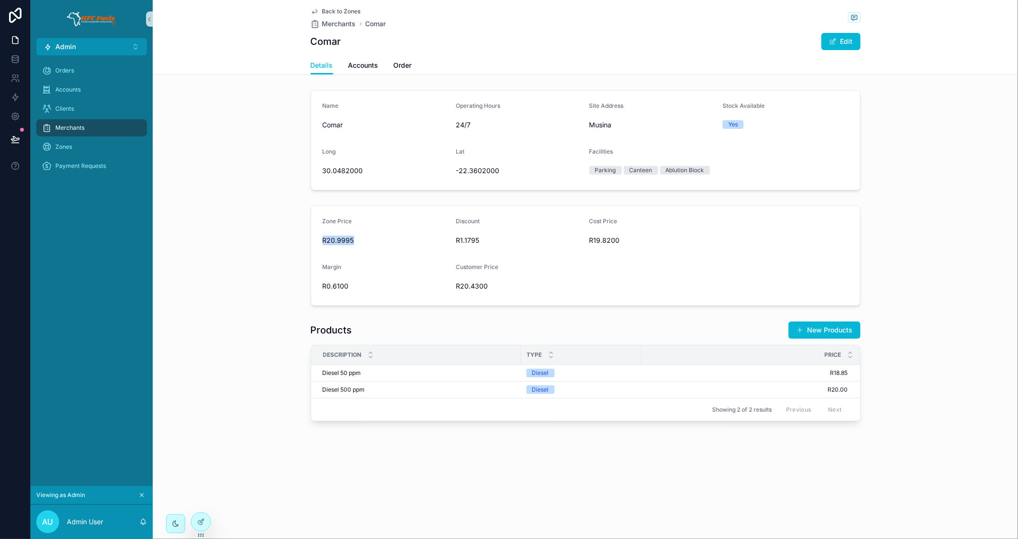
drag, startPoint x: 322, startPoint y: 238, endPoint x: 357, endPoint y: 238, distance: 35.3
click at [353, 238] on form "Zone Price R20.9995 Discount R1.1795 Cost Price R19.8200 Margin R0.6100 Custome…" at bounding box center [585, 255] width 549 height 99
drag, startPoint x: 860, startPoint y: 27, endPoint x: 852, endPoint y: 34, distance: 10.1
click at [858, 28] on div "Back to Zones Merchants Comar Comar Edit" at bounding box center [586, 28] width 550 height 56
click at [846, 40] on button "Edit" at bounding box center [840, 41] width 39 height 17
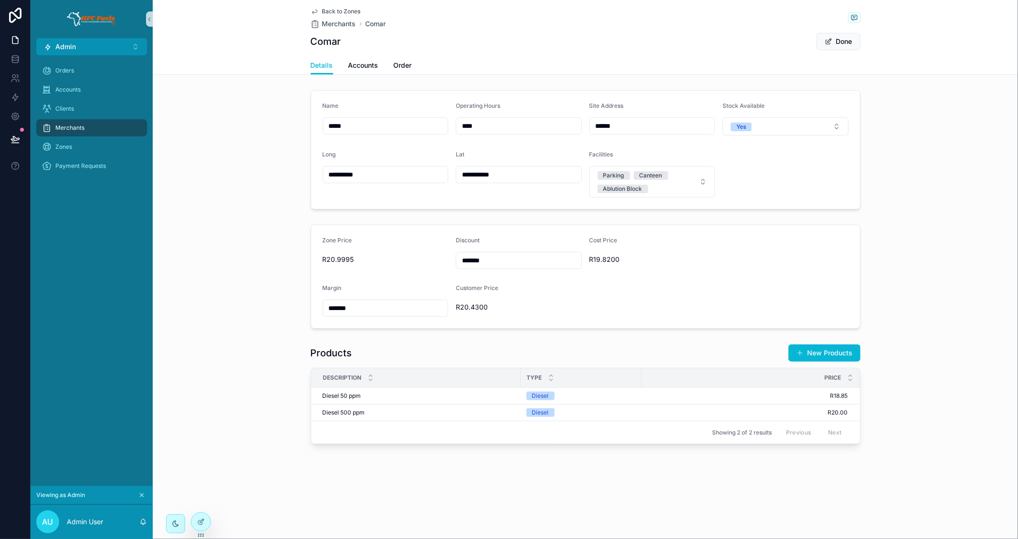
drag, startPoint x: 499, startPoint y: 261, endPoint x: 455, endPoint y: 258, distance: 44.0
click at [456, 258] on div "*******" at bounding box center [519, 260] width 126 height 17
click at [834, 43] on button "Done" at bounding box center [839, 41] width 44 height 17
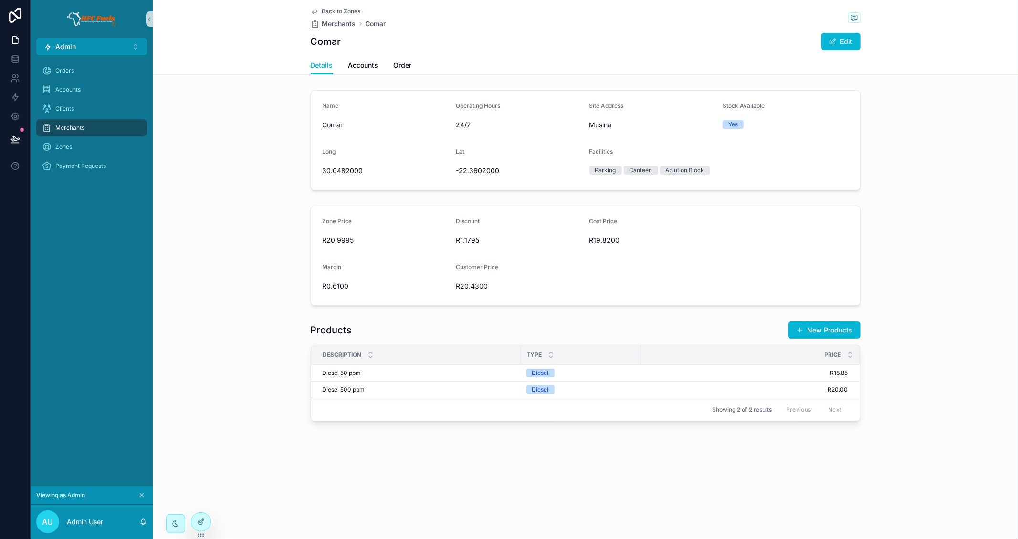
drag, startPoint x: 846, startPoint y: 48, endPoint x: 833, endPoint y: 55, distance: 15.2
click at [846, 48] on button "Edit" at bounding box center [840, 41] width 39 height 17
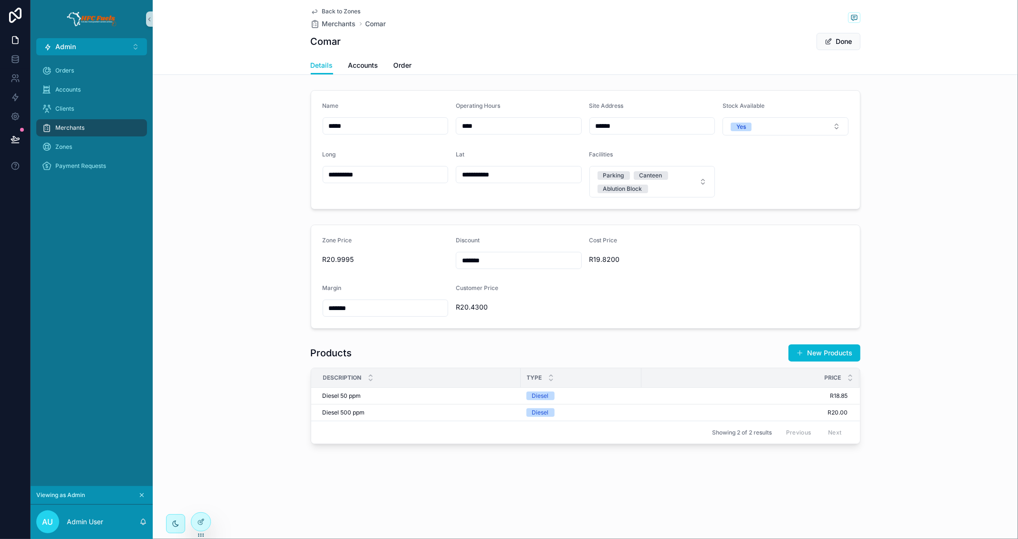
drag, startPoint x: 495, startPoint y: 263, endPoint x: 451, endPoint y: 203, distance: 74.4
click at [444, 259] on form "Zone Price R20.9995 Discount ******* Cost Price R19.8200 Margin ******* Custome…" at bounding box center [585, 276] width 549 height 103
click at [331, 259] on span "R20.9995" at bounding box center [386, 260] width 126 height 10
click at [345, 310] on input "*******" at bounding box center [385, 308] width 125 height 13
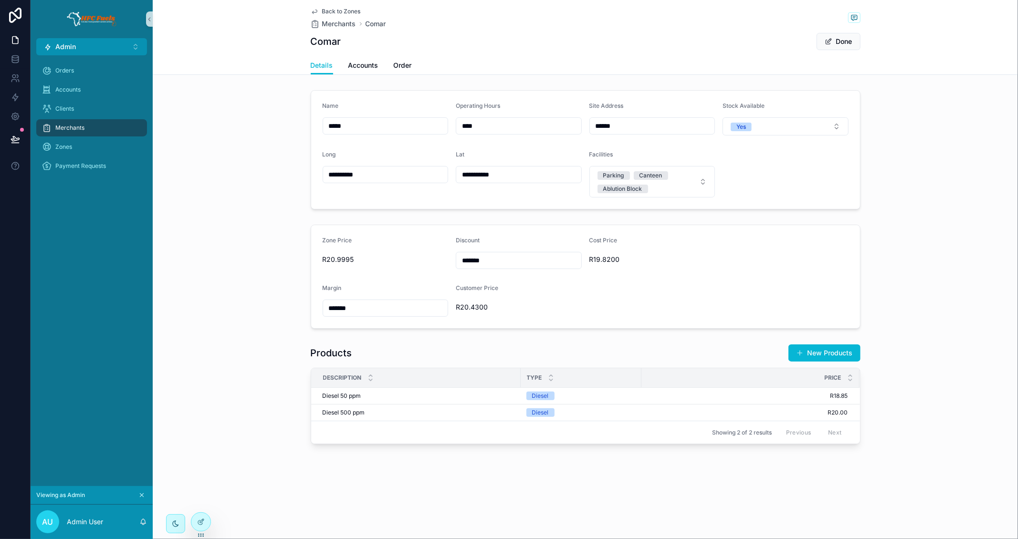
click at [345, 310] on input "*******" at bounding box center [385, 308] width 125 height 13
click at [471, 308] on span "R20.4300" at bounding box center [519, 308] width 126 height 10
click at [599, 257] on span "R19.8200" at bounding box center [674, 260] width 170 height 10
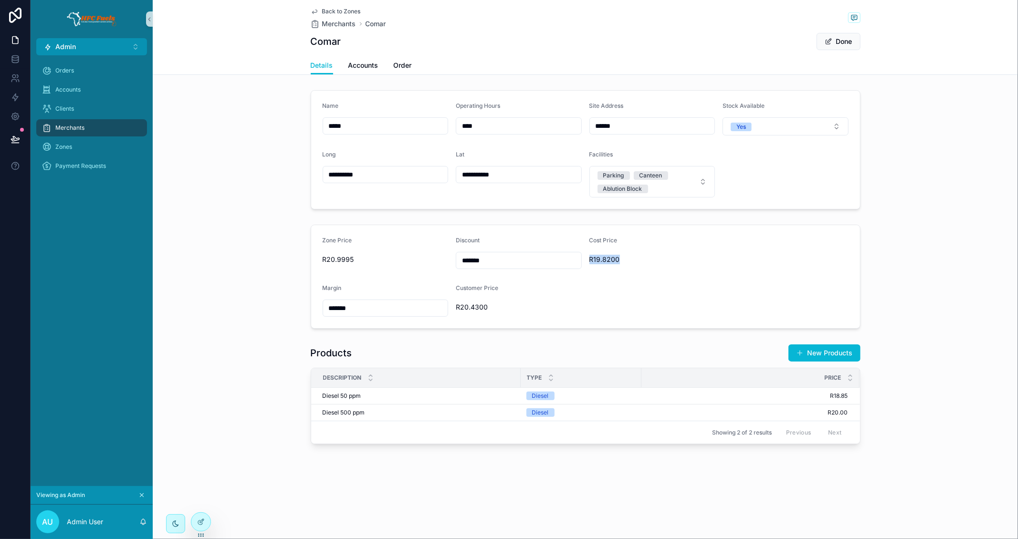
click at [602, 261] on span "R19.8200" at bounding box center [674, 260] width 170 height 10
click at [469, 305] on span "R20.4300" at bounding box center [519, 308] width 126 height 10
click at [827, 46] on button "Done" at bounding box center [839, 41] width 44 height 17
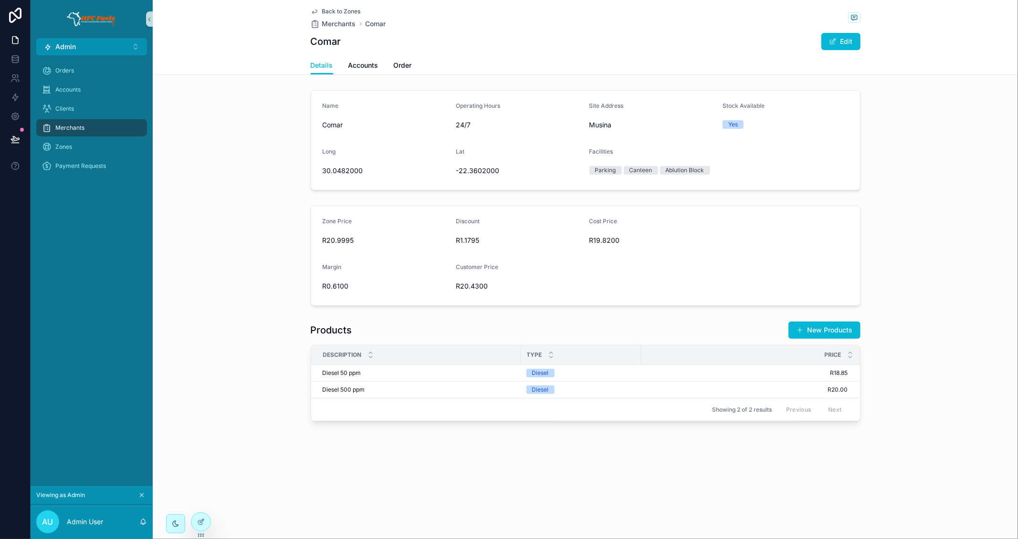
click at [472, 288] on span "R20.4300" at bounding box center [519, 287] width 126 height 10
drag, startPoint x: 442, startPoint y: 283, endPoint x: 456, endPoint y: 286, distance: 14.6
click at [456, 286] on span "R20.4300" at bounding box center [519, 287] width 126 height 10
drag, startPoint x: 312, startPoint y: 329, endPoint x: 519, endPoint y: 423, distance: 227.3
click at [518, 421] on div "Products New Products Description Type Price Diesel 50 ppm Diesel 50 ppm Diesel…" at bounding box center [585, 371] width 865 height 108
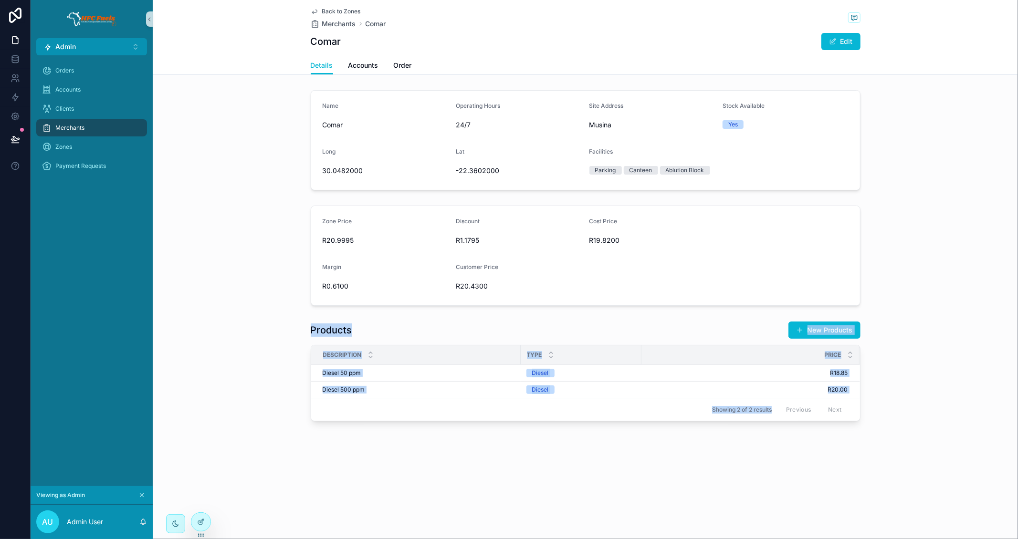
click at [514, 436] on div "Back to Zones Merchants Comar Comar Edit Details Details Accounts Order Name Co…" at bounding box center [585, 243] width 865 height 486
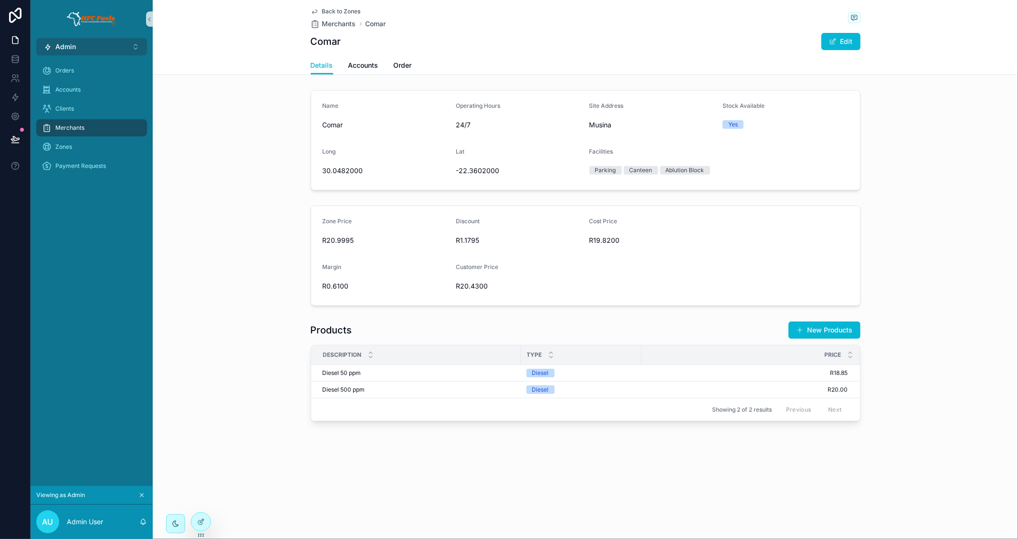
click at [113, 45] on button "Admin ⌥ 1" at bounding box center [91, 46] width 111 height 17
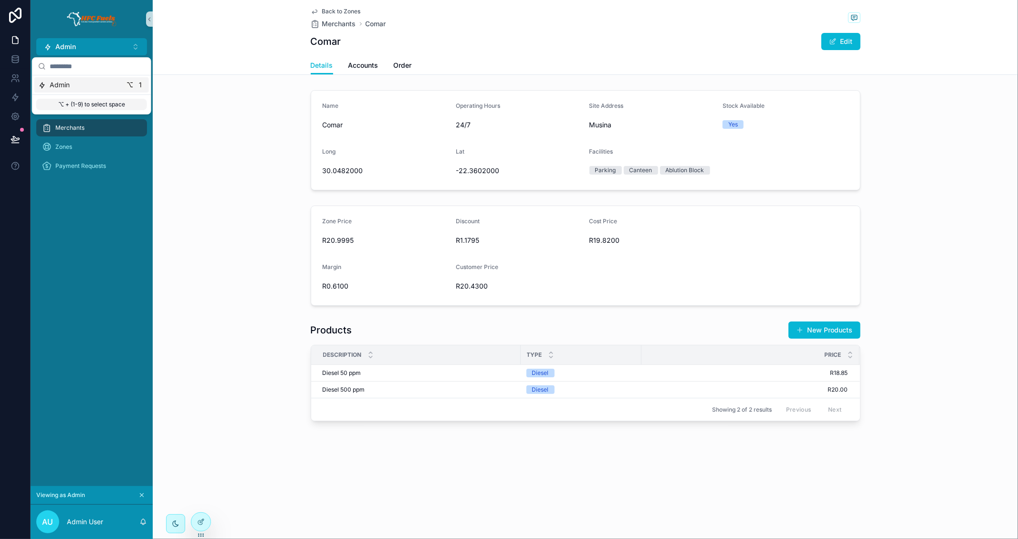
drag, startPoint x: 223, startPoint y: 451, endPoint x: 222, endPoint y: 483, distance: 31.5
click at [223, 452] on div "Back to Zones Merchants Comar Comar Edit Details Details Accounts Order Name Co…" at bounding box center [585, 243] width 865 height 486
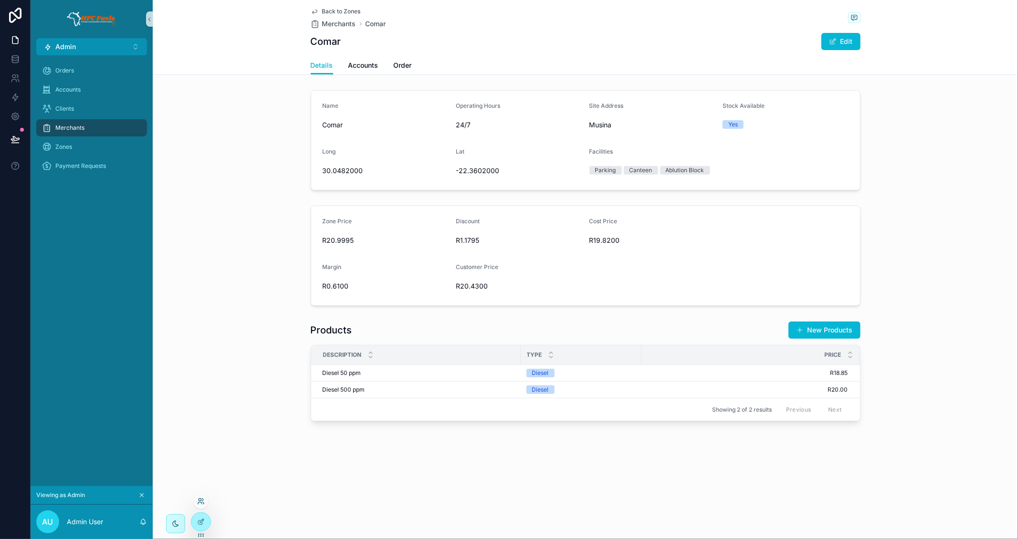
click at [202, 502] on icon at bounding box center [201, 502] width 8 height 8
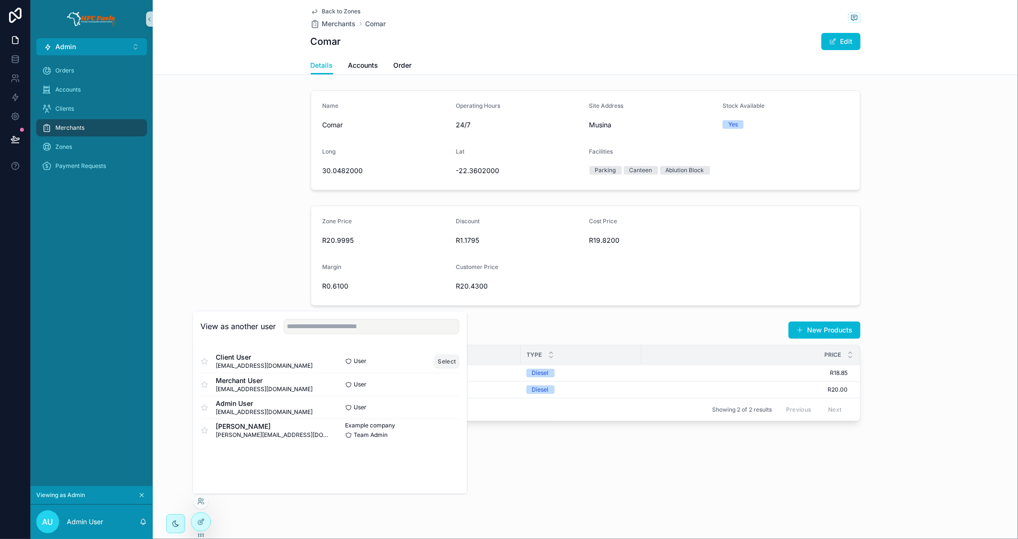
click at [444, 365] on button "Select" at bounding box center [447, 362] width 25 height 14
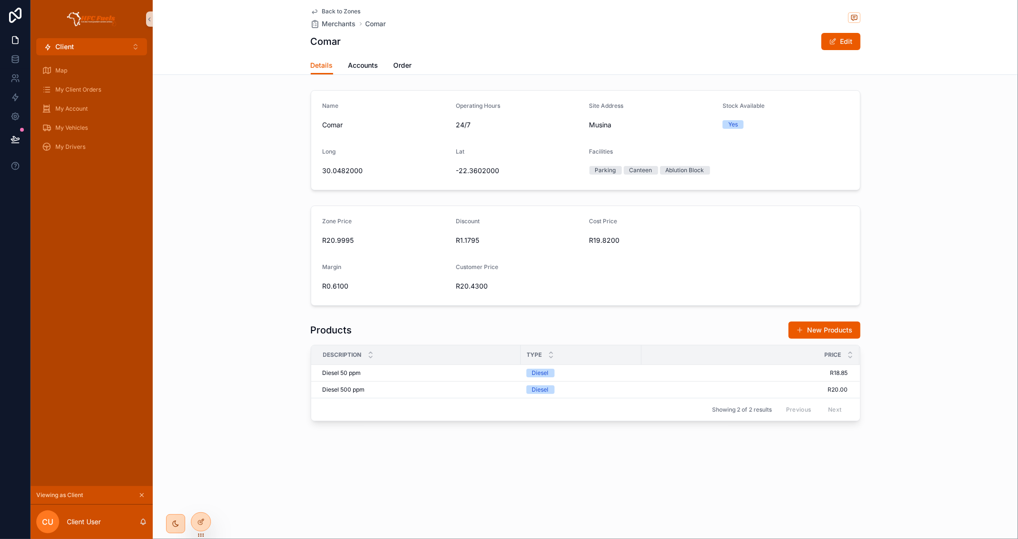
drag, startPoint x: 230, startPoint y: 142, endPoint x: 154, endPoint y: 139, distance: 75.9
click at [230, 141] on div "Name Comar Operating Hours 24/7 Site Address Musina Stock Available Yes Long 30…" at bounding box center [585, 140] width 865 height 108
click at [110, 133] on div "My Vehicles" at bounding box center [91, 127] width 99 height 15
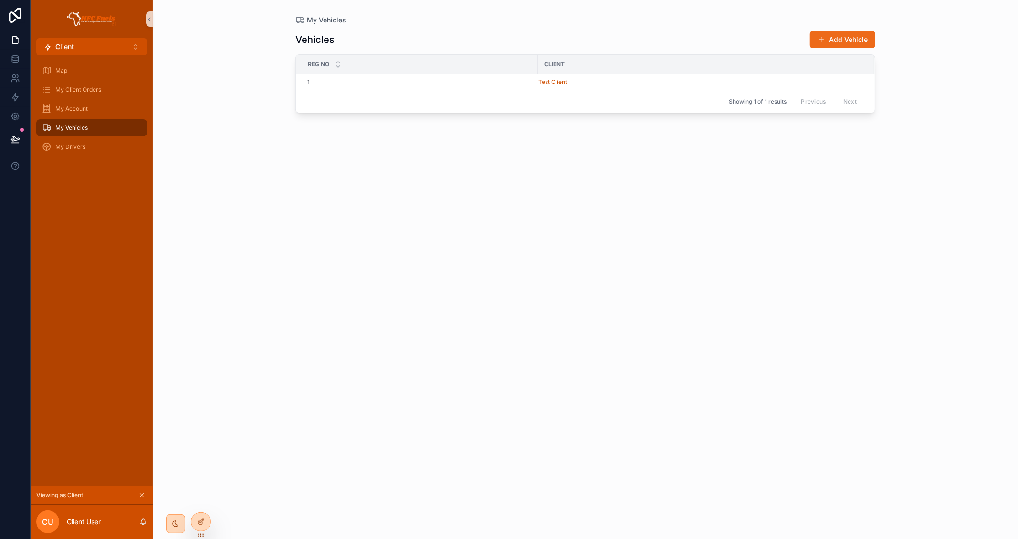
click at [845, 42] on button "Add Vehicle" at bounding box center [842, 39] width 65 height 17
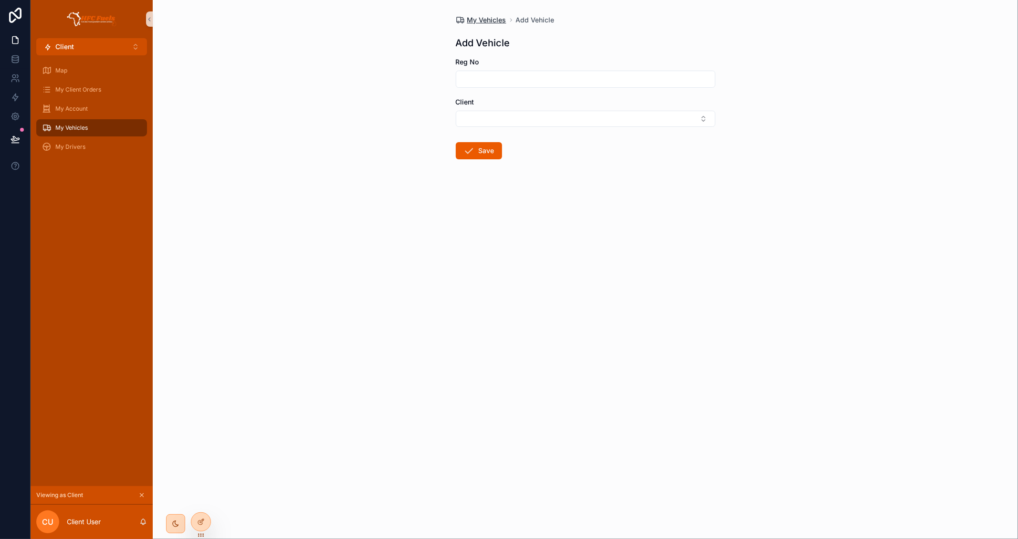
click at [486, 23] on span "My Vehicles" at bounding box center [486, 20] width 39 height 10
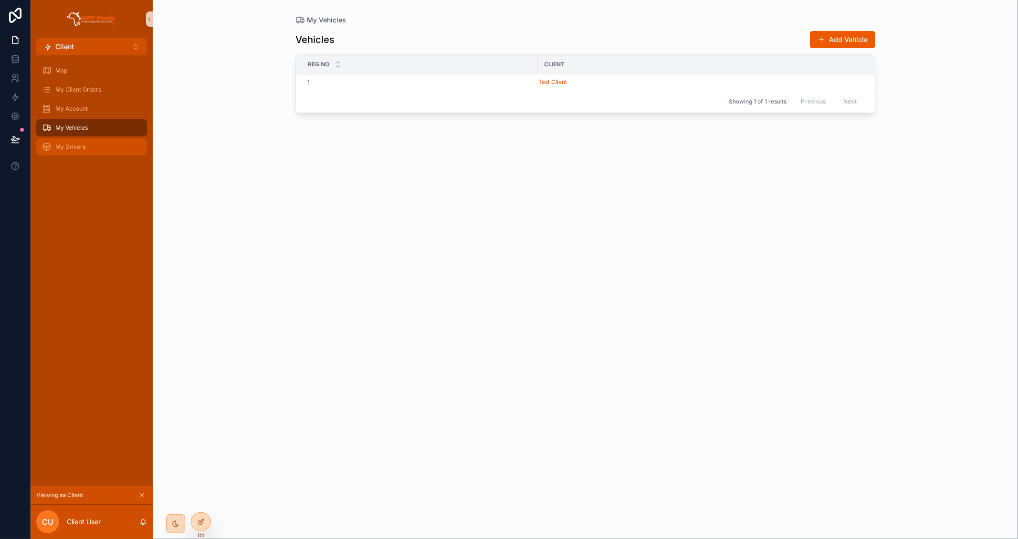
drag, startPoint x: 118, startPoint y: 146, endPoint x: 225, endPoint y: 143, distance: 107.0
click at [118, 146] on div "My Drivers" at bounding box center [91, 146] width 99 height 15
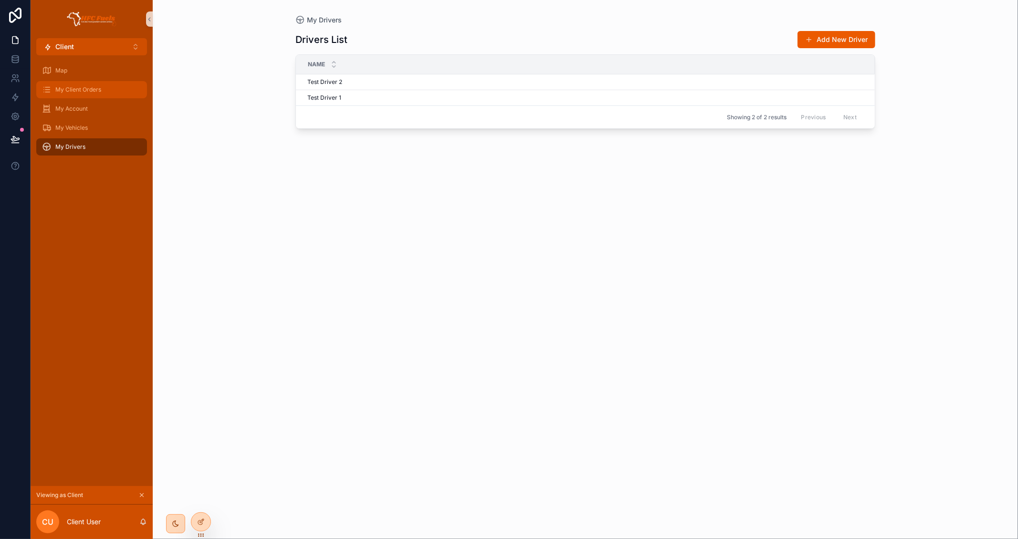
click at [110, 91] on div "My Client Orders" at bounding box center [91, 89] width 99 height 15
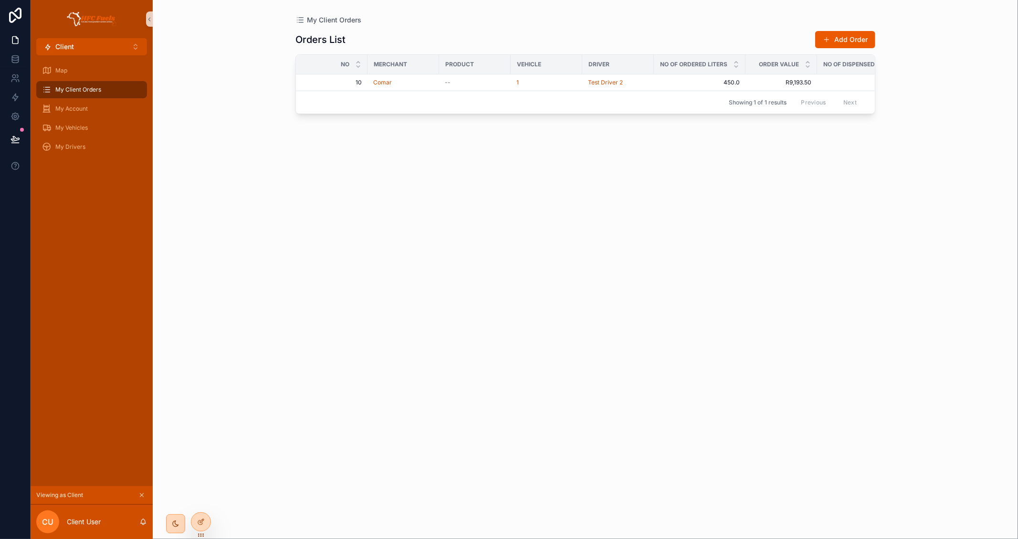
click at [91, 61] on div "Map" at bounding box center [92, 70] width 122 height 19
click at [94, 69] on div "Map" at bounding box center [91, 70] width 99 height 15
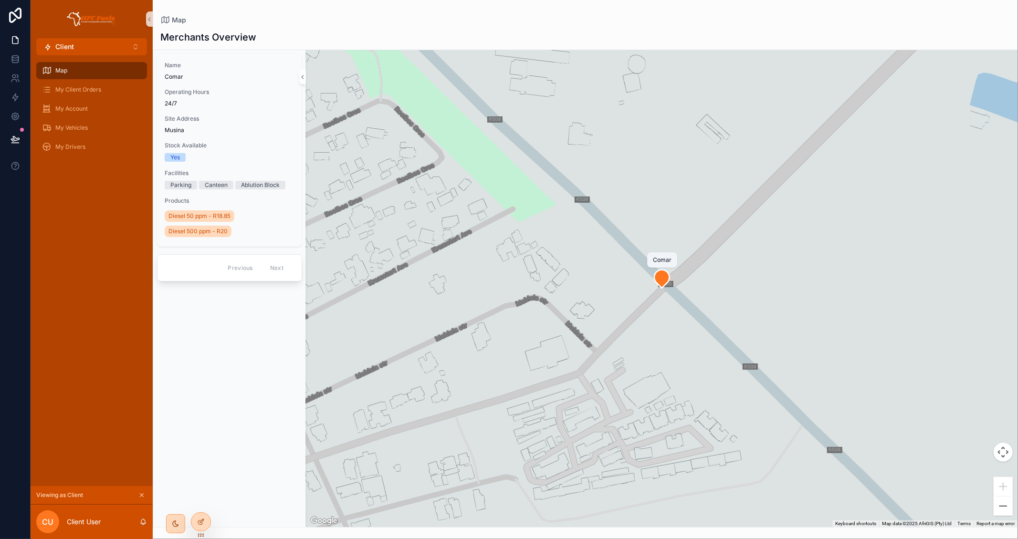
click at [670, 279] on icon "scrollable content" at bounding box center [661, 279] width 15 height 18
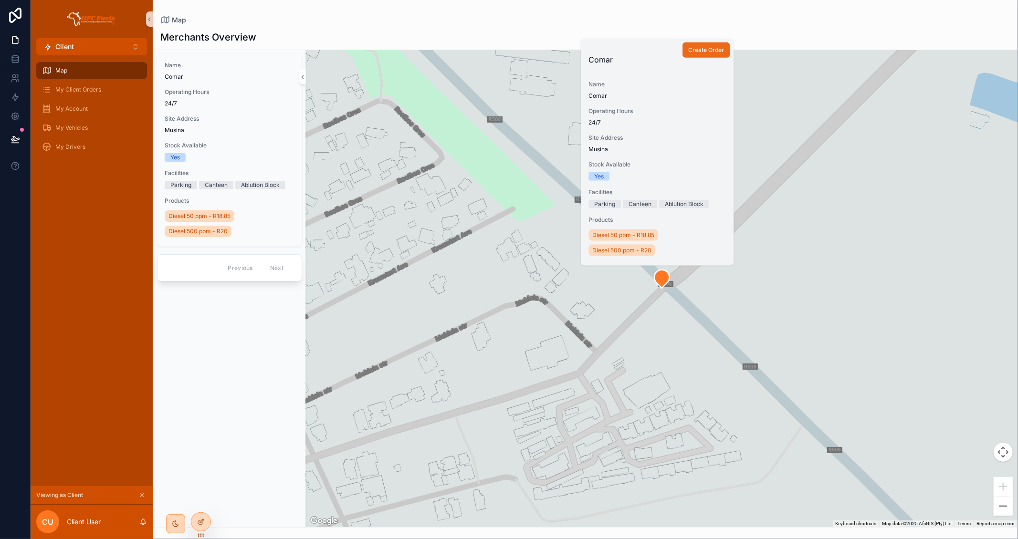
click at [706, 46] on span "Create Order" at bounding box center [706, 50] width 36 height 8
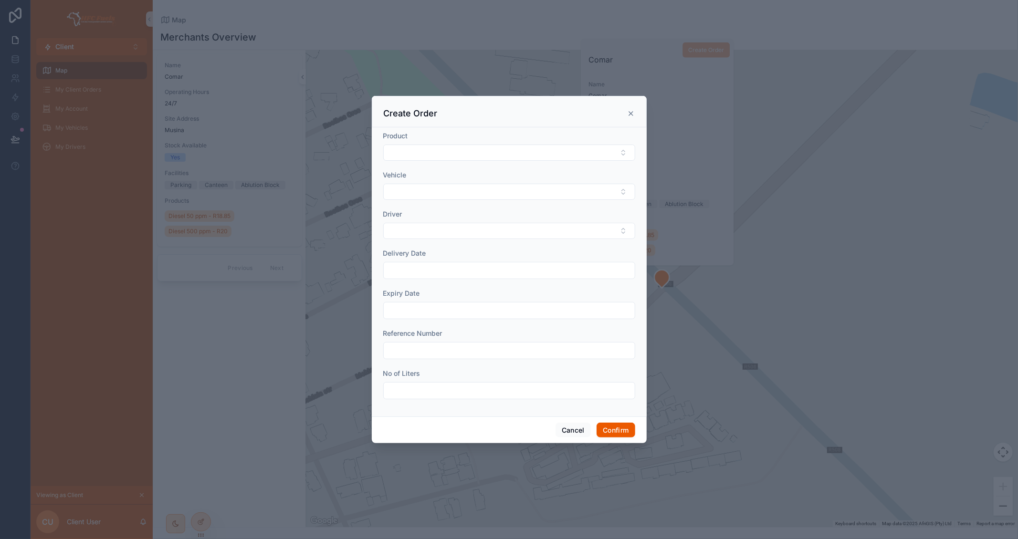
click at [631, 113] on icon at bounding box center [631, 114] width 4 height 4
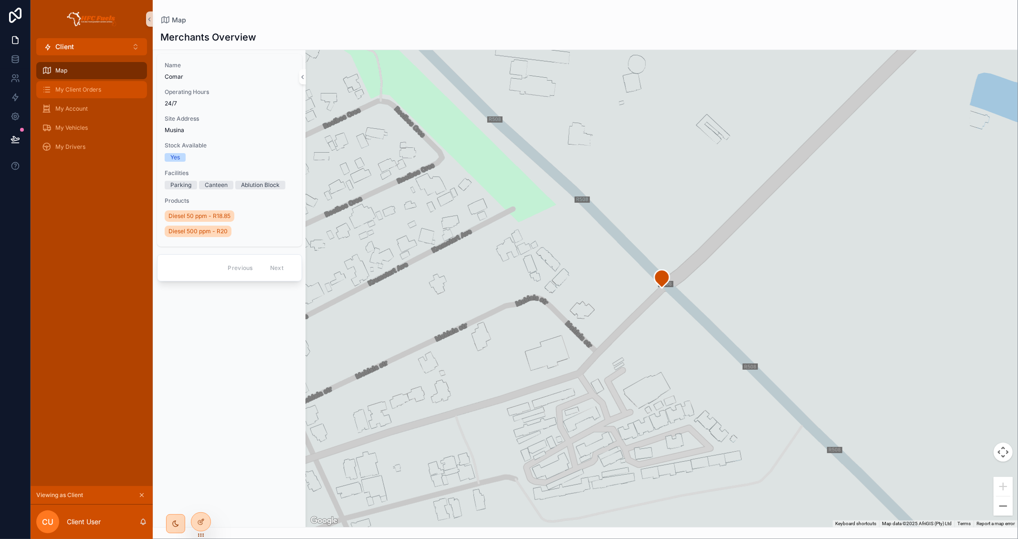
click at [98, 82] on div "My Client Orders" at bounding box center [91, 89] width 99 height 15
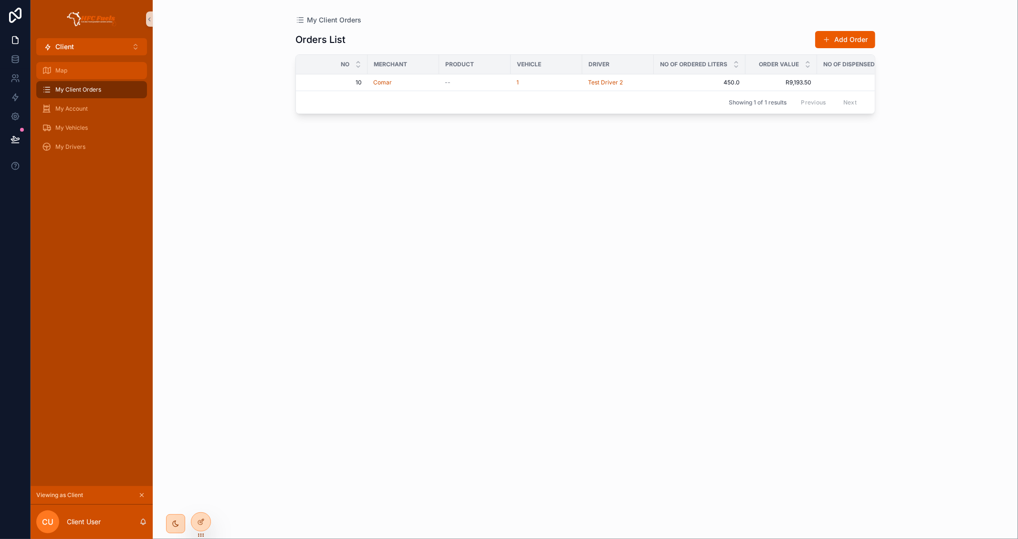
click at [55, 73] on span "Map" at bounding box center [61, 71] width 12 height 8
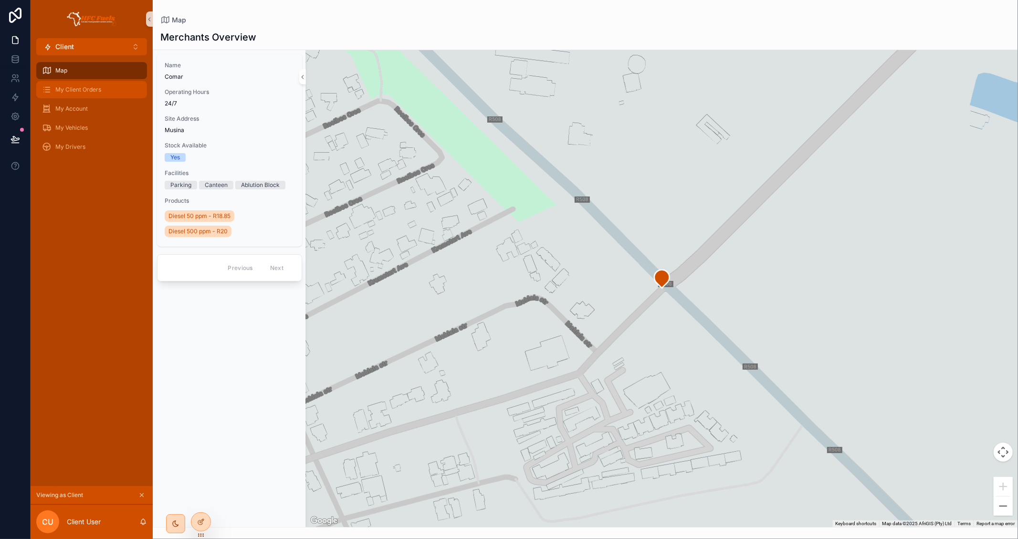
click at [77, 85] on div "My Client Orders" at bounding box center [91, 89] width 99 height 15
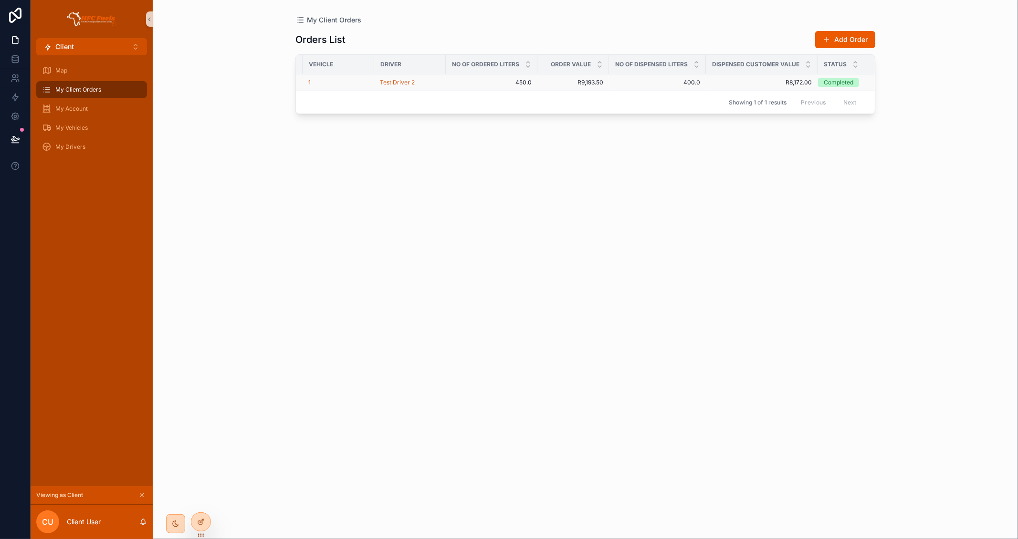
scroll to position [0, 222]
click at [106, 75] on div "Map" at bounding box center [91, 70] width 99 height 15
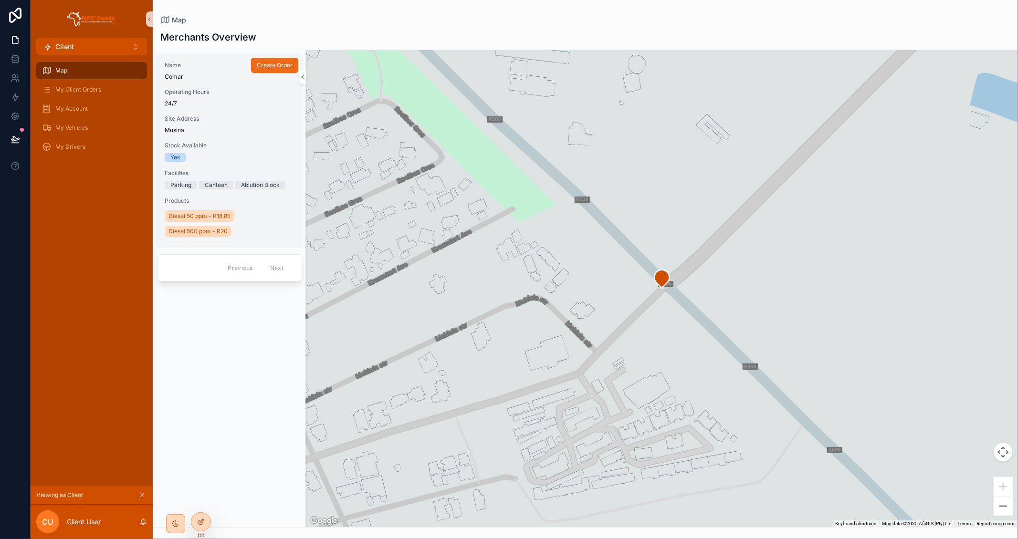
click at [271, 68] on span "Create Order" at bounding box center [275, 66] width 36 height 8
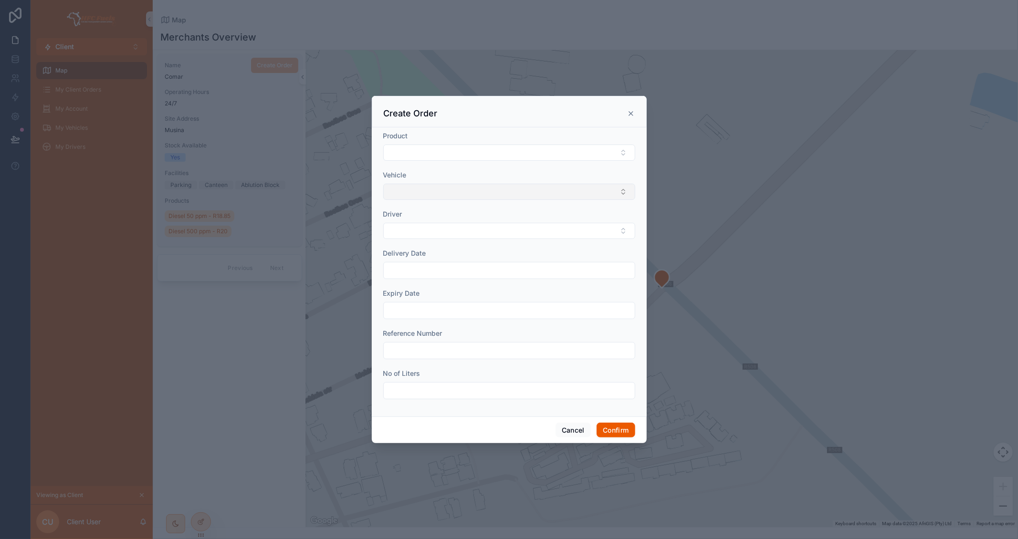
drag, startPoint x: 471, startPoint y: 189, endPoint x: 473, endPoint y: 198, distance: 8.7
click at [472, 189] on button "Select Button" at bounding box center [509, 192] width 252 height 16
click at [445, 229] on div "1" at bounding box center [508, 229] width 247 height 15
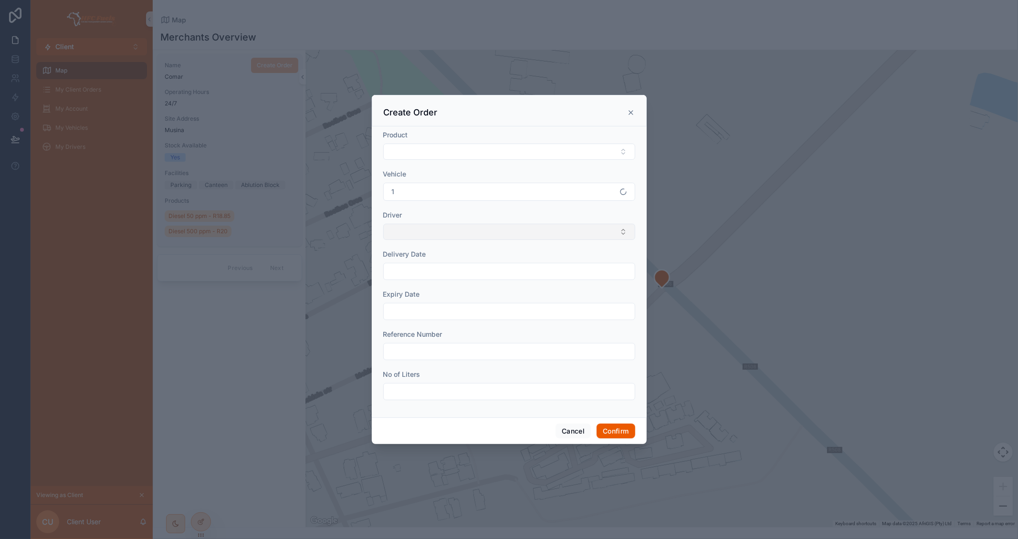
click at [438, 228] on button "Select Button" at bounding box center [509, 232] width 252 height 16
click at [437, 264] on div "Test Driver 2" at bounding box center [508, 269] width 247 height 15
click at [431, 268] on input "text" at bounding box center [509, 272] width 251 height 13
click at [490, 349] on button "3" at bounding box center [492, 351] width 17 height 17
type input "**********"
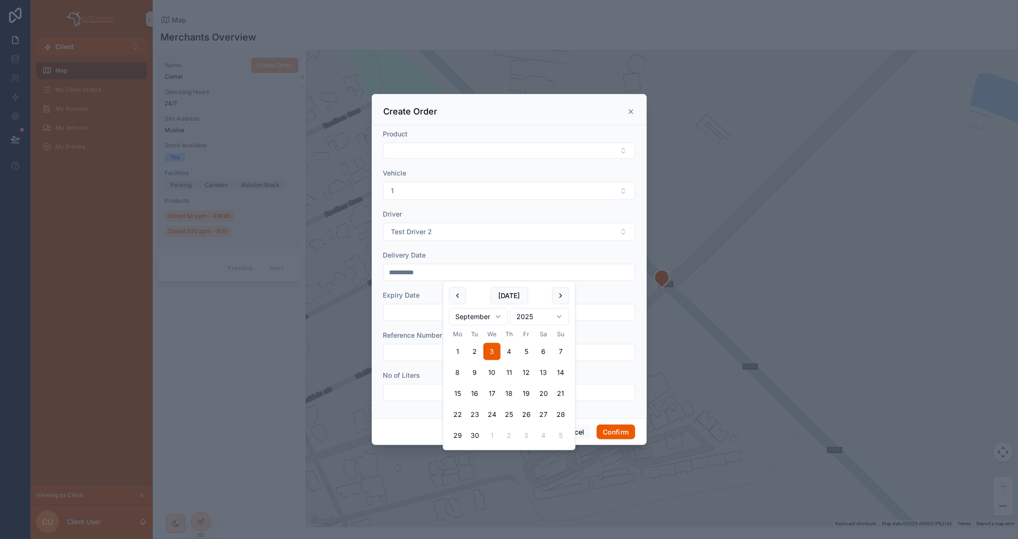
click at [429, 296] on div "Expiry Date" at bounding box center [509, 296] width 252 height 10
click at [430, 311] on input "text" at bounding box center [509, 312] width 251 height 13
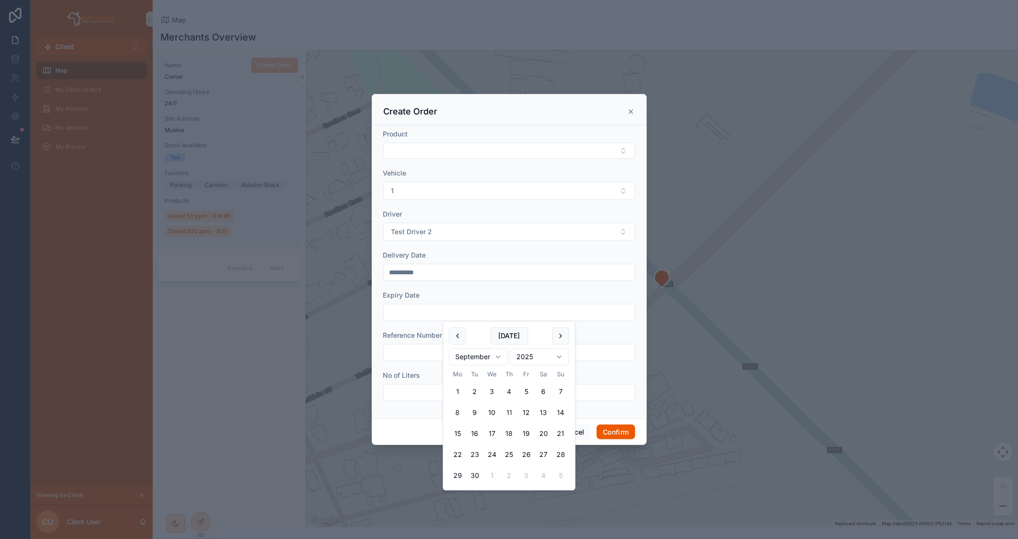
click at [513, 410] on button "11" at bounding box center [509, 413] width 17 height 17
type input "**********"
click at [605, 343] on div "Reference Number" at bounding box center [509, 346] width 252 height 31
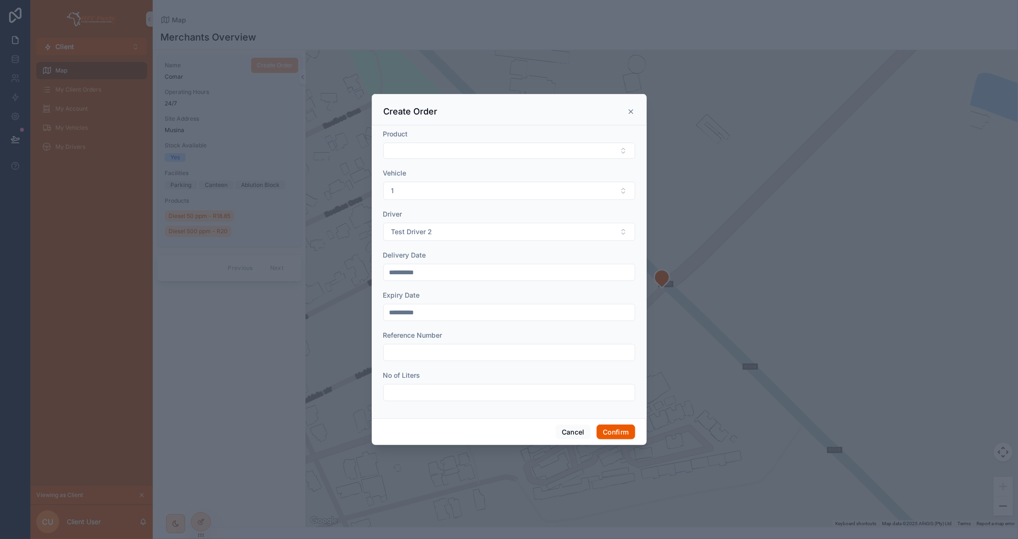
click at [563, 356] on input "text" at bounding box center [509, 352] width 251 height 13
type input "****"
click at [521, 389] on input "text" at bounding box center [509, 392] width 251 height 13
click at [630, 109] on icon at bounding box center [631, 112] width 8 height 8
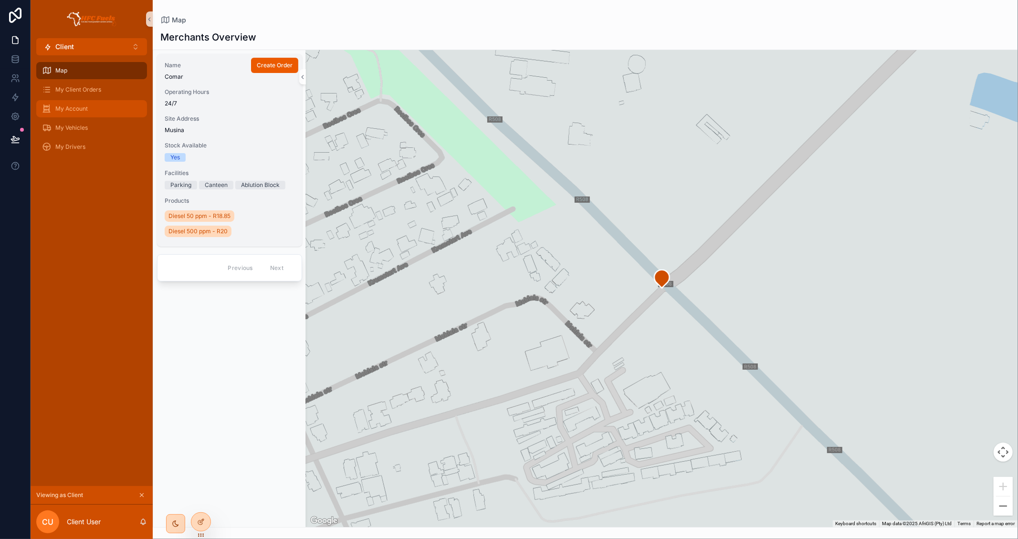
click at [86, 110] on span "My Account" at bounding box center [71, 109] width 32 height 8
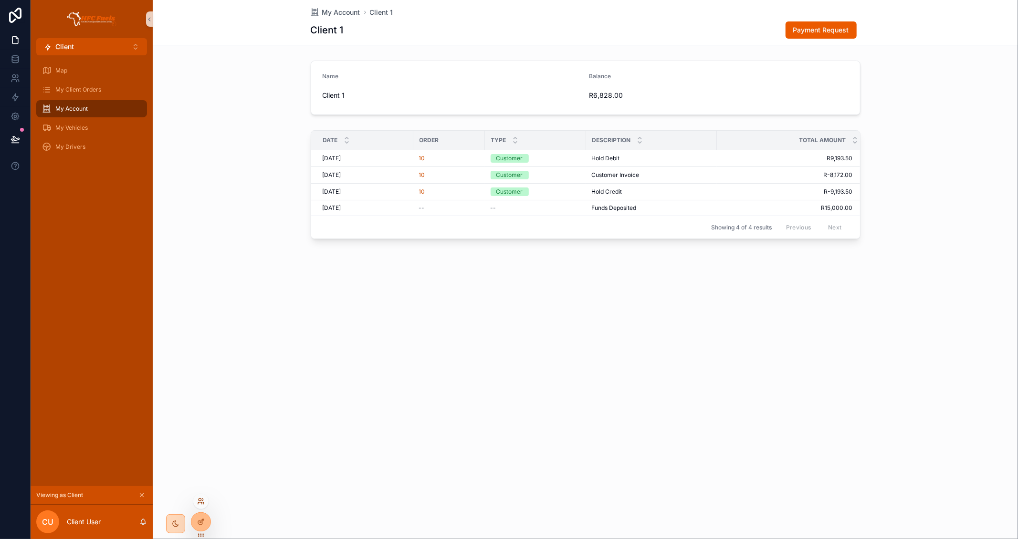
click at [201, 503] on icon at bounding box center [200, 504] width 4 height 2
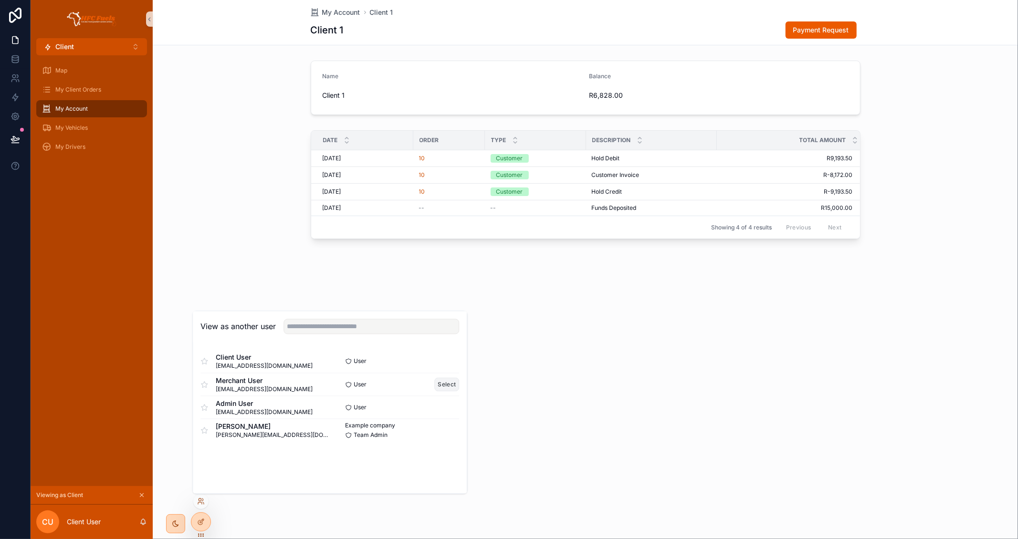
click at [442, 388] on button "Select" at bounding box center [447, 385] width 25 height 14
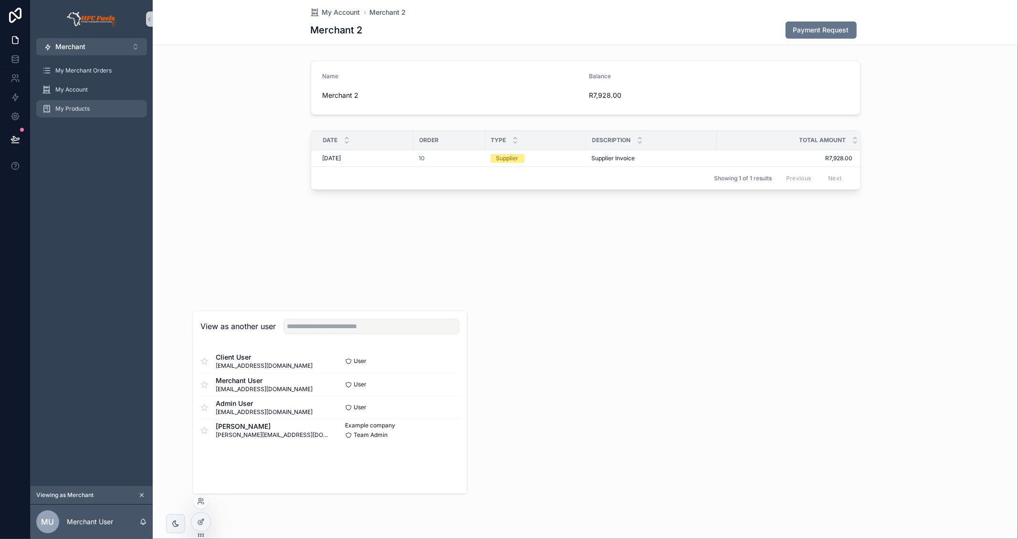
click at [102, 107] on div "My Products" at bounding box center [91, 108] width 99 height 15
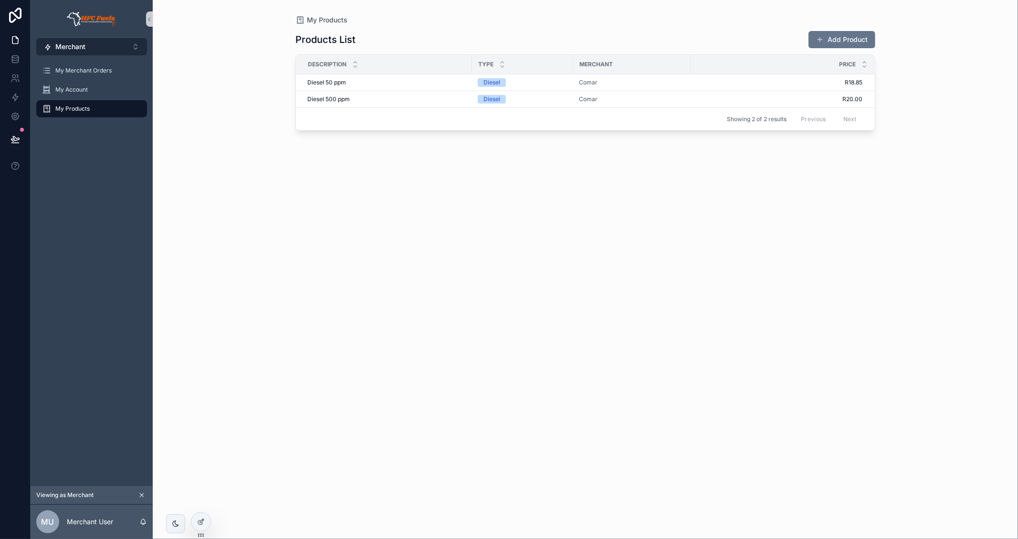
click at [82, 44] on span "Merchant" at bounding box center [70, 47] width 30 height 10
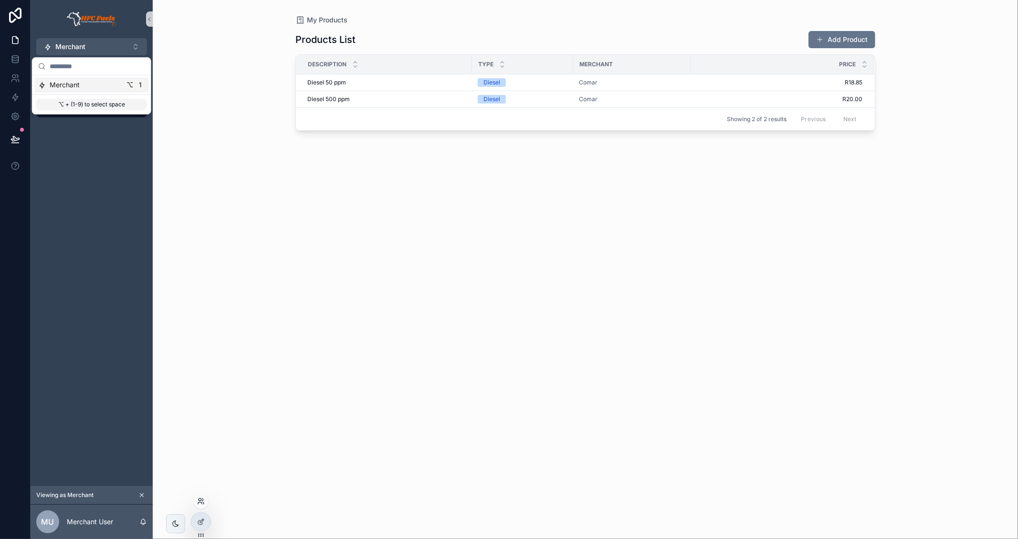
click at [202, 503] on icon at bounding box center [201, 502] width 8 height 8
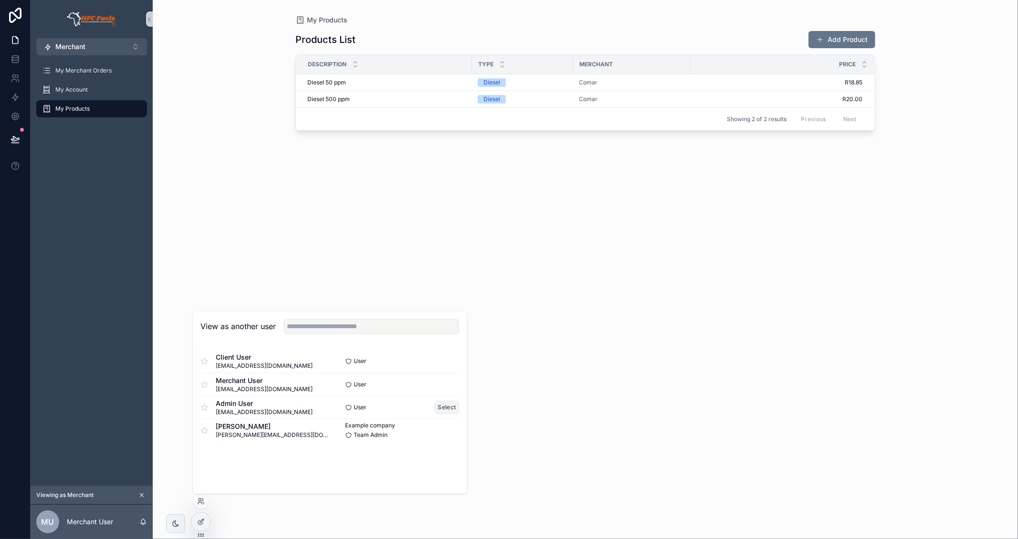
click at [443, 410] on button "Select" at bounding box center [447, 408] width 25 height 14
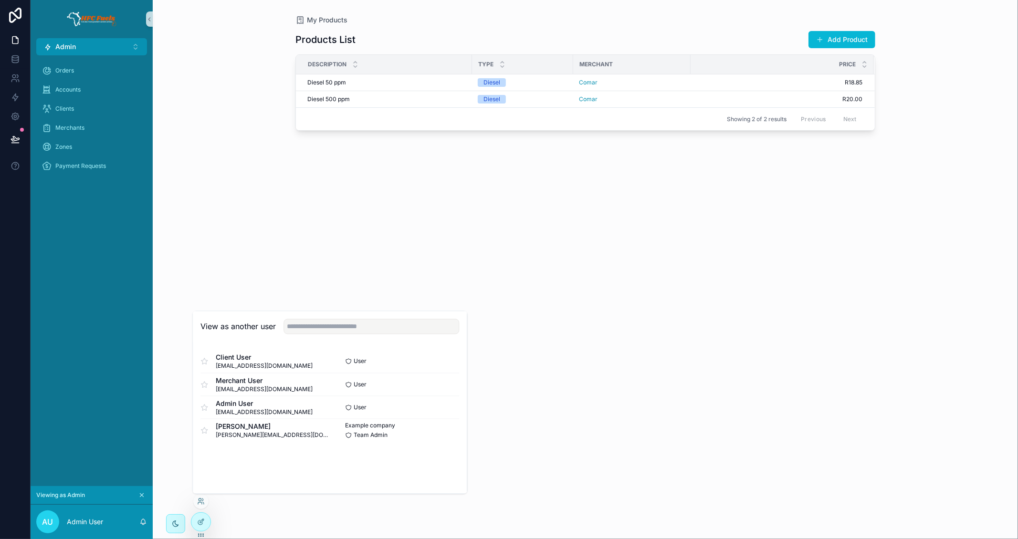
click at [139, 258] on div "Orders Accounts Clients Merchants Zones Payment Requests" at bounding box center [92, 270] width 122 height 431
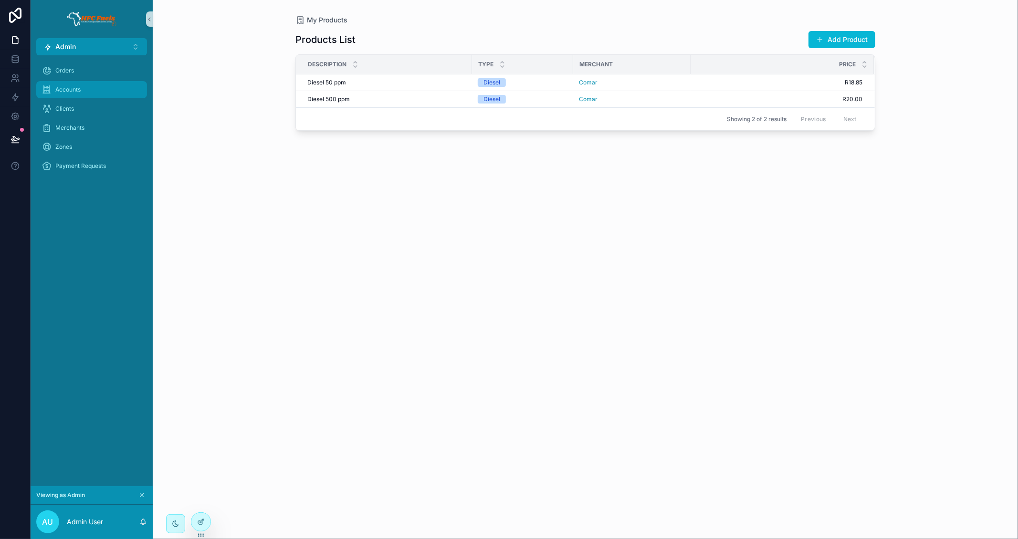
click at [89, 92] on div "Accounts" at bounding box center [91, 89] width 99 height 15
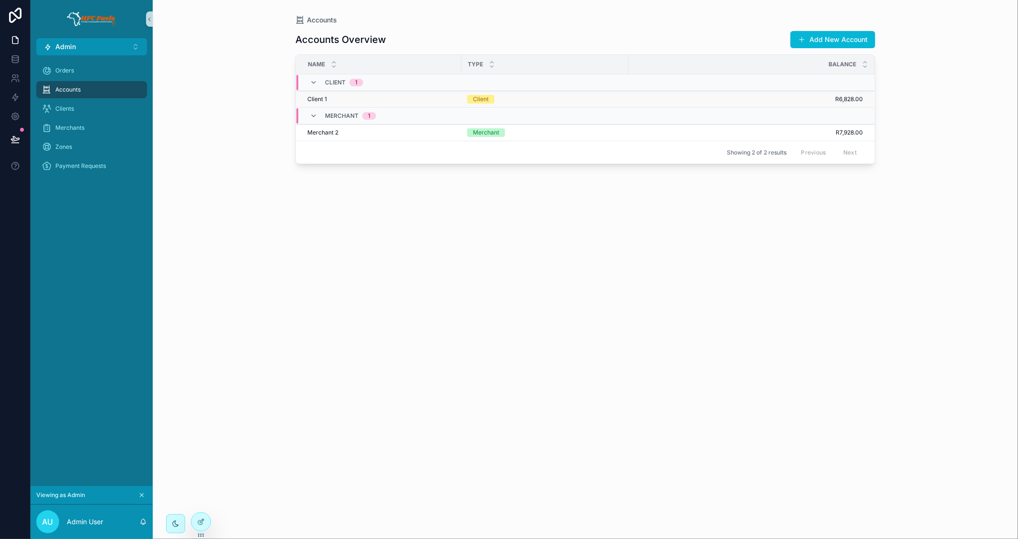
click at [447, 96] on div "Client 1 Client 1" at bounding box center [381, 99] width 148 height 8
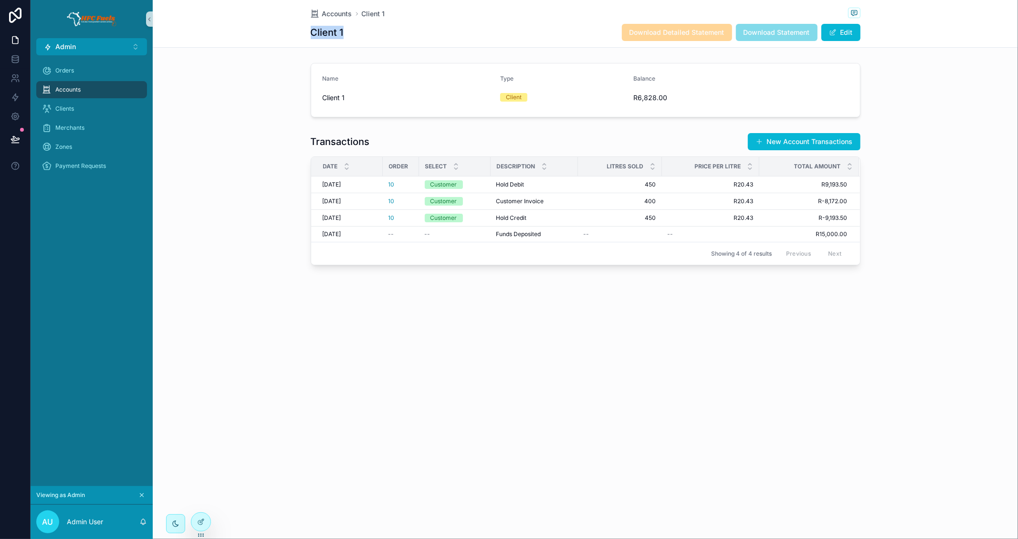
drag, startPoint x: 337, startPoint y: 36, endPoint x: 309, endPoint y: 35, distance: 27.7
click at [309, 35] on div "Accounts Client 1 Client 1 Download Detailed Statement Download Statement Edit" at bounding box center [585, 24] width 865 height 48
click at [657, 96] on span "R6,828.00" at bounding box center [697, 98] width 126 height 10
click at [656, 97] on span "R6,828.00" at bounding box center [697, 98] width 126 height 10
click at [265, 319] on div "Accounts Client 1 Client 1 Download Detailed Statement Download Statement Edit …" at bounding box center [585, 165] width 865 height 330
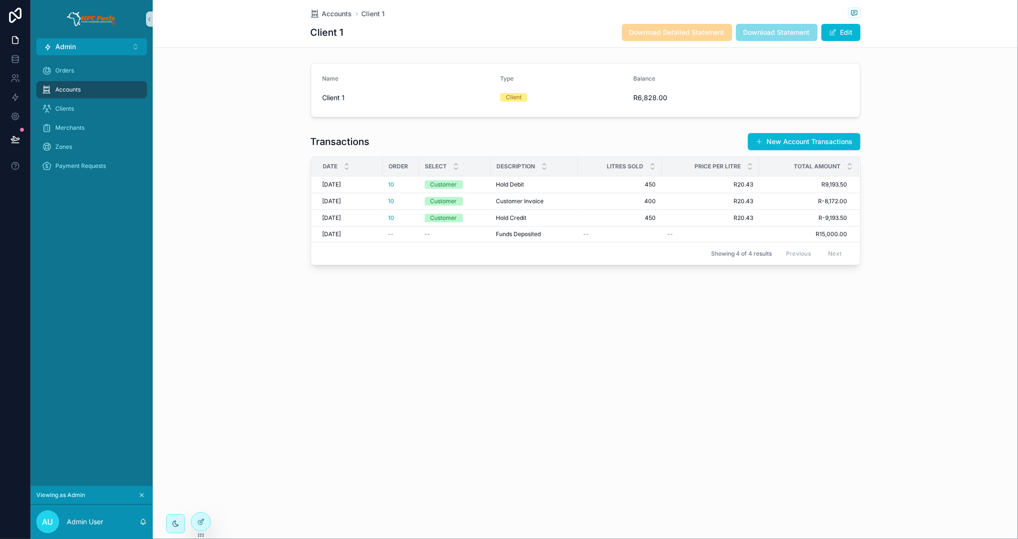
click at [315, 36] on h1 "Client 1" at bounding box center [327, 32] width 33 height 13
click at [313, 35] on h1 "Client 1" at bounding box center [327, 32] width 33 height 13
drag, startPoint x: 331, startPoint y: 30, endPoint x: 341, endPoint y: 31, distance: 10.1
click at [331, 30] on h1 "Client 1" at bounding box center [327, 32] width 33 height 13
drag, startPoint x: 324, startPoint y: 31, endPoint x: 309, endPoint y: 30, distance: 15.3
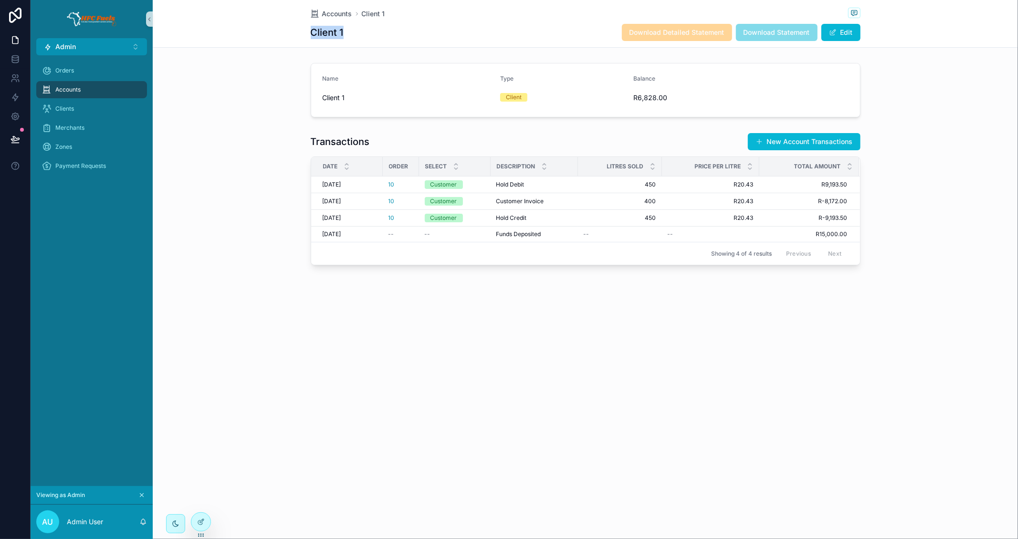
click at [309, 30] on div "Accounts Client 1 Client 1 Download Detailed Statement Download Statement Edit" at bounding box center [585, 24] width 865 height 48
click at [644, 99] on span "R6,828.00" at bounding box center [697, 98] width 126 height 10
click at [643, 96] on span "R6,828.00" at bounding box center [697, 98] width 126 height 10
click at [646, 96] on span "R6,828.00" at bounding box center [697, 98] width 126 height 10
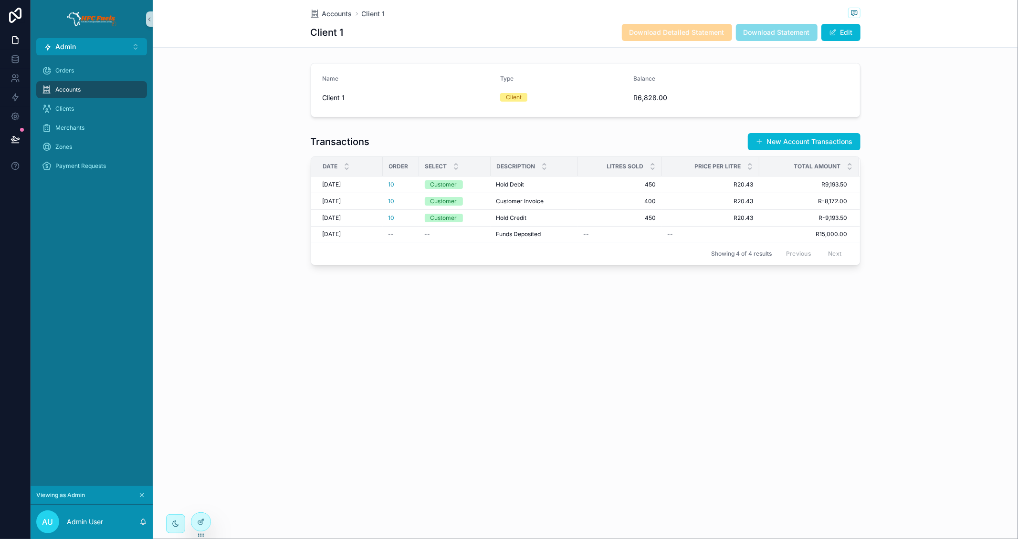
click at [307, 32] on div "Accounts Client 1 Client 1 Download Detailed Statement Download Statement Edit" at bounding box center [585, 24] width 865 height 48
click at [317, 32] on h1 "Client 1" at bounding box center [327, 32] width 33 height 13
click at [869, 53] on div "Accounts Client 1 Client 1 Download Detailed Statement Download Statement Edit …" at bounding box center [585, 165] width 865 height 330
